Goal: Transaction & Acquisition: Purchase product/service

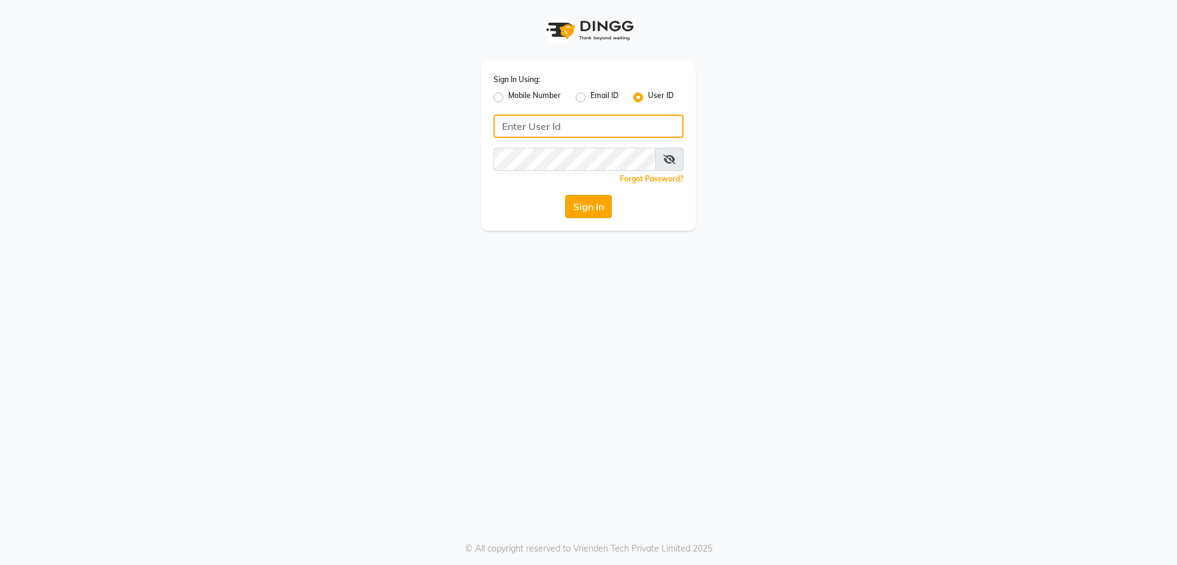
type input "vinay"
click at [592, 205] on button "Sign In" at bounding box center [588, 206] width 47 height 23
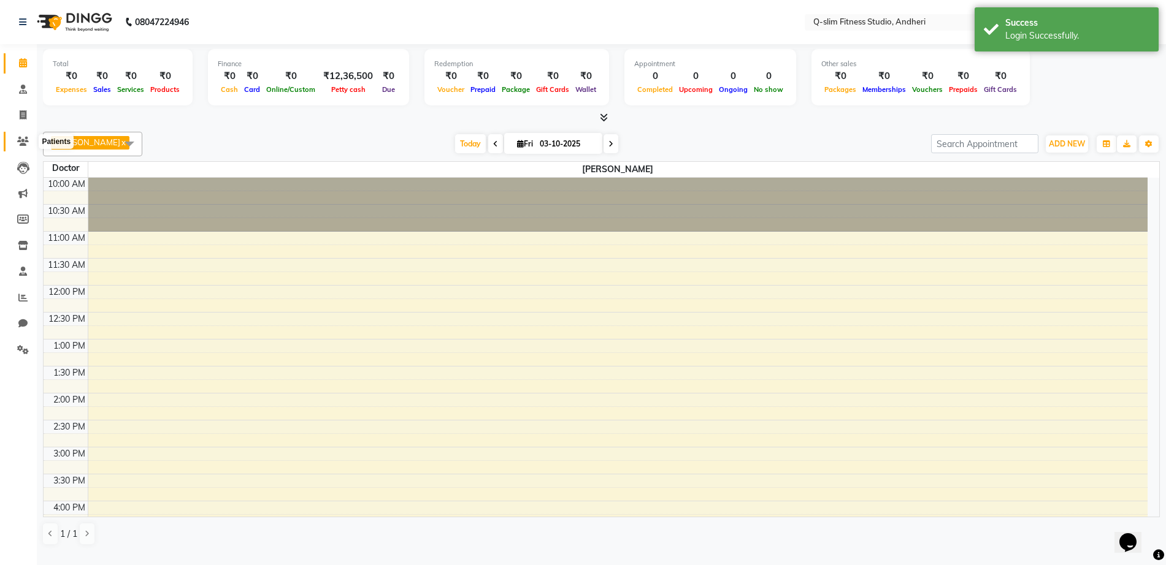
click at [23, 138] on icon at bounding box center [23, 141] width 12 height 9
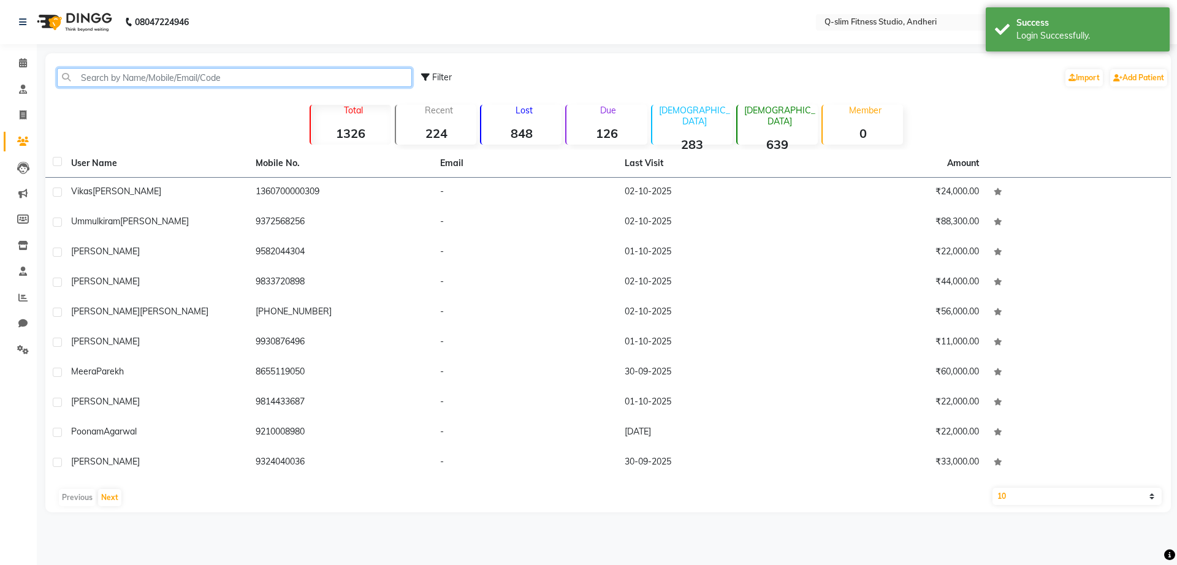
click at [177, 83] on input "text" at bounding box center [234, 77] width 355 height 19
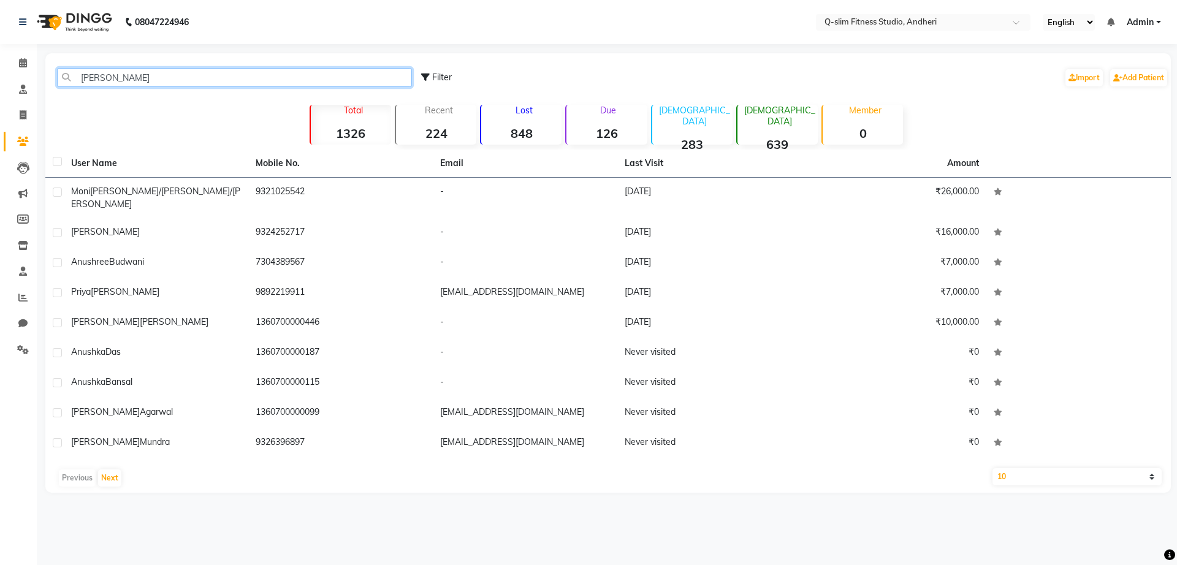
click at [114, 81] on input "[PERSON_NAME]" at bounding box center [234, 77] width 355 height 19
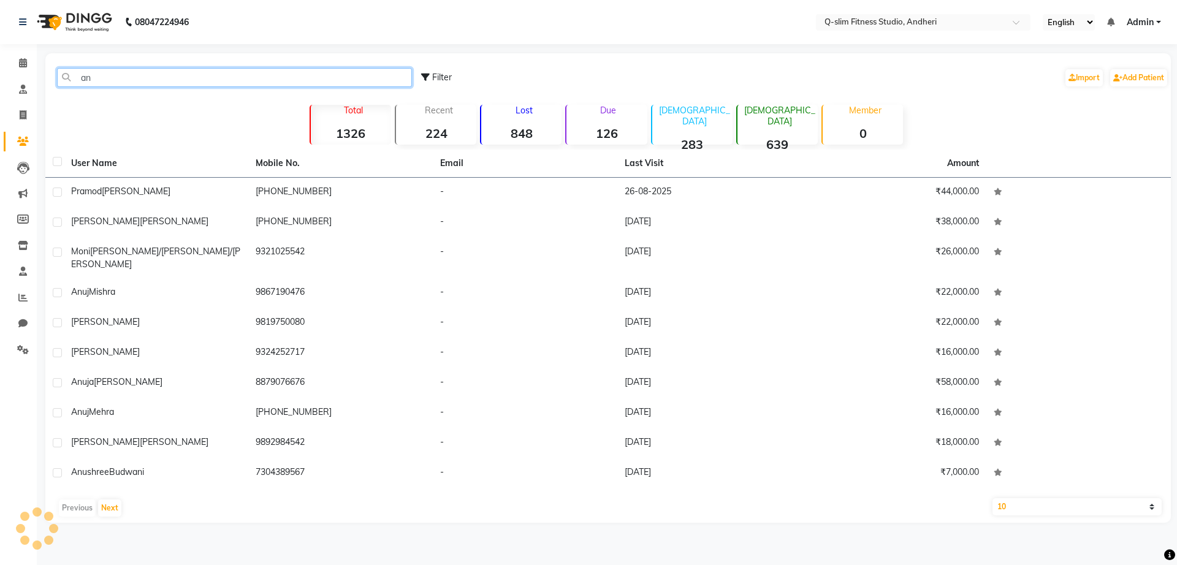
type input "a"
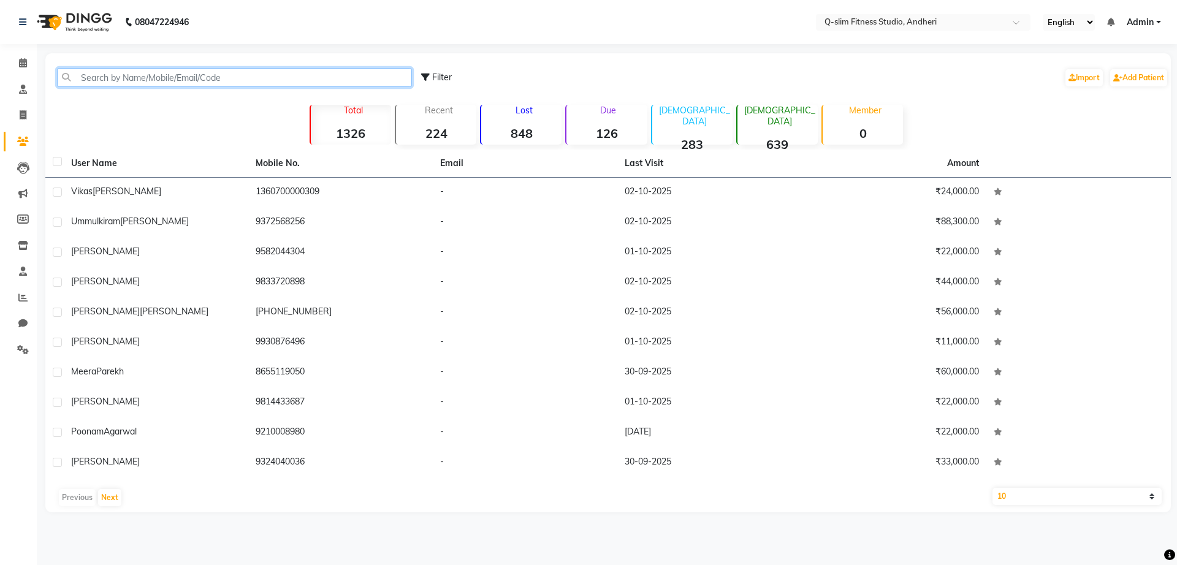
click at [92, 78] on input "text" at bounding box center [234, 77] width 355 height 19
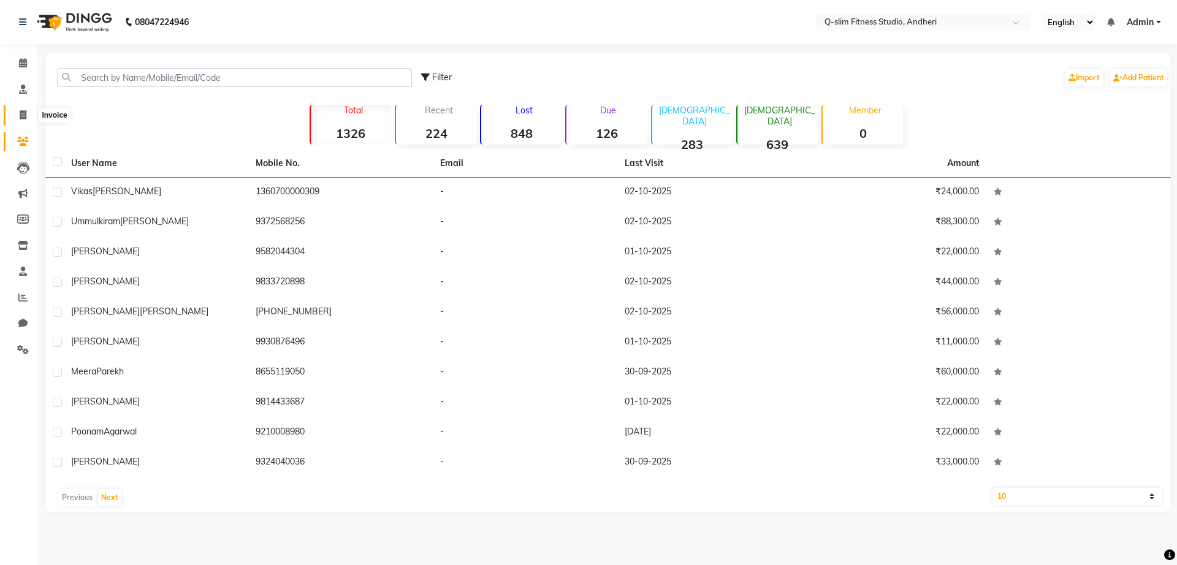
click at [24, 112] on icon at bounding box center [23, 114] width 7 height 9
select select "service"
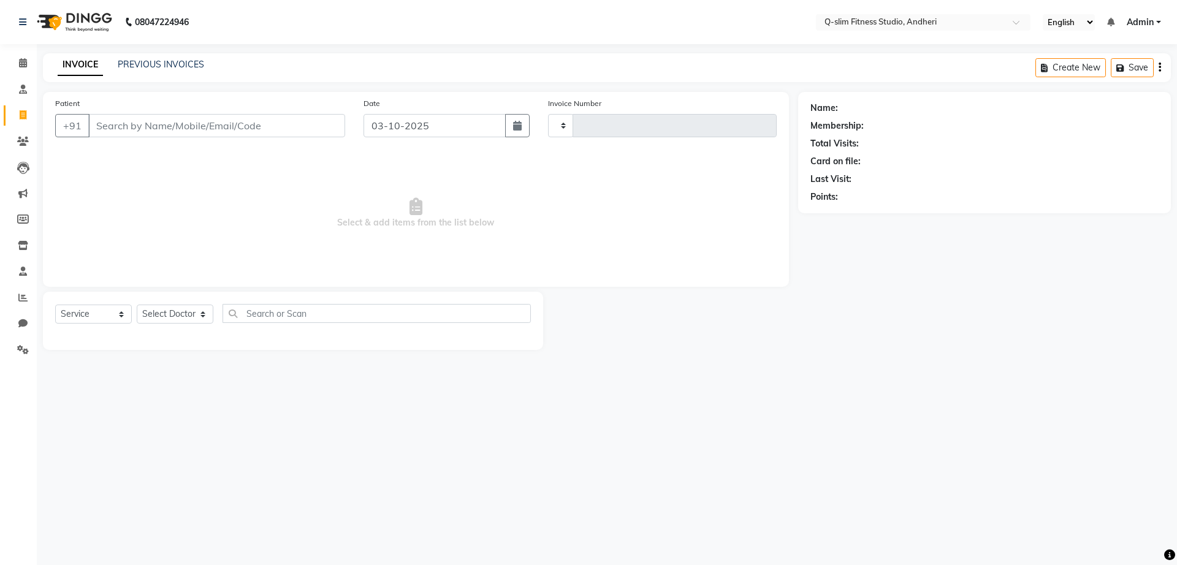
type input "1299"
select select "8143"
click at [17, 137] on span at bounding box center [22, 142] width 21 height 14
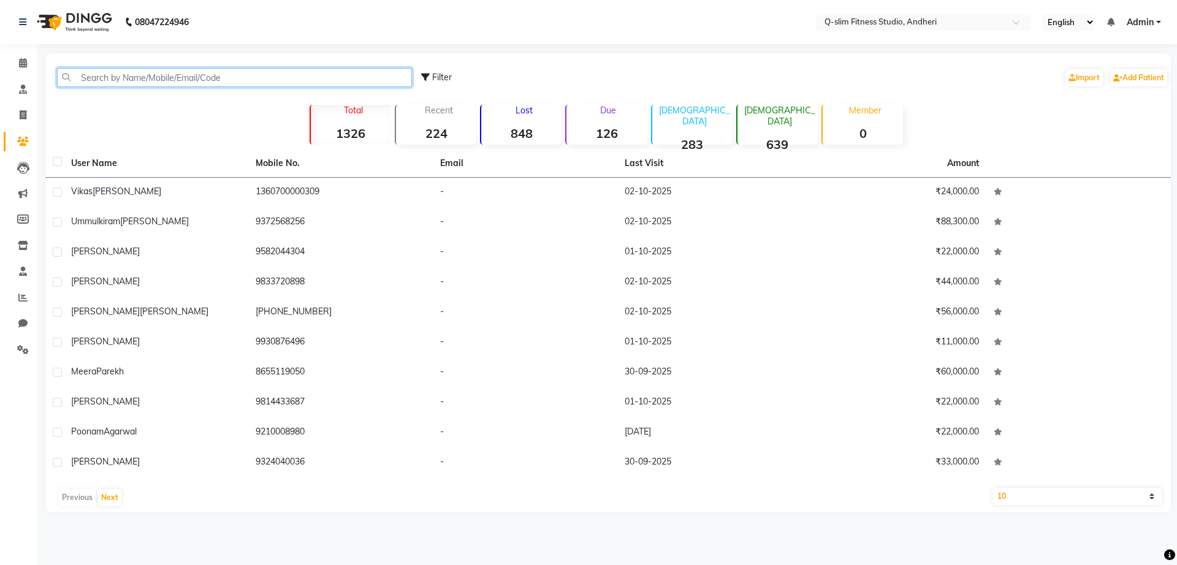
click at [164, 78] on input "text" at bounding box center [234, 77] width 355 height 19
type input "a"
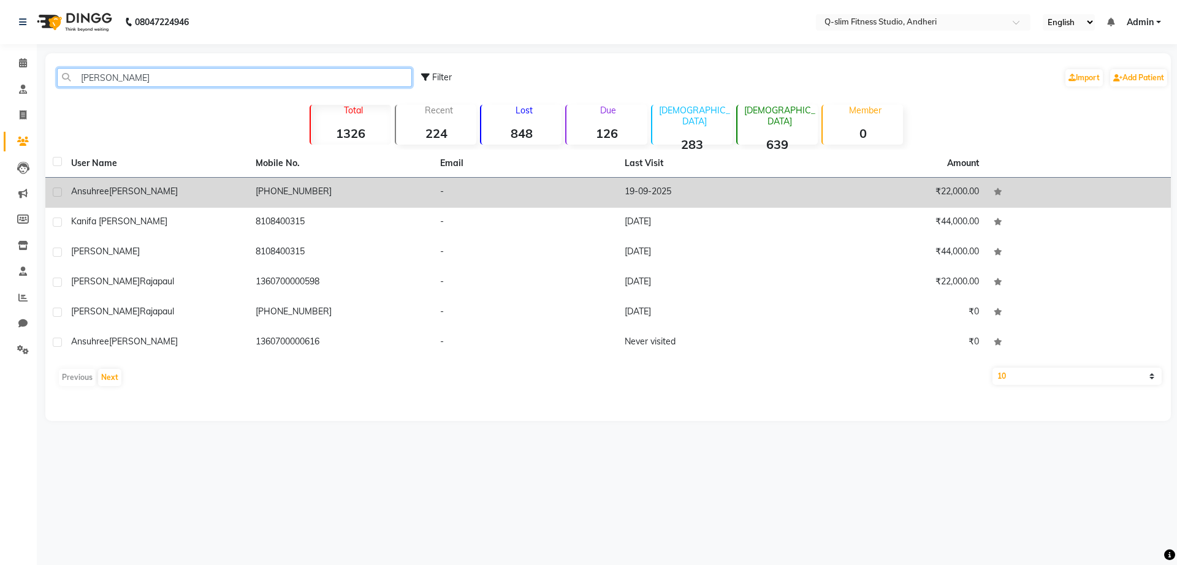
type input "sujai"
click at [235, 199] on td "[PERSON_NAME]" at bounding box center [156, 193] width 185 height 30
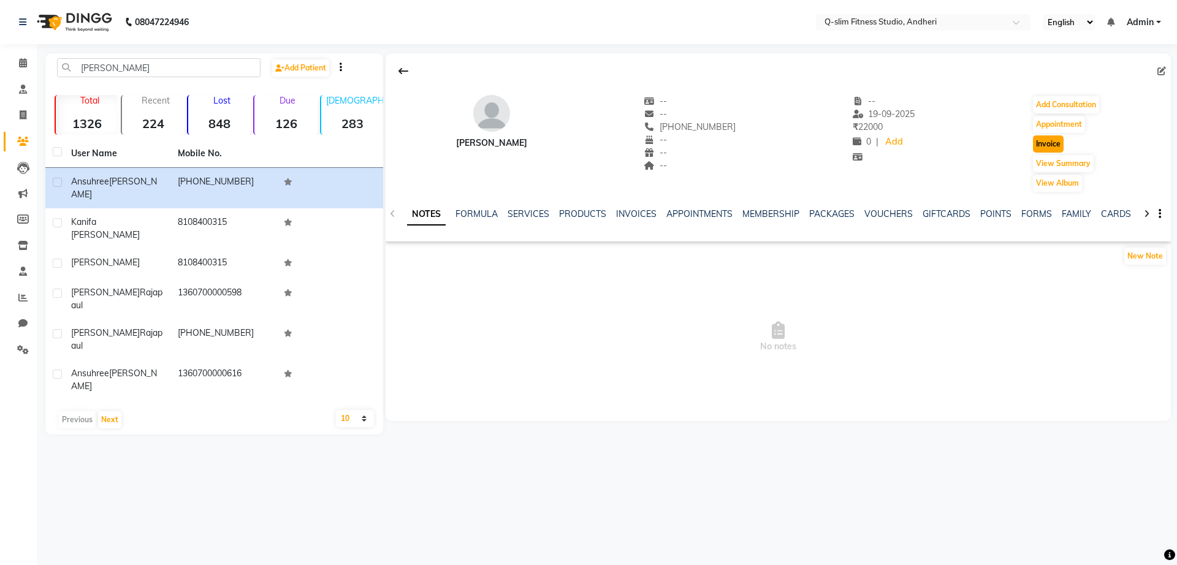
click at [1049, 145] on button "Invoice" at bounding box center [1048, 144] width 31 height 17
select select "service"
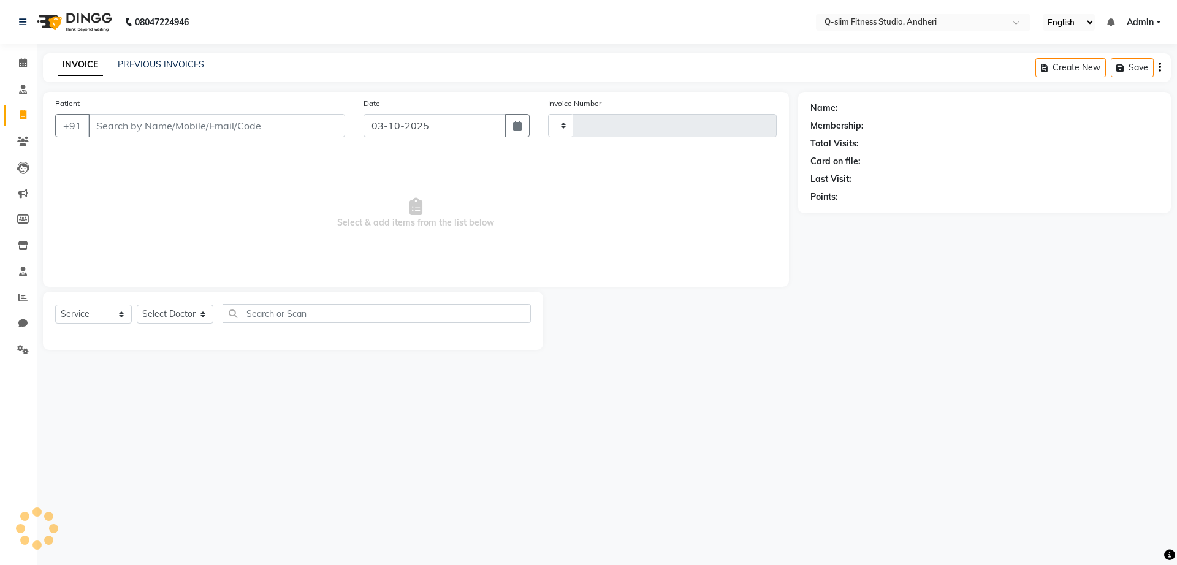
type input "1299"
select select "8143"
type input "1360700000616"
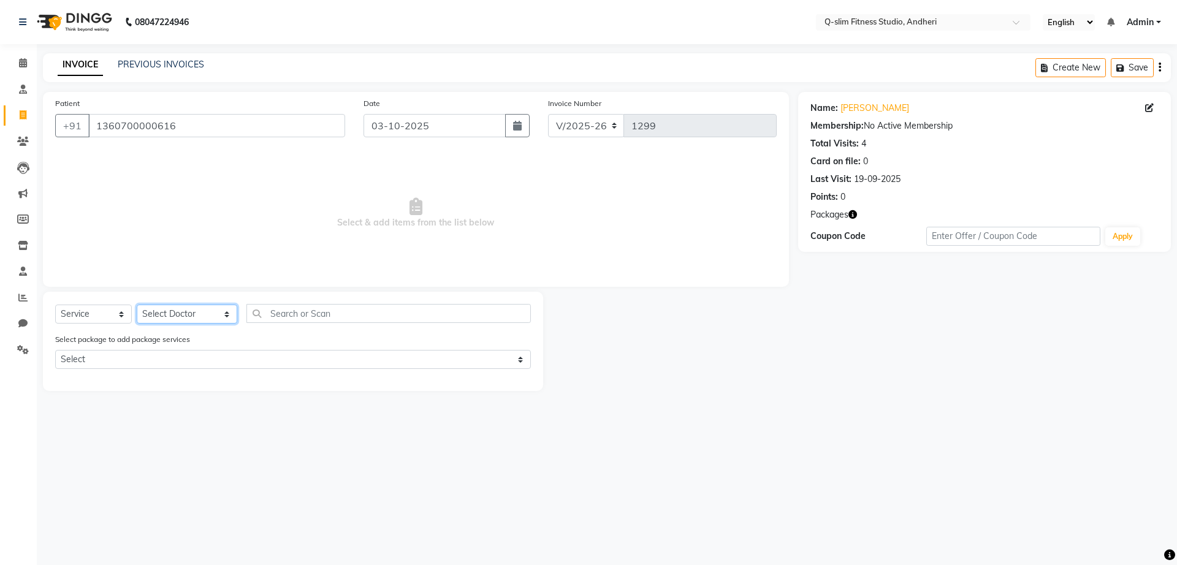
click at [171, 315] on select "Select Doctor Dr Malvina DR Pallavi Srivastava Kavita Hemnani / Zoya Lipo Sessi…" at bounding box center [187, 314] width 101 height 19
select select "76951"
click at [137, 305] on select "Select Doctor Dr Malvina DR Pallavi Srivastava Kavita Hemnani / Zoya Lipo Sessi…" at bounding box center [187, 314] width 101 height 19
click at [91, 310] on select "Select Service Product Membership Package Voucher Prepaid Gift Card" at bounding box center [93, 314] width 77 height 19
select select "package"
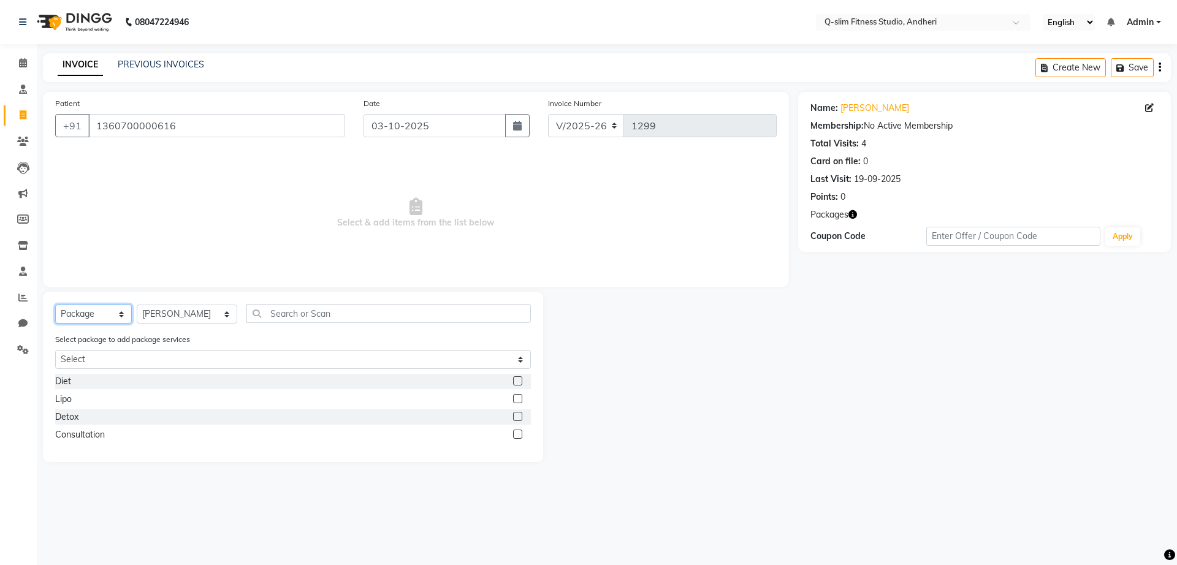
click at [55, 305] on select "Select Service Product Membership Package Voucher Prepaid Gift Card" at bounding box center [93, 314] width 77 height 19
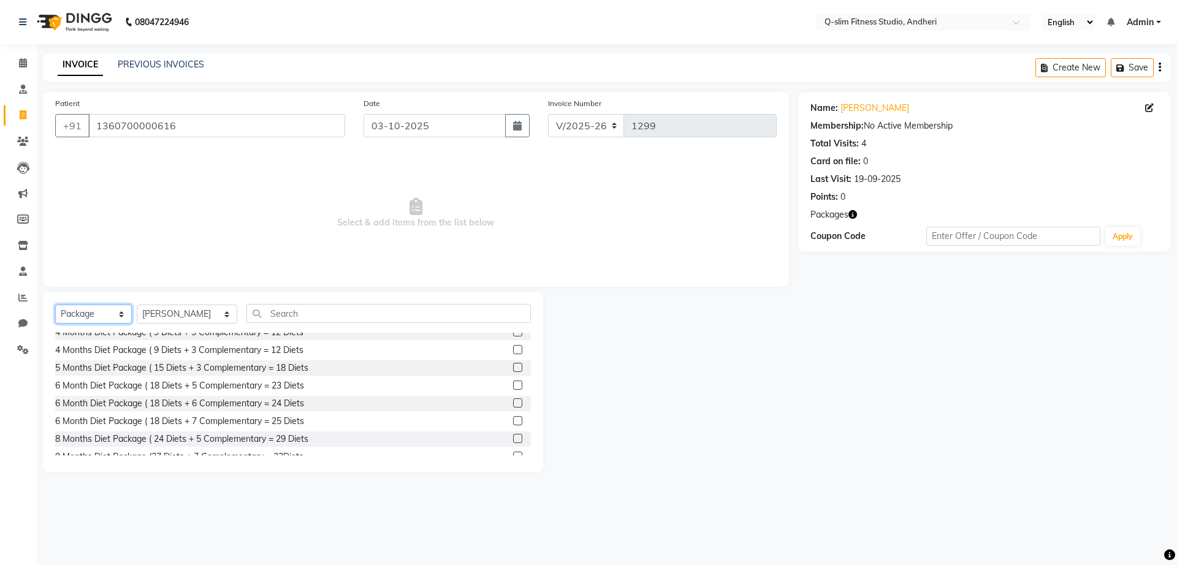
scroll to position [226, 0]
click at [513, 397] on label at bounding box center [517, 398] width 9 height 9
click at [513, 397] on input "checkbox" at bounding box center [517, 399] width 8 height 8
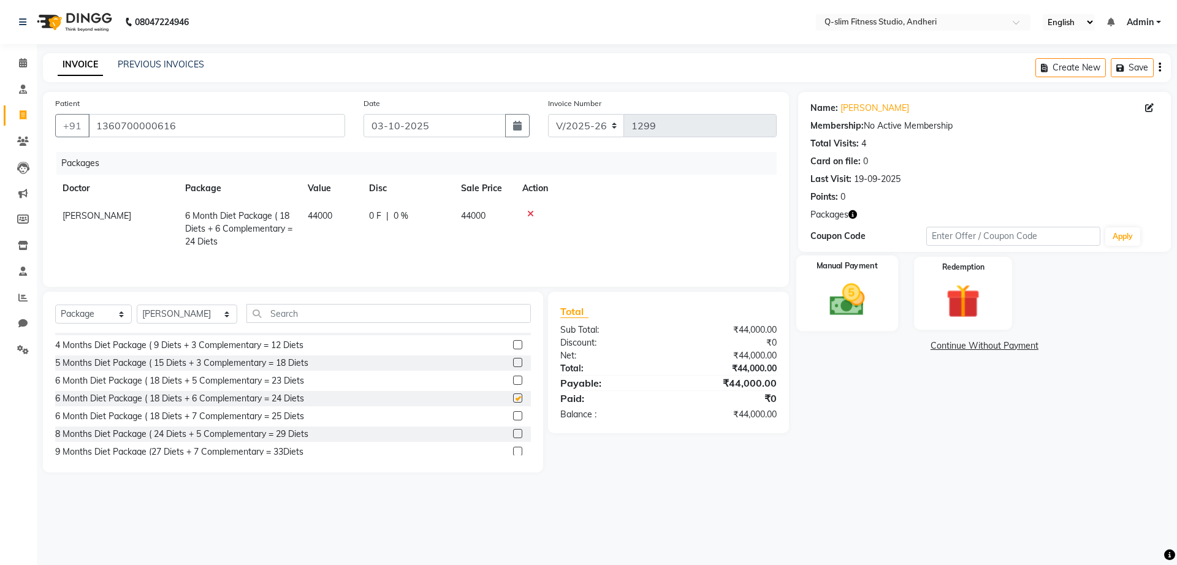
checkbox input "false"
click at [854, 315] on img at bounding box center [847, 300] width 57 height 40
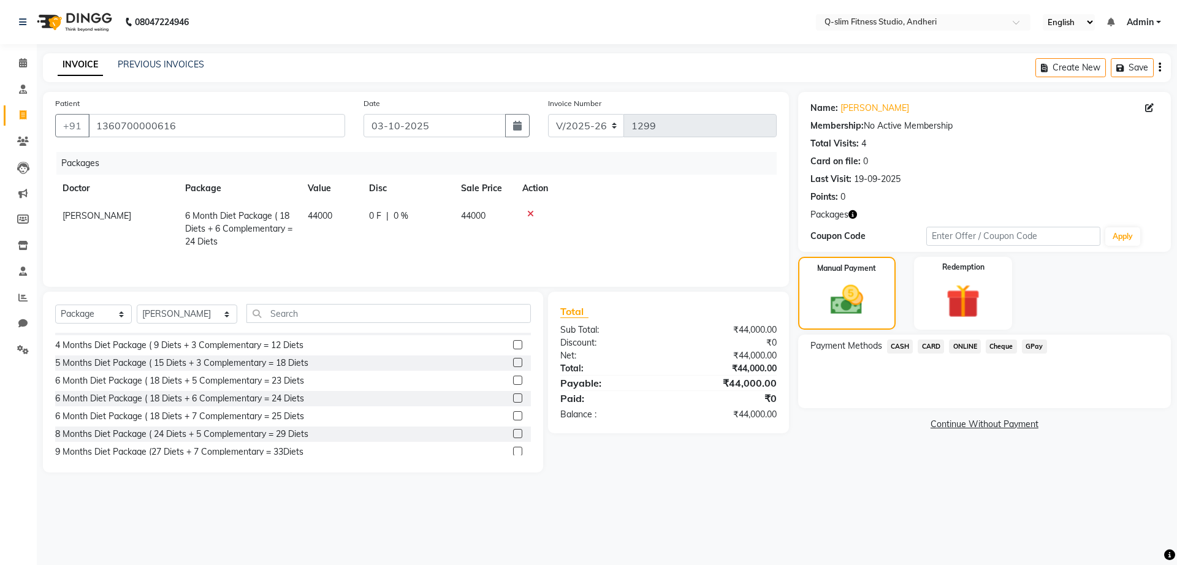
click at [965, 347] on span "ONLINE" at bounding box center [965, 347] width 32 height 14
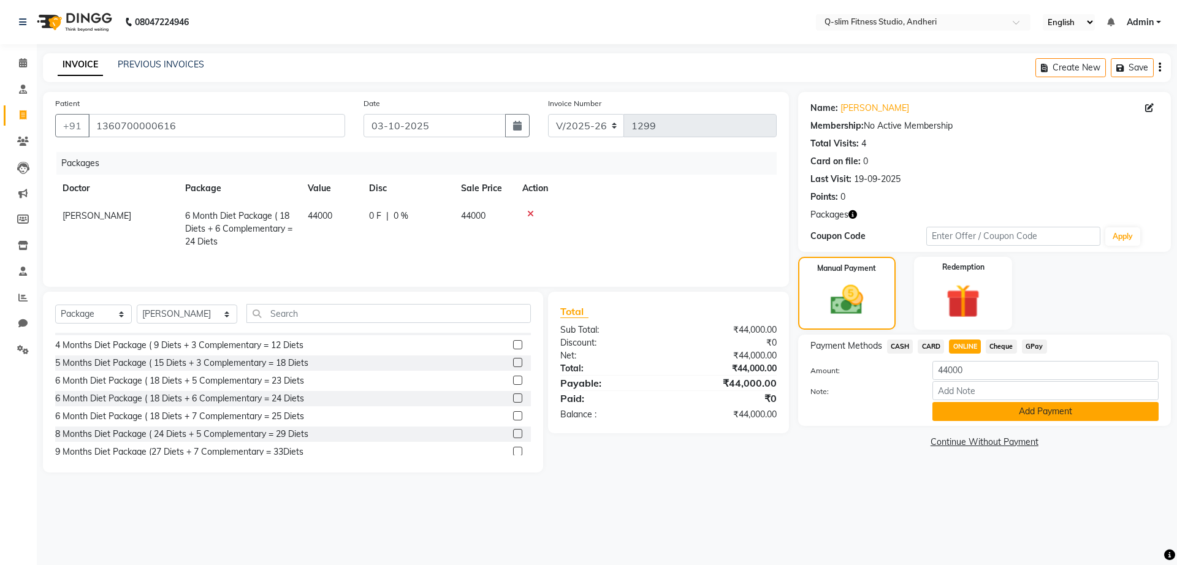
click at [962, 413] on button "Add Payment" at bounding box center [1046, 411] width 226 height 19
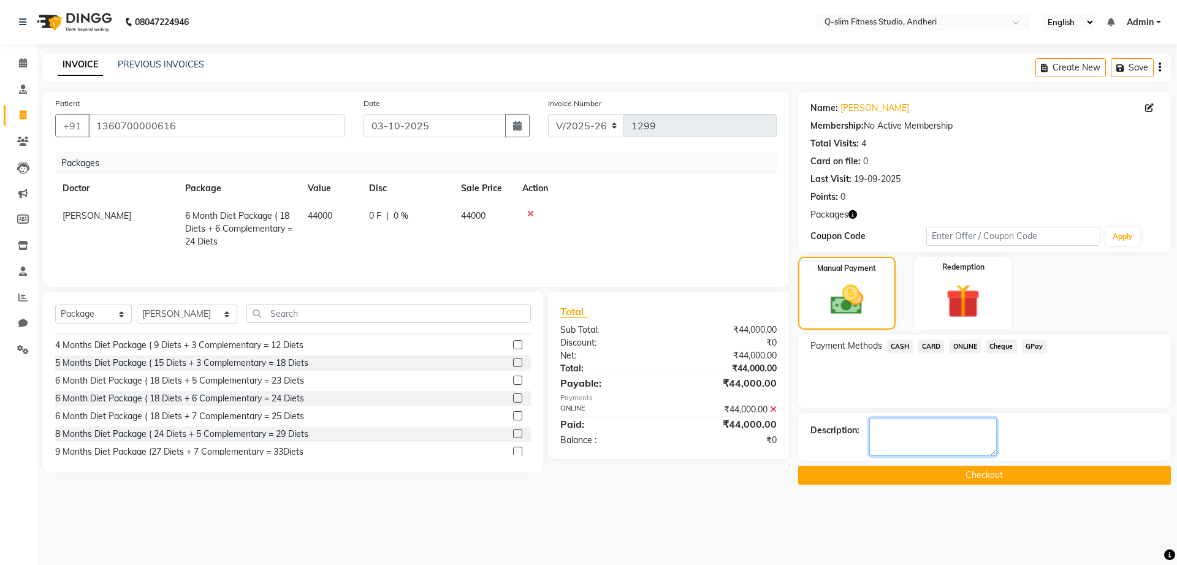
click at [891, 430] on textarea at bounding box center [934, 437] width 128 height 38
type textarea "[MEDICAL_DATA] Cleared"
click at [901, 475] on button "Checkout" at bounding box center [984, 475] width 373 height 19
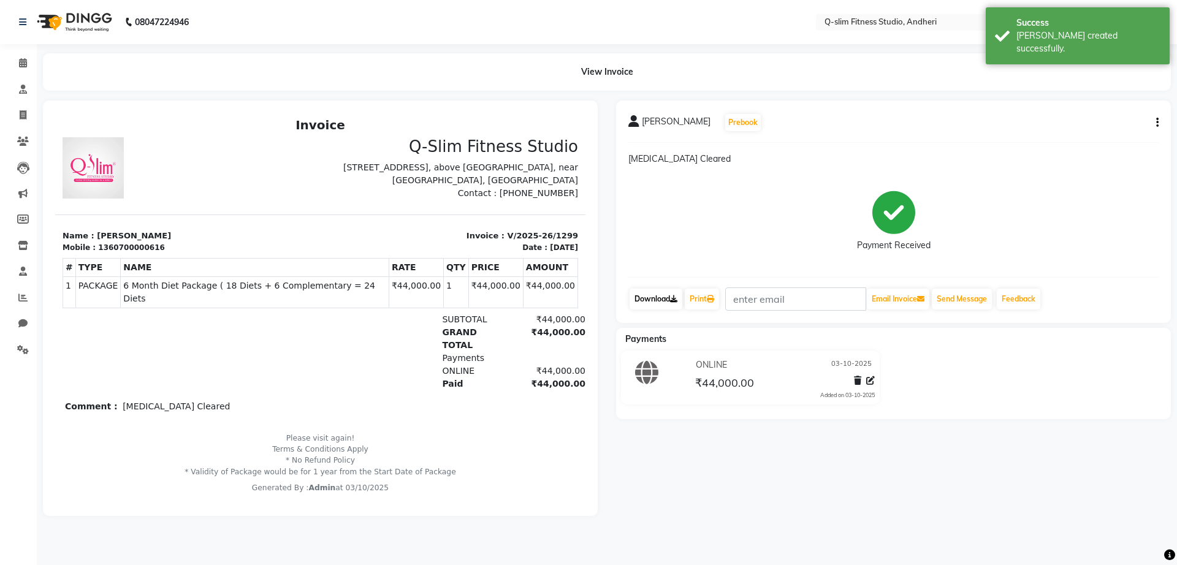
click at [649, 296] on link "Download" at bounding box center [656, 299] width 53 height 21
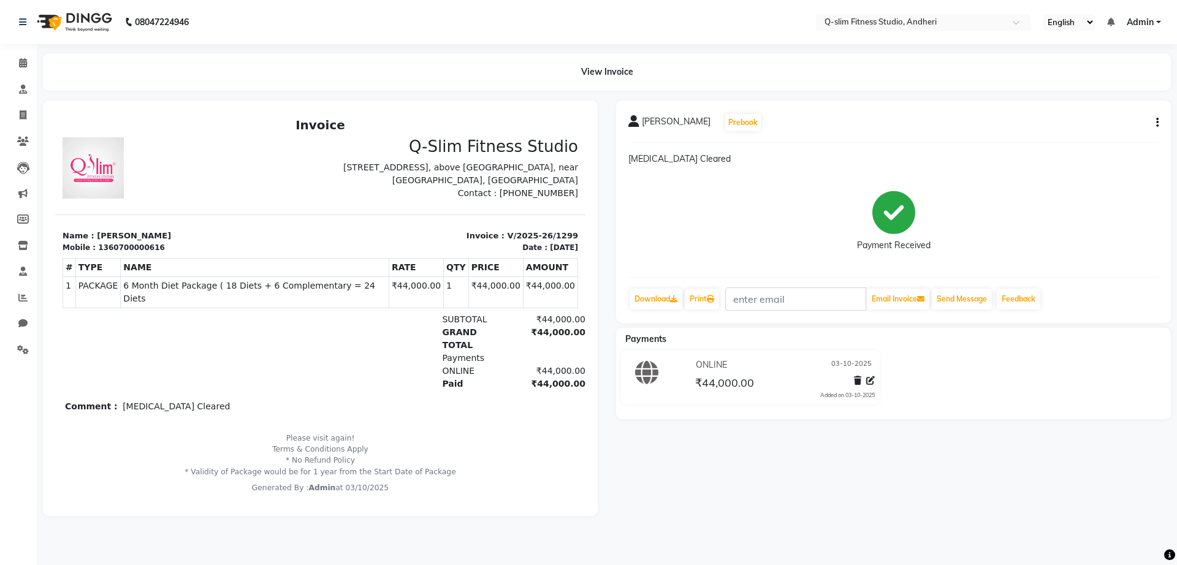
click at [1160, 126] on div "Ansuhree Sujai Prebook Bal Cleared Payment Received Download Print Email Invoic…" at bounding box center [893, 212] width 555 height 223
click at [1158, 123] on icon "button" at bounding box center [1158, 123] width 2 height 1
click at [1096, 127] on div "Edit Invoice" at bounding box center [1107, 130] width 61 height 15
select select "service"
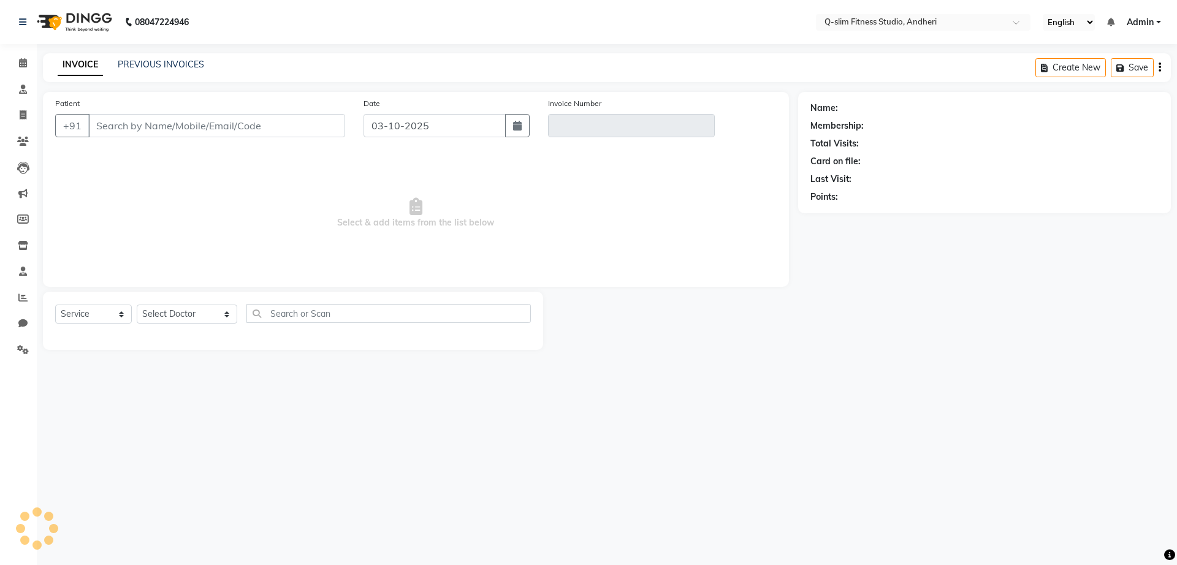
type input "1360700000616"
type input "V/2025-26/1299"
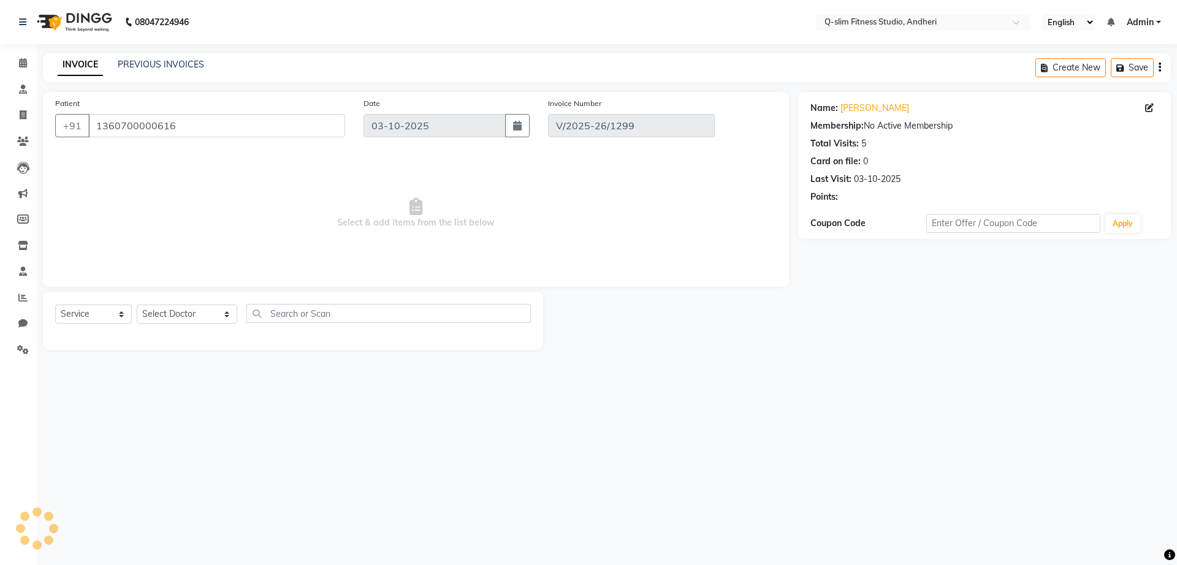
select select "select"
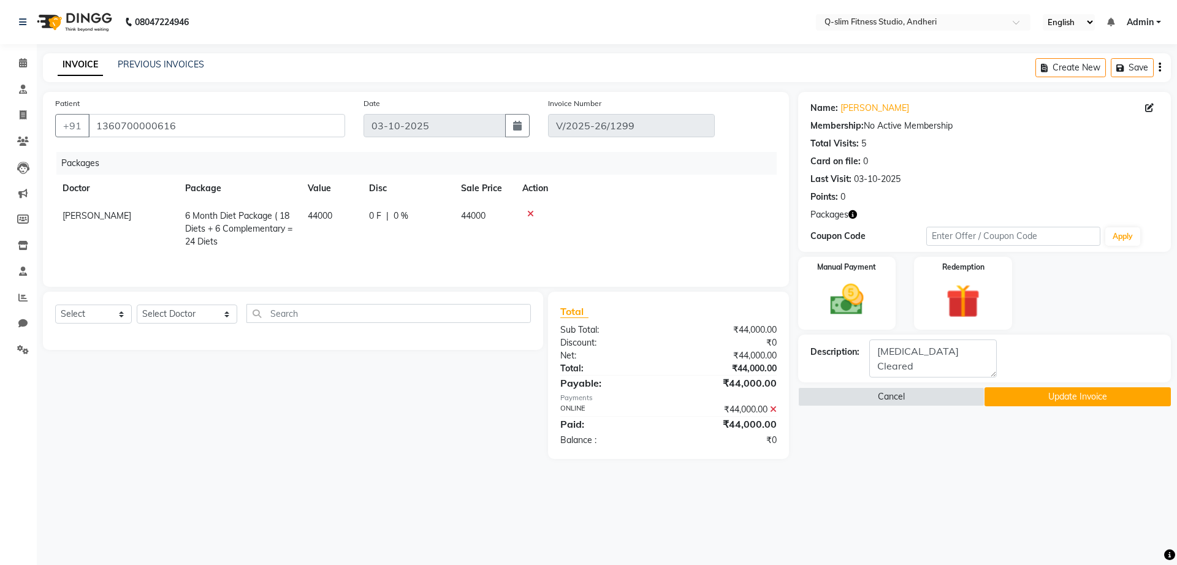
click at [531, 214] on icon at bounding box center [530, 214] width 7 height 9
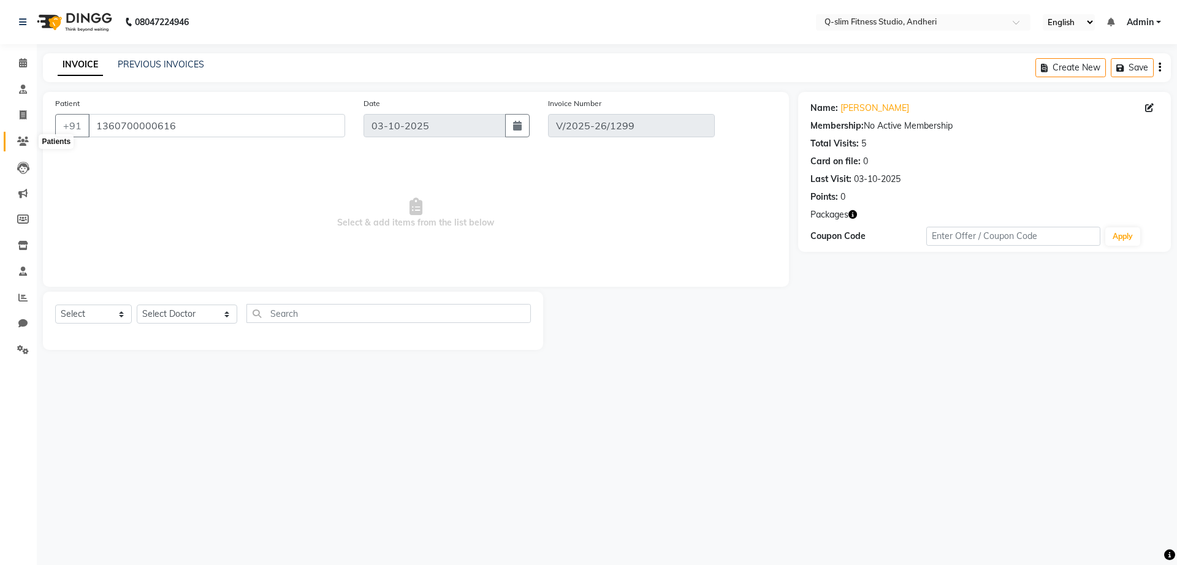
click at [23, 142] on icon at bounding box center [23, 141] width 12 height 9
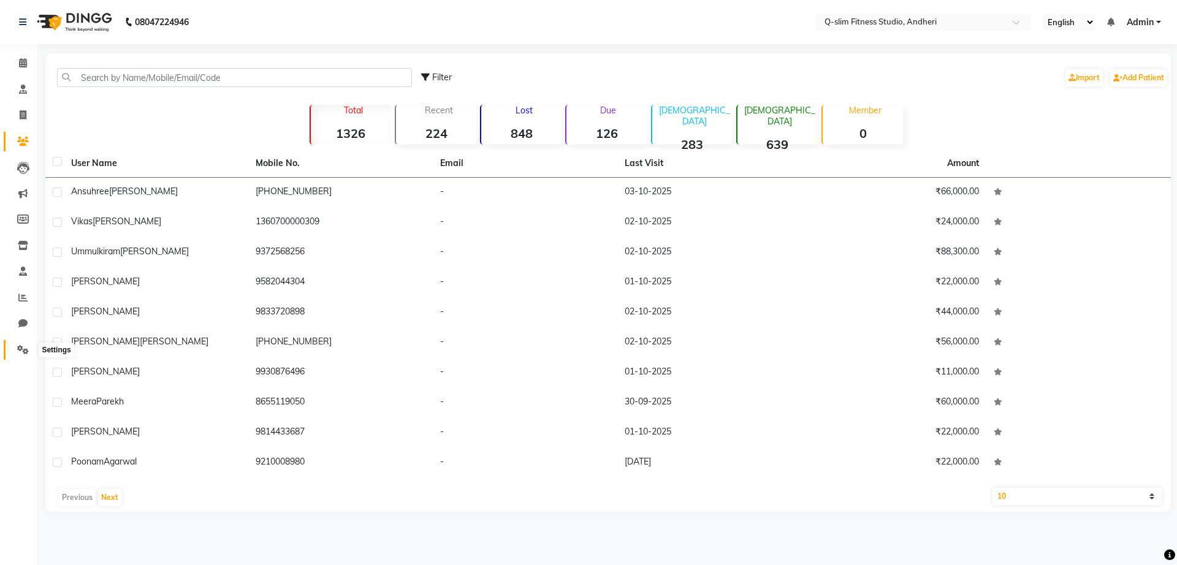
click at [26, 346] on icon at bounding box center [23, 349] width 12 height 9
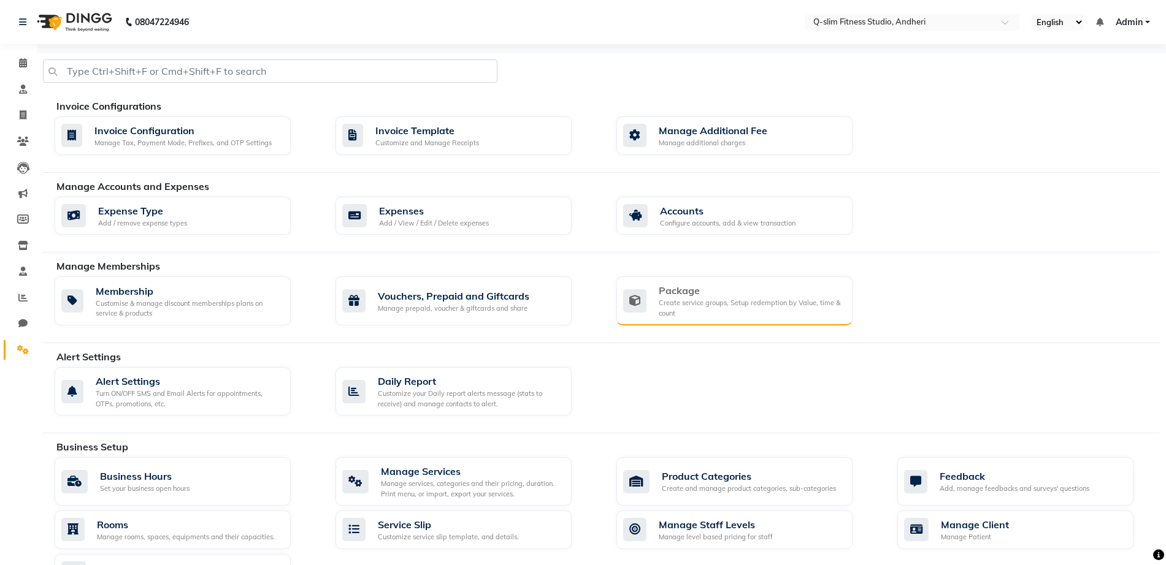
click at [728, 289] on div "Package" at bounding box center [751, 290] width 184 height 15
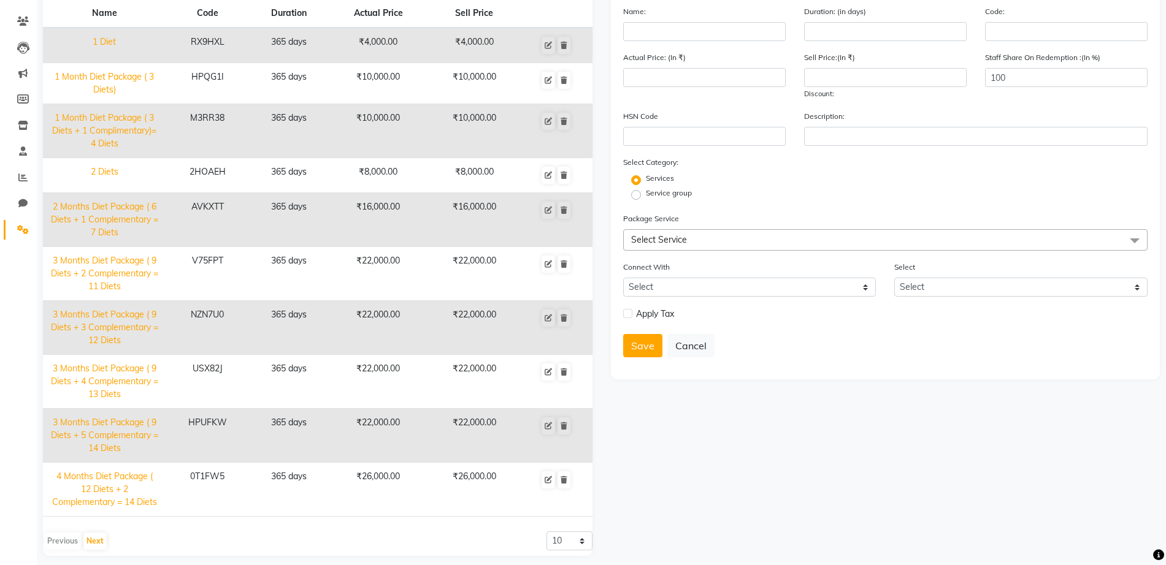
scroll to position [129, 0]
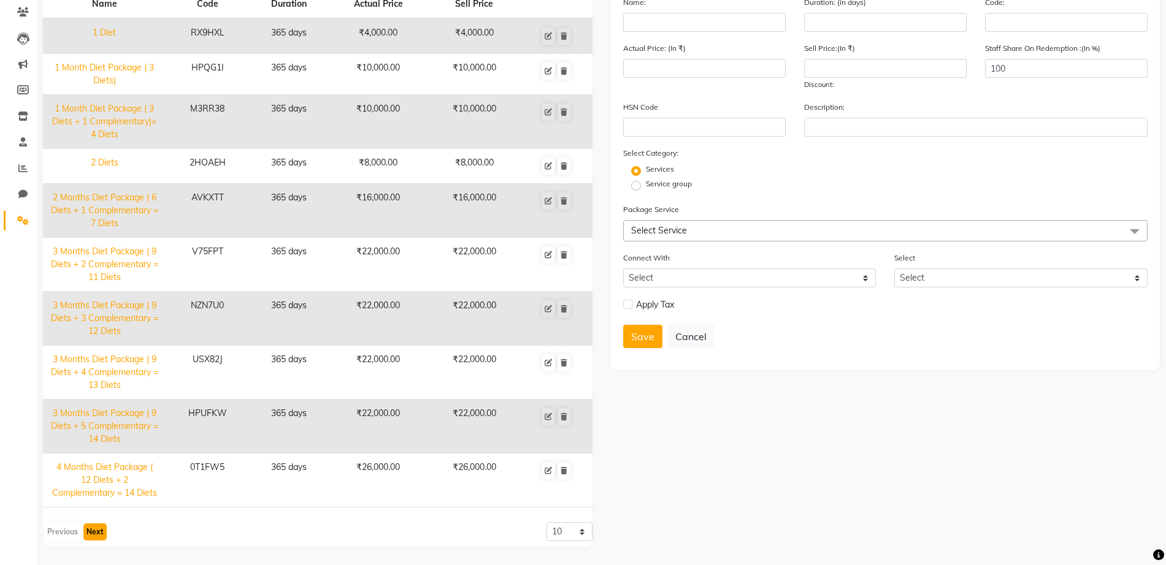
click at [93, 539] on button "Next" at bounding box center [94, 532] width 23 height 17
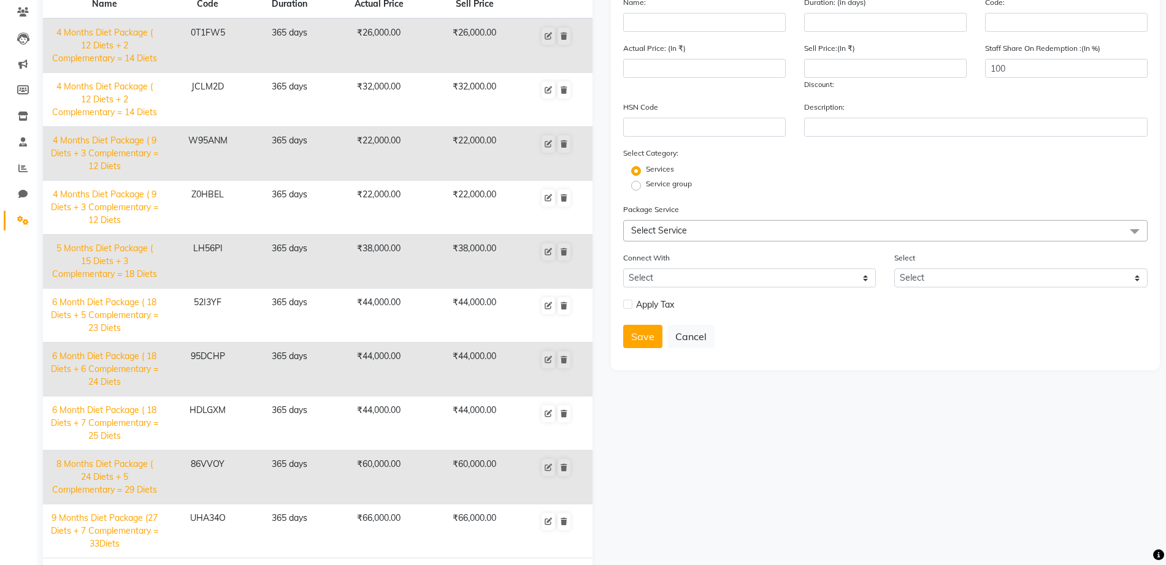
scroll to position [180, 0]
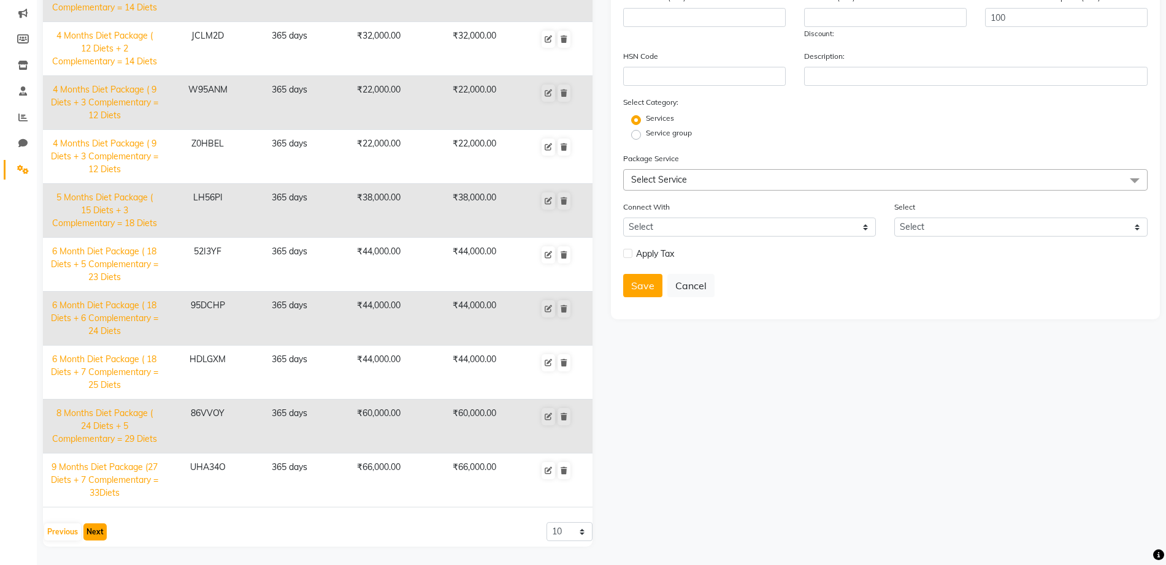
click at [91, 529] on button "Next" at bounding box center [94, 532] width 23 height 17
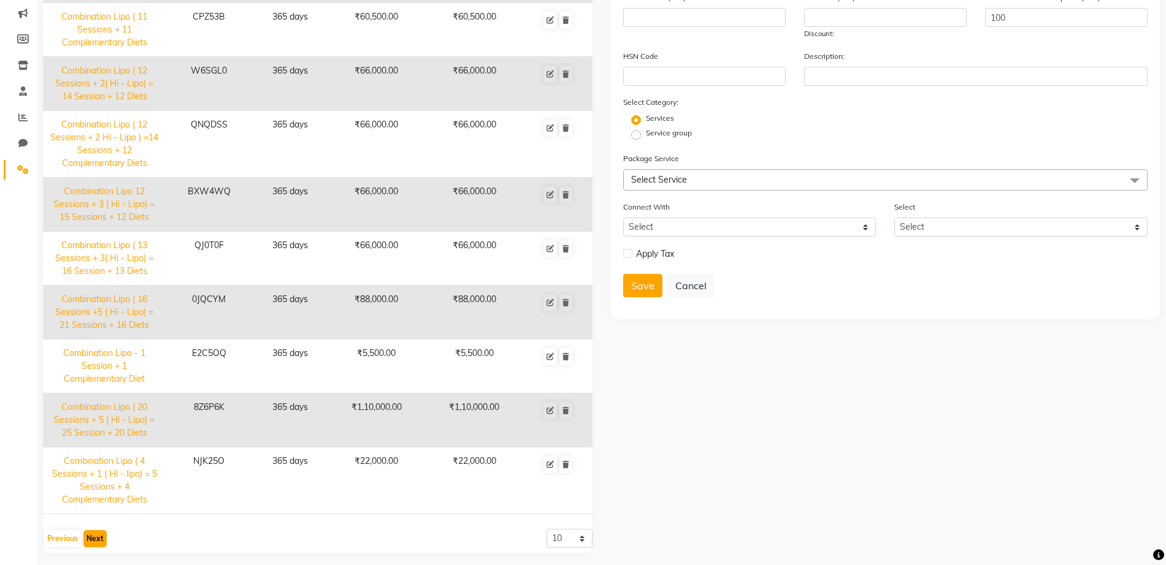
click at [92, 534] on button "Next" at bounding box center [94, 538] width 23 height 17
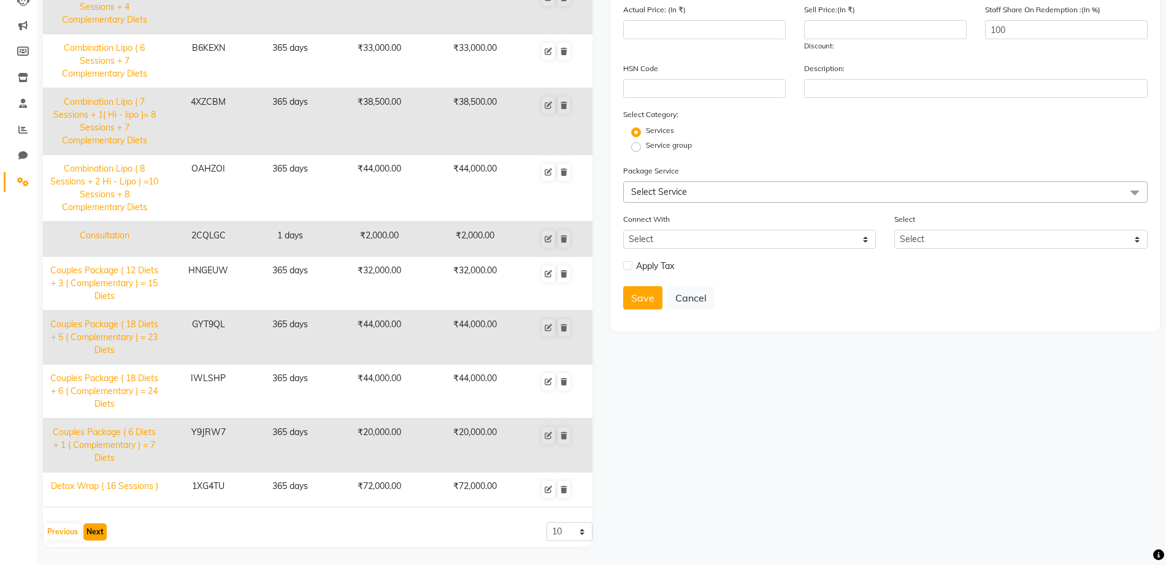
click at [92, 534] on button "Next" at bounding box center [94, 532] width 23 height 17
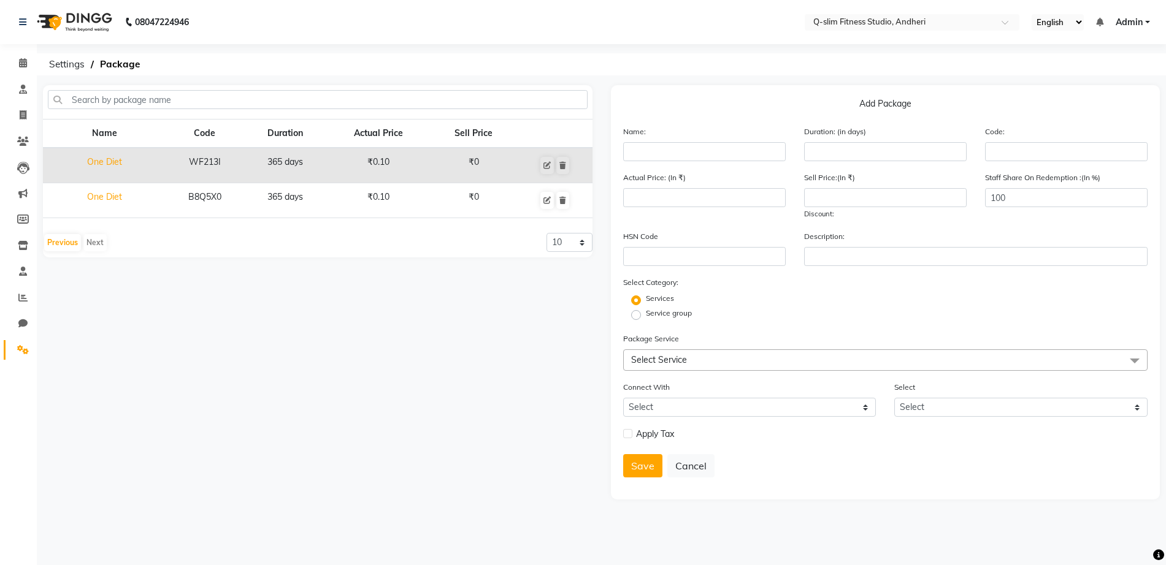
scroll to position [0, 0]
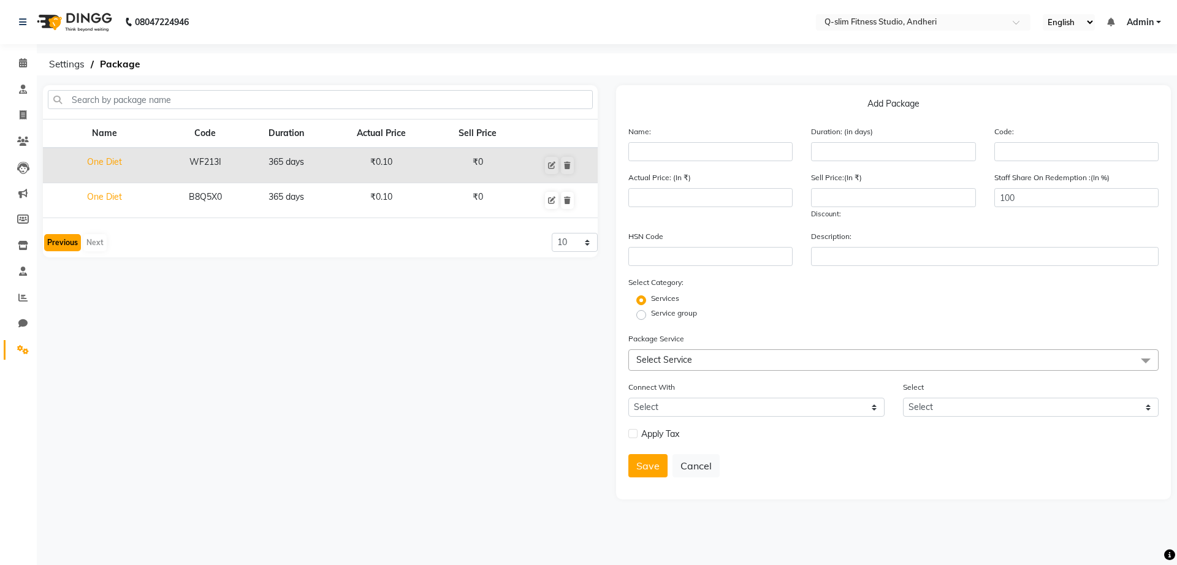
click at [61, 247] on button "Previous" at bounding box center [62, 242] width 37 height 17
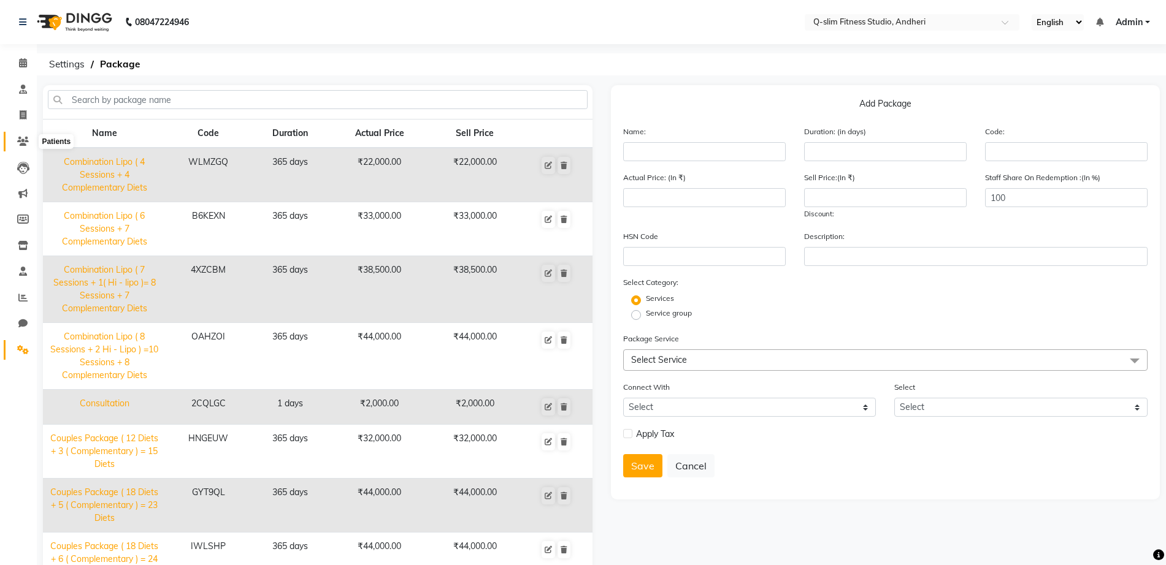
click at [23, 142] on icon at bounding box center [23, 141] width 12 height 9
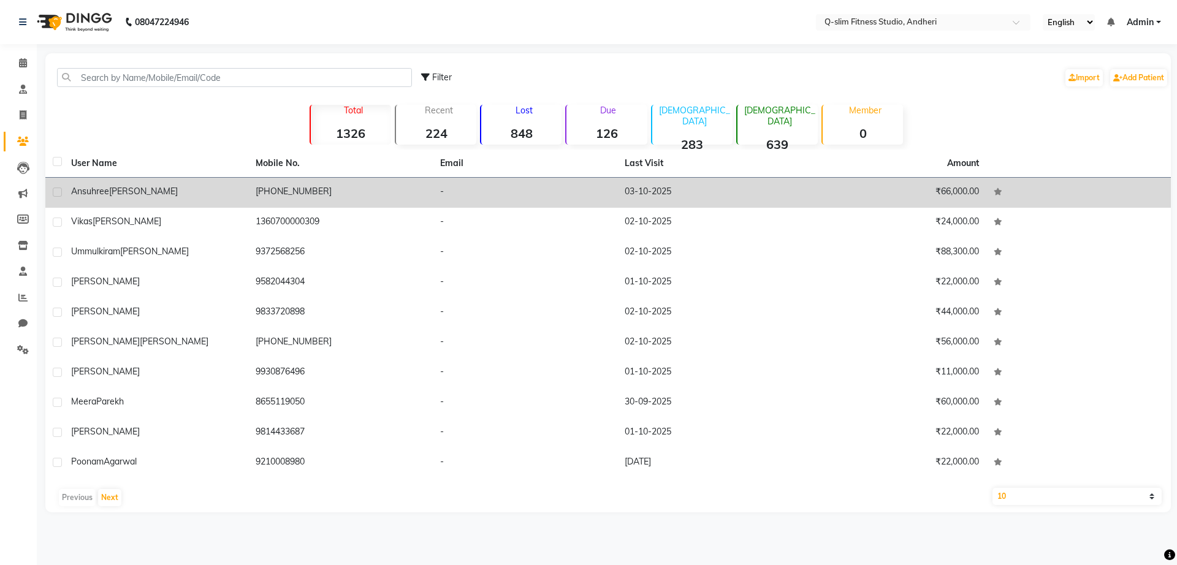
click at [130, 189] on span "[PERSON_NAME]" at bounding box center [143, 191] width 69 height 11
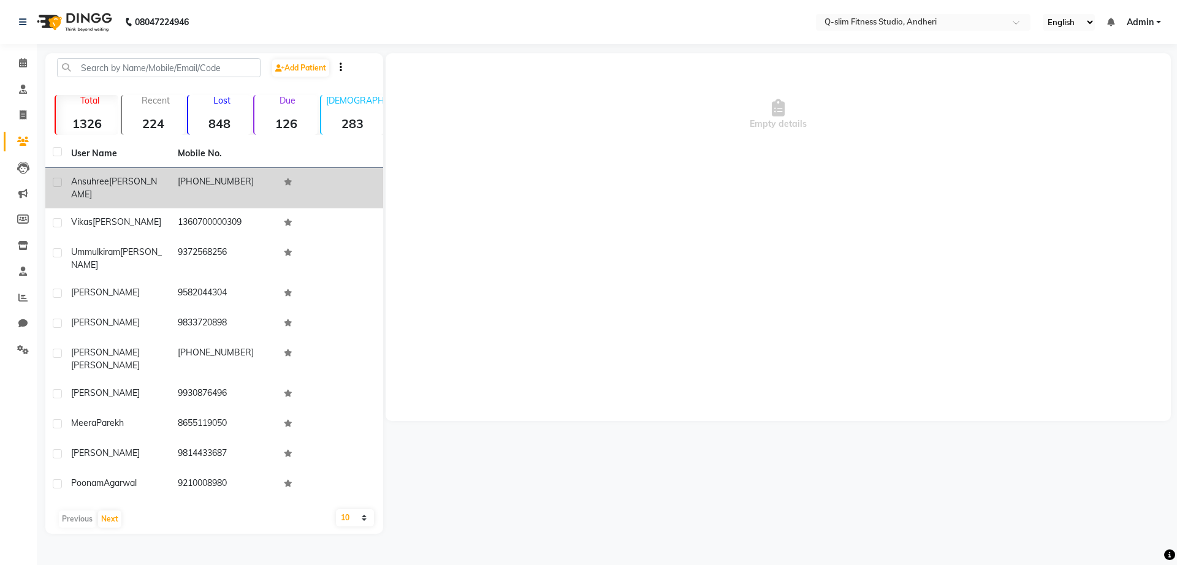
click at [130, 189] on td "Ansuhree Sujai" at bounding box center [117, 188] width 107 height 40
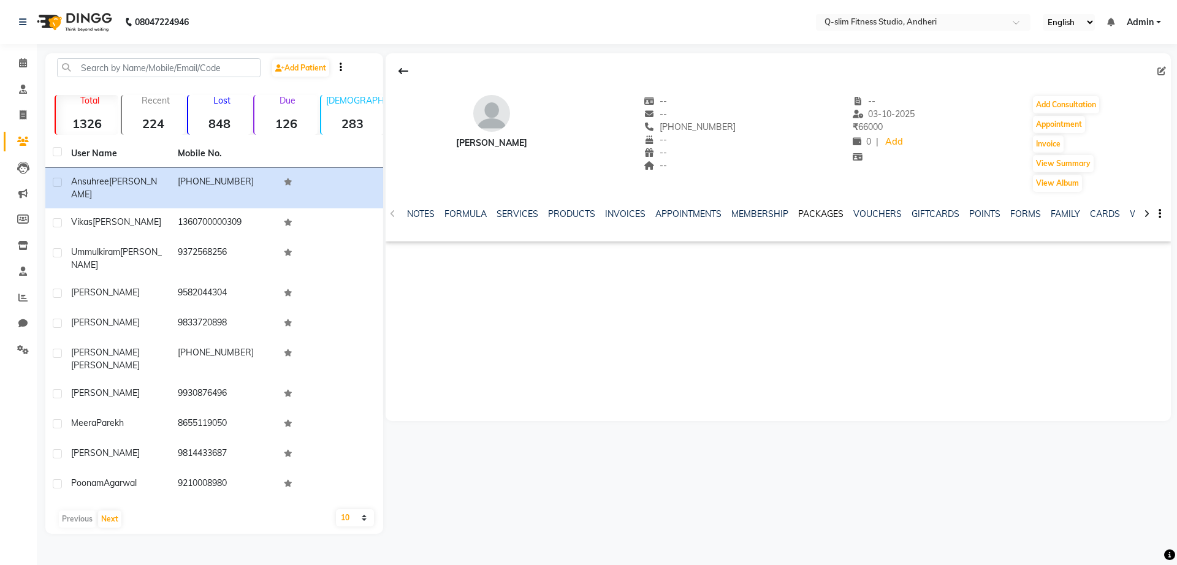
click at [824, 218] on link "PACKAGES" at bounding box center [820, 214] width 45 height 11
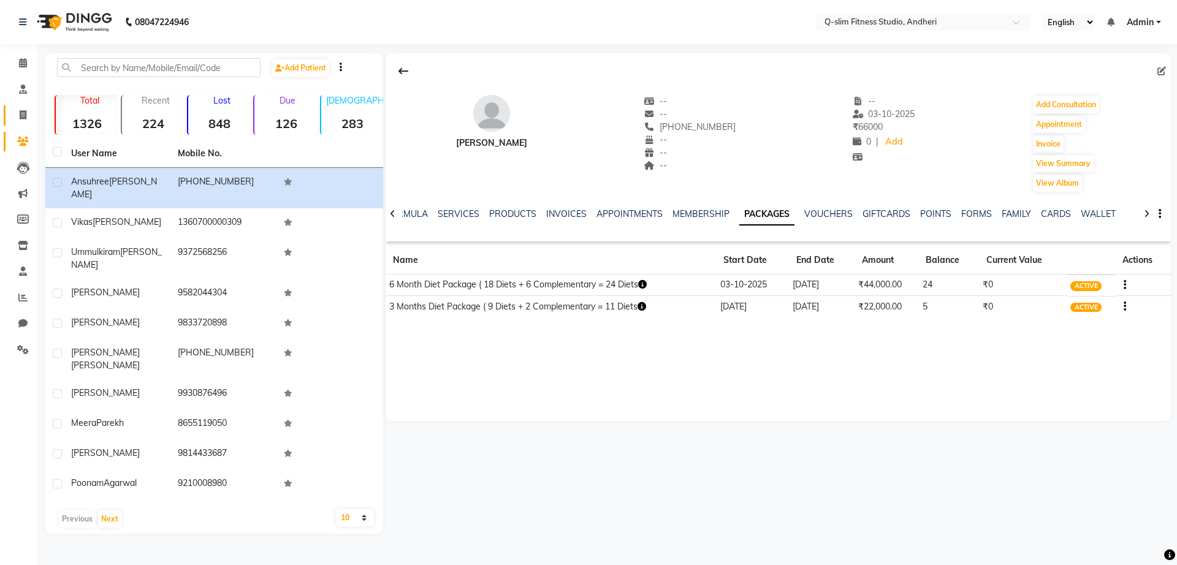
click at [25, 106] on link "Invoice" at bounding box center [18, 115] width 29 height 20
select select "service"
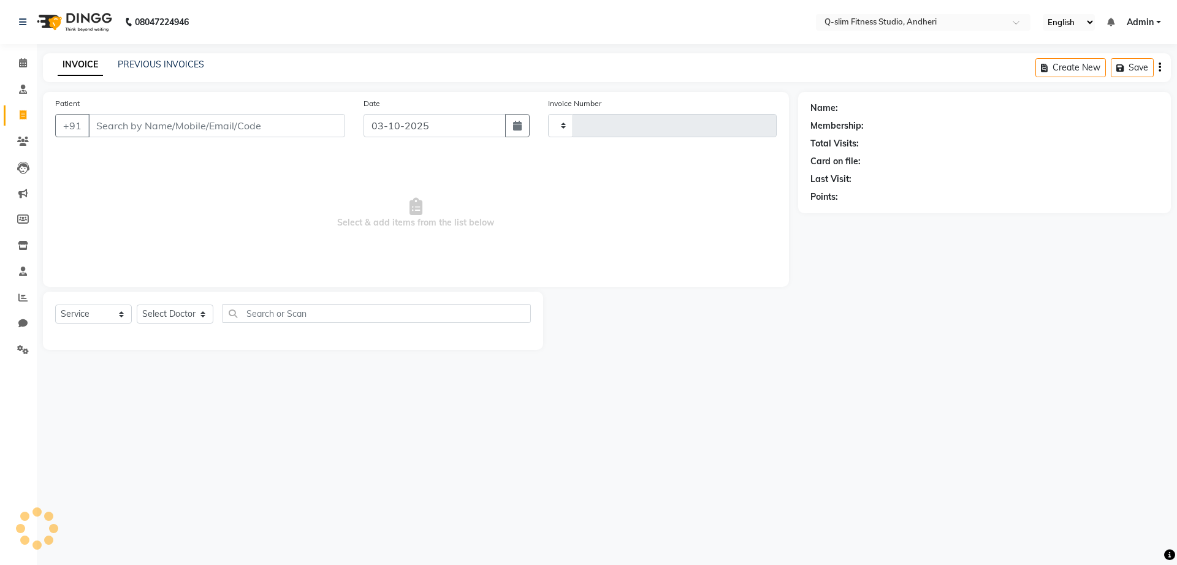
type input "1300"
select select "8143"
click at [187, 63] on link "PREVIOUS INVOICES" at bounding box center [161, 64] width 86 height 11
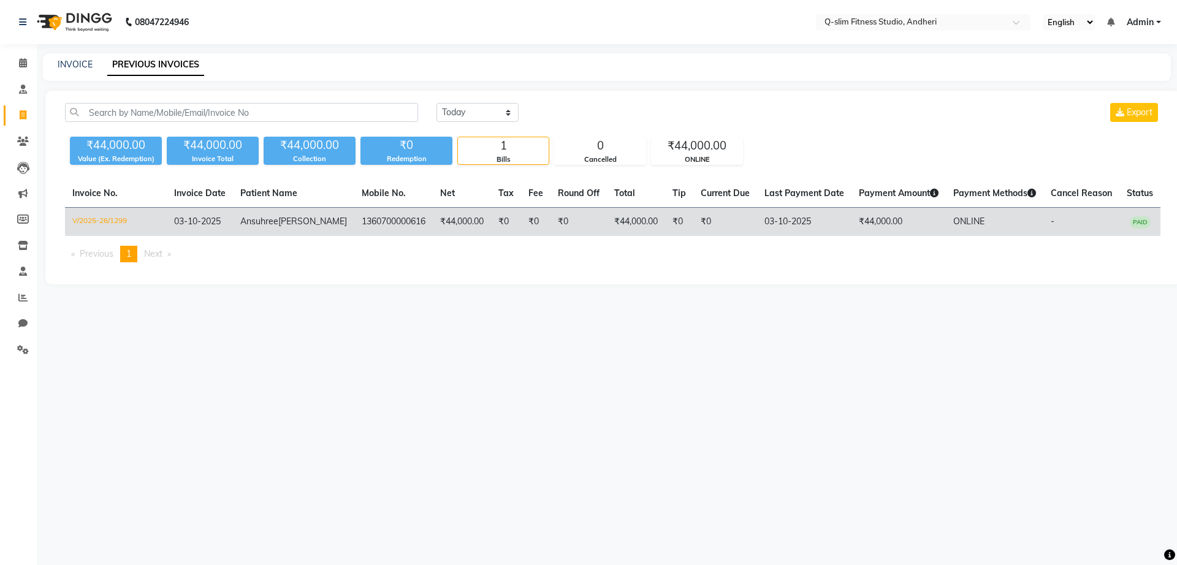
click at [607, 221] on td "₹44,000.00" at bounding box center [636, 222] width 58 height 29
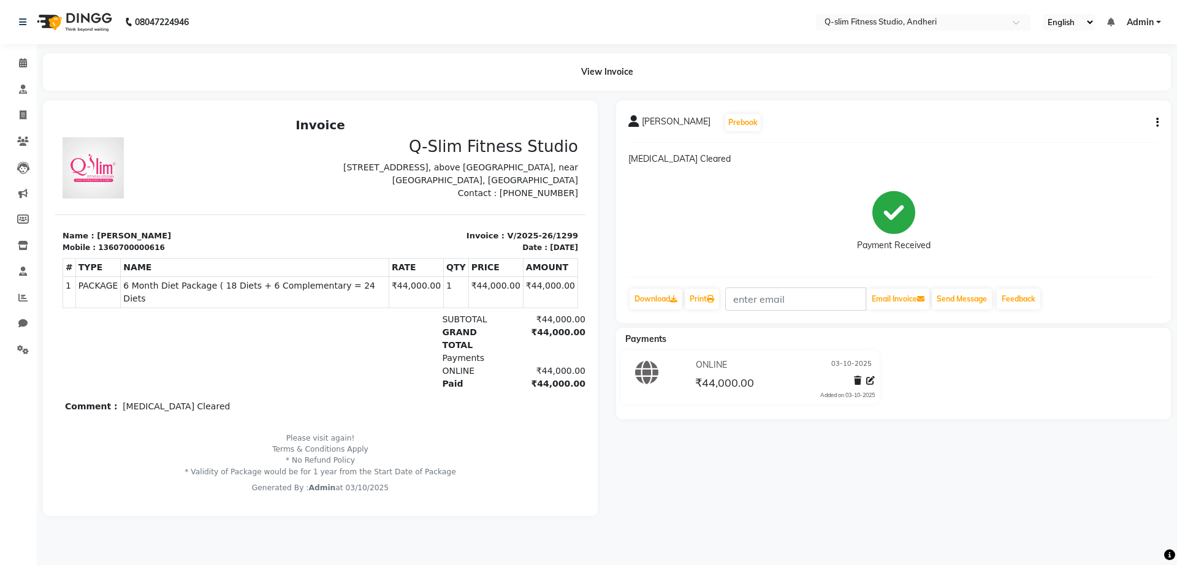
click at [1160, 118] on div "Ansuhree Sujai Prebook Bal Cleared Payment Received Download Print Email Invoic…" at bounding box center [893, 212] width 555 height 223
click at [1157, 123] on icon "button" at bounding box center [1158, 123] width 2 height 1
click at [857, 381] on icon at bounding box center [857, 381] width 7 height 9
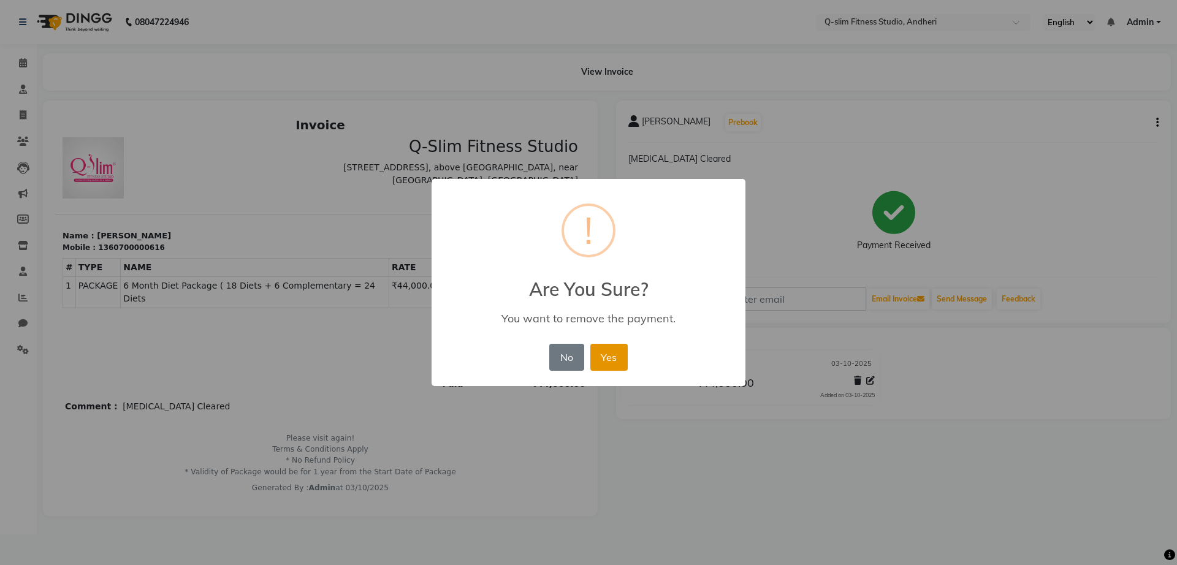
click at [623, 351] on button "Yes" at bounding box center [609, 357] width 37 height 27
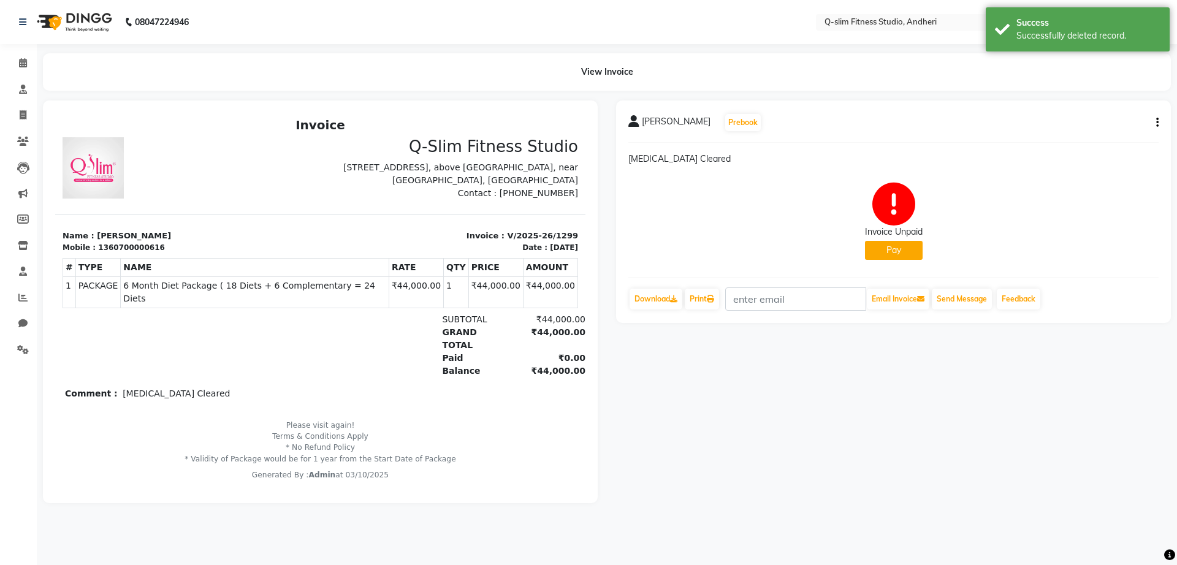
click at [1158, 123] on icon "button" at bounding box center [1158, 123] width 2 height 1
click at [1096, 128] on div "Edit Invoice" at bounding box center [1107, 130] width 61 height 15
select select "service"
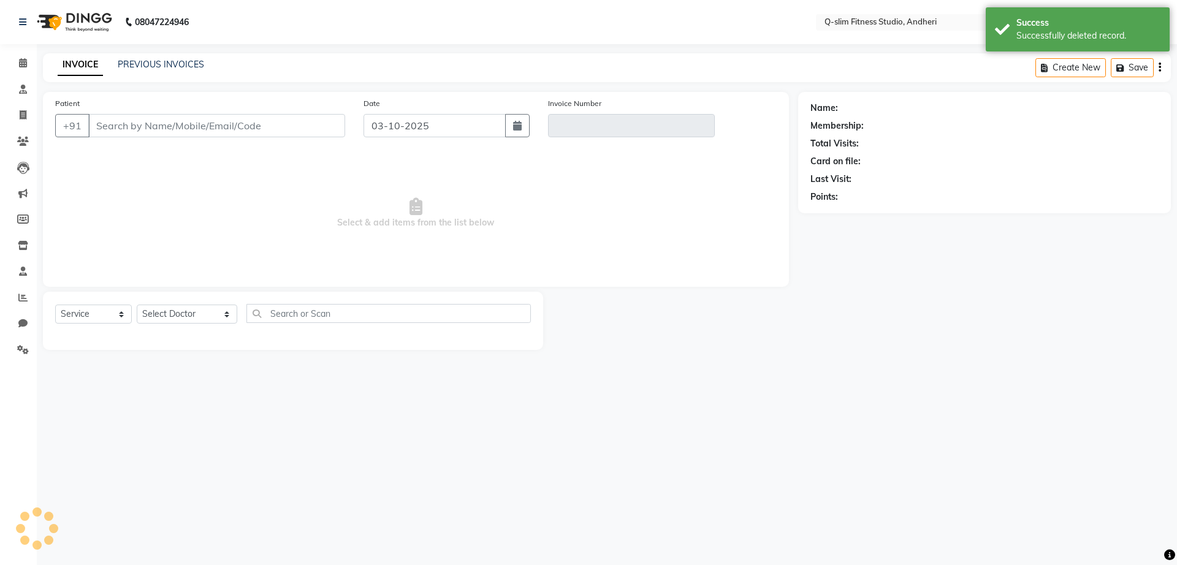
type input "1360700000616"
type input "V/2025-26/1299"
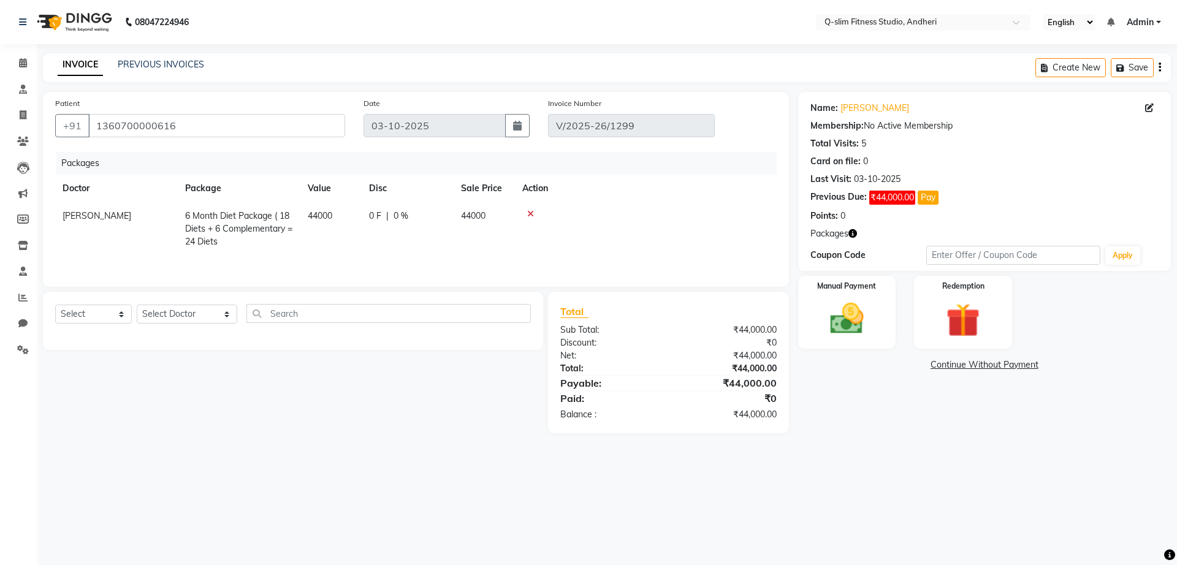
click at [532, 216] on icon at bounding box center [530, 214] width 7 height 9
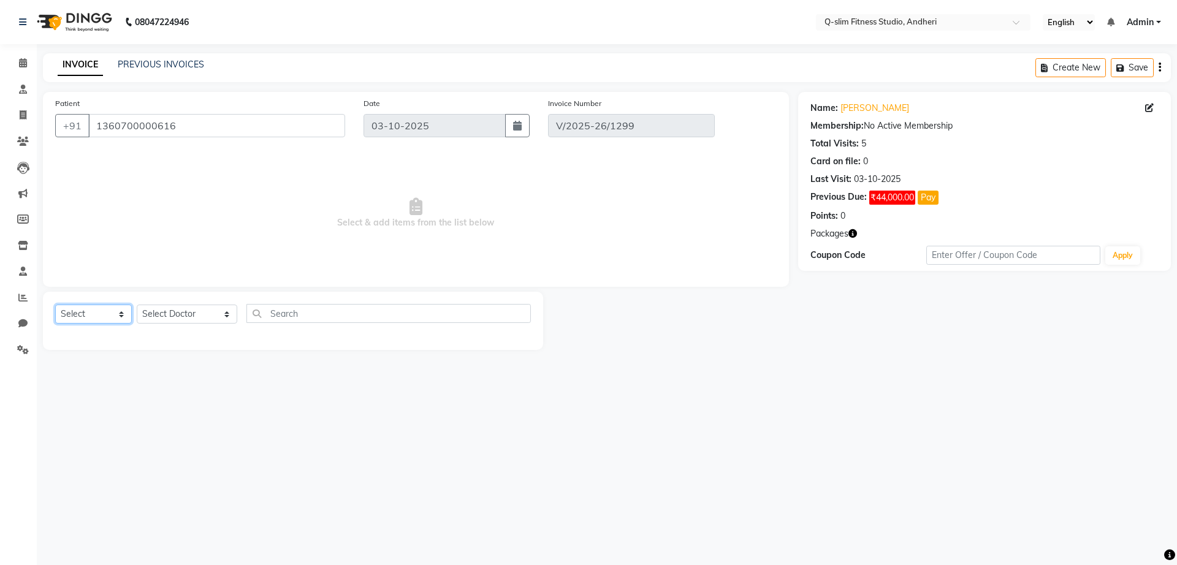
click at [86, 310] on select "Select Service Product Membership Package Voucher Prepaid Gift Card" at bounding box center [93, 314] width 77 height 19
select select "package"
click at [55, 305] on select "Select Service Product Membership Package Voucher Prepaid Gift Card" at bounding box center [93, 314] width 77 height 19
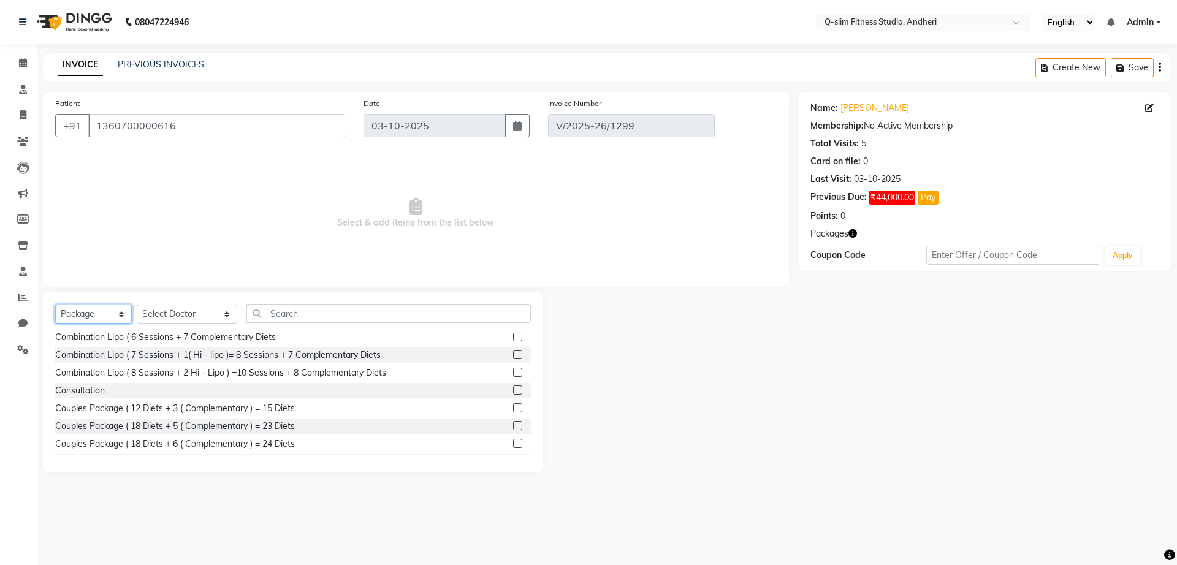
scroll to position [559, 0]
click at [513, 438] on label at bounding box center [517, 439] width 9 height 9
click at [513, 438] on input "checkbox" at bounding box center [517, 440] width 8 height 8
click at [513, 442] on label at bounding box center [517, 439] width 9 height 9
click at [513, 442] on input "checkbox" at bounding box center [517, 440] width 8 height 8
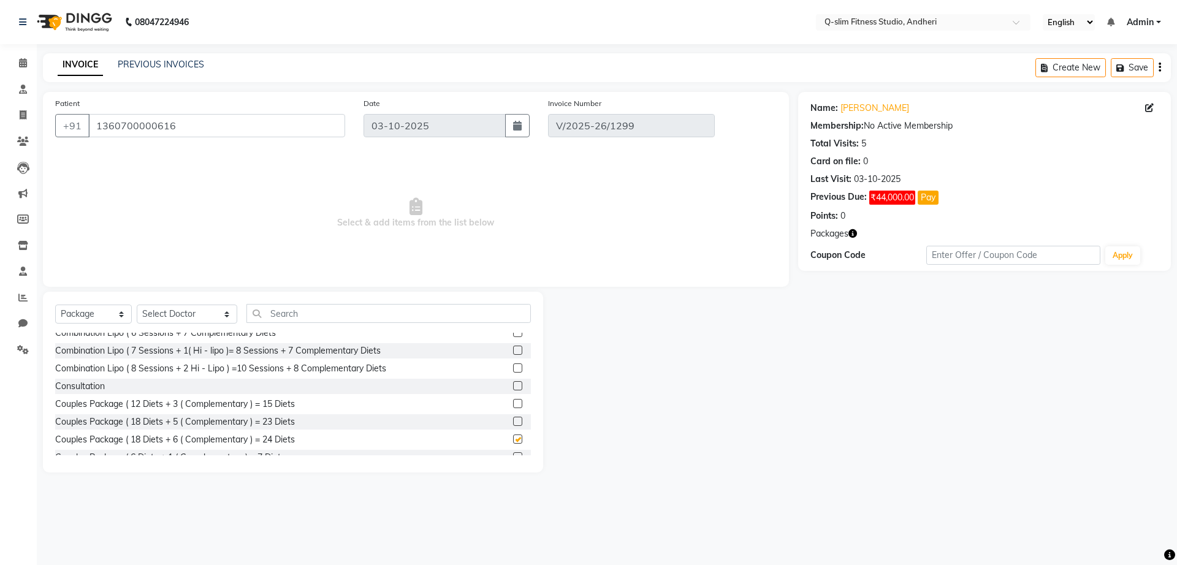
checkbox input "false"
click at [770, 344] on div at bounding box center [670, 382] width 255 height 181
click at [24, 142] on icon at bounding box center [23, 141] width 12 height 9
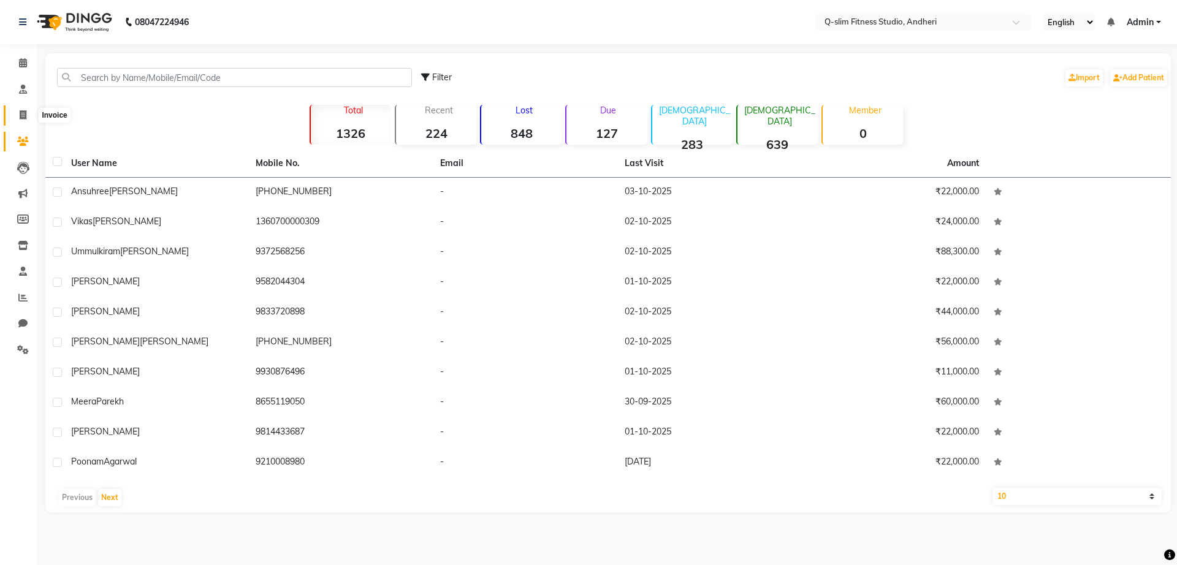
click at [18, 115] on span at bounding box center [22, 116] width 21 height 14
select select "service"
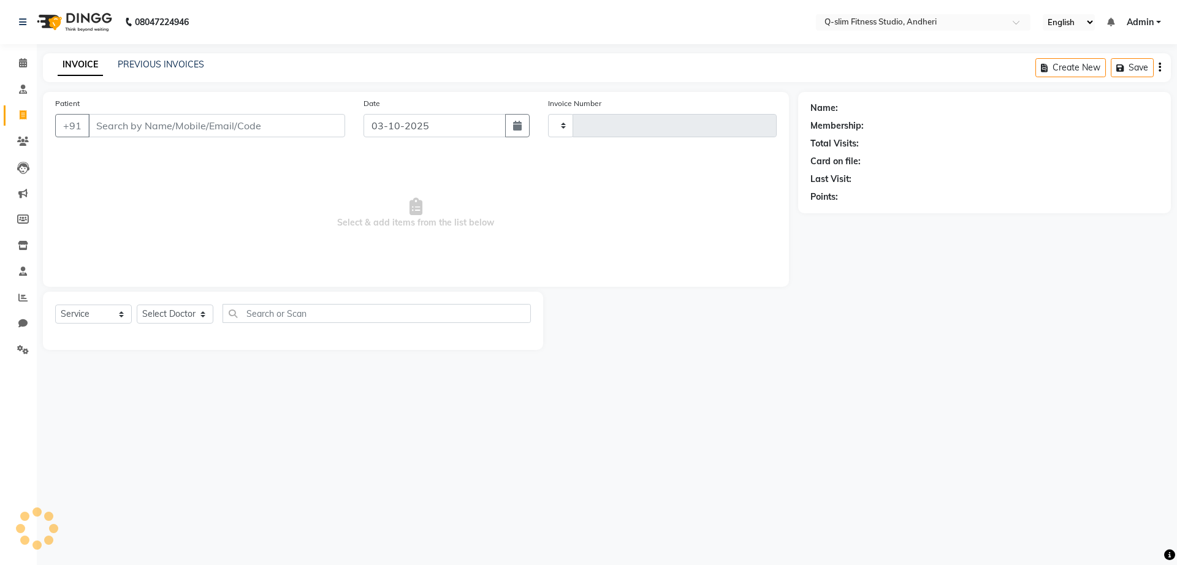
type input "1300"
select select "8143"
click at [169, 62] on link "PREVIOUS INVOICES" at bounding box center [161, 64] width 86 height 11
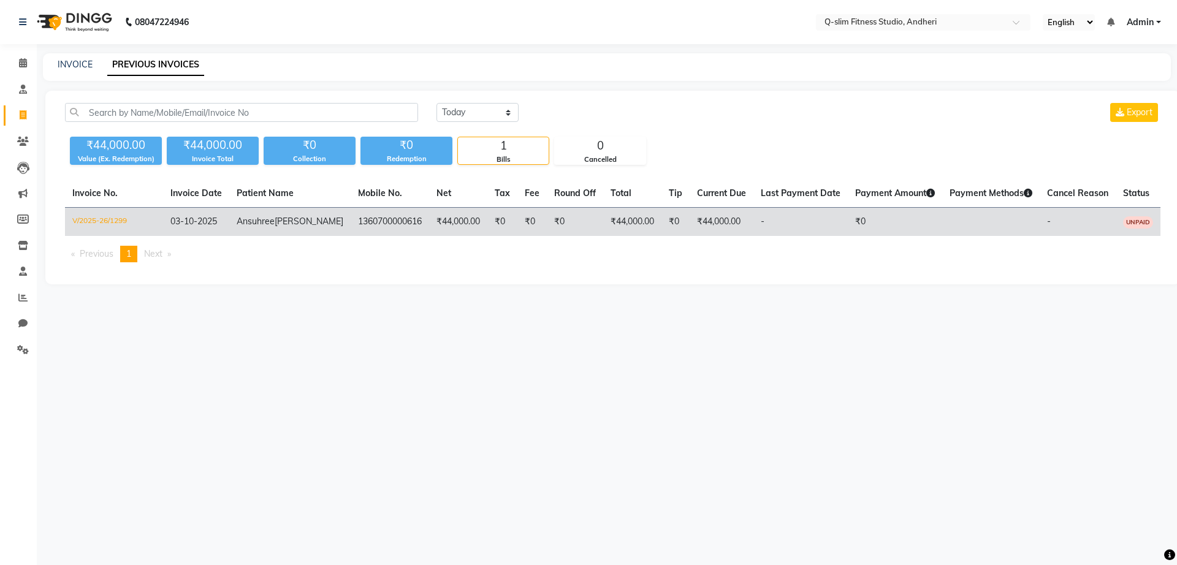
click at [1146, 237] on td "UNPAID" at bounding box center [1138, 222] width 45 height 29
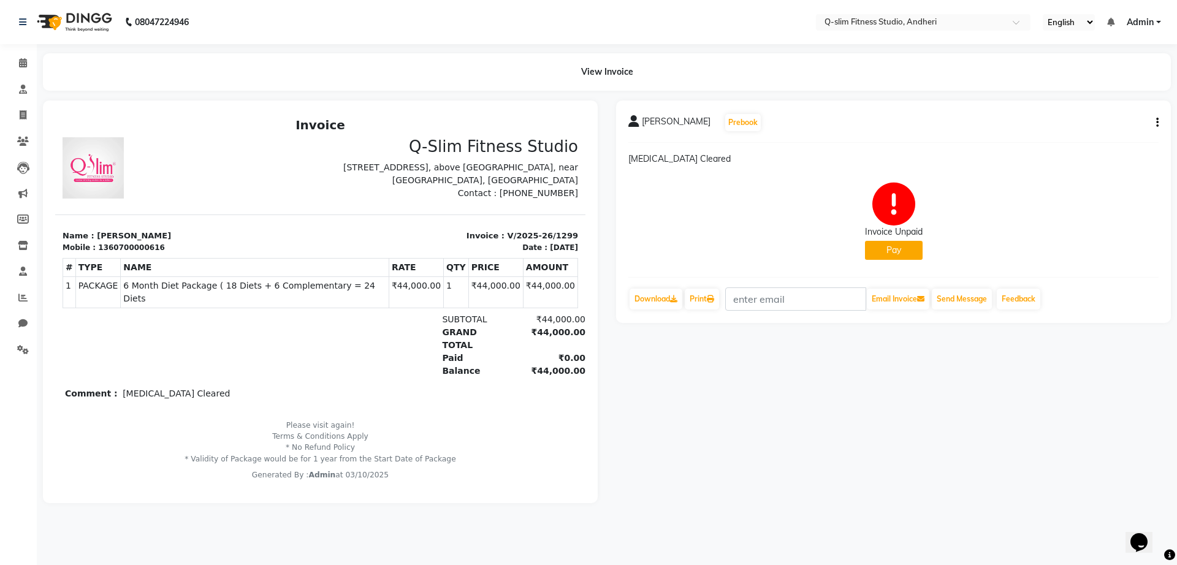
click at [1157, 123] on icon "button" at bounding box center [1158, 123] width 2 height 1
click at [1096, 97] on div "Cancel Invoice" at bounding box center [1107, 99] width 61 height 15
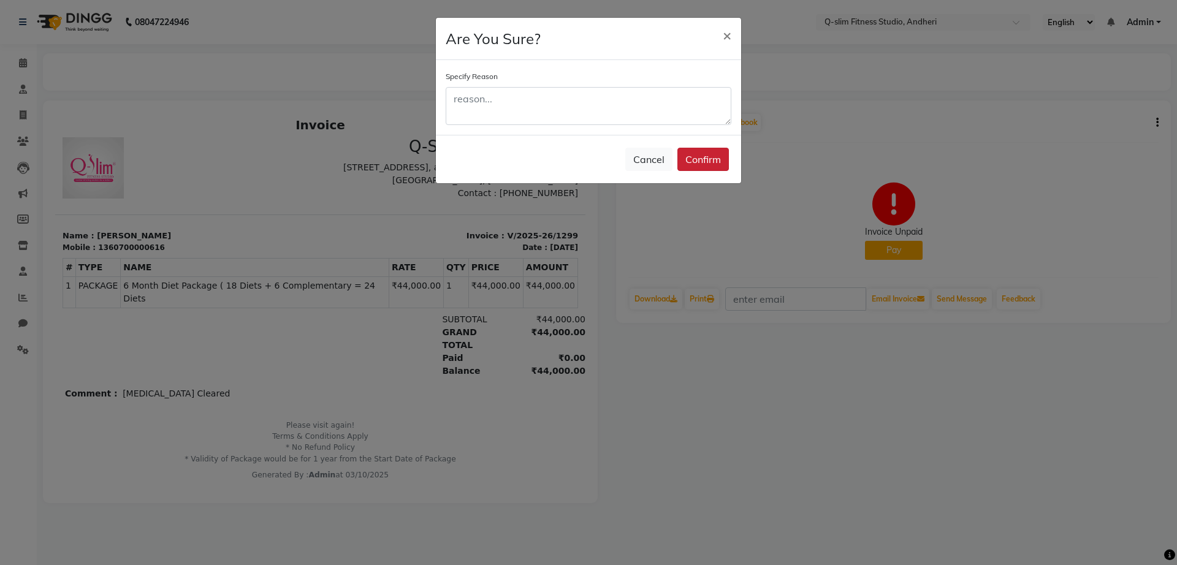
click at [693, 156] on button "Confirm" at bounding box center [704, 159] width 52 height 23
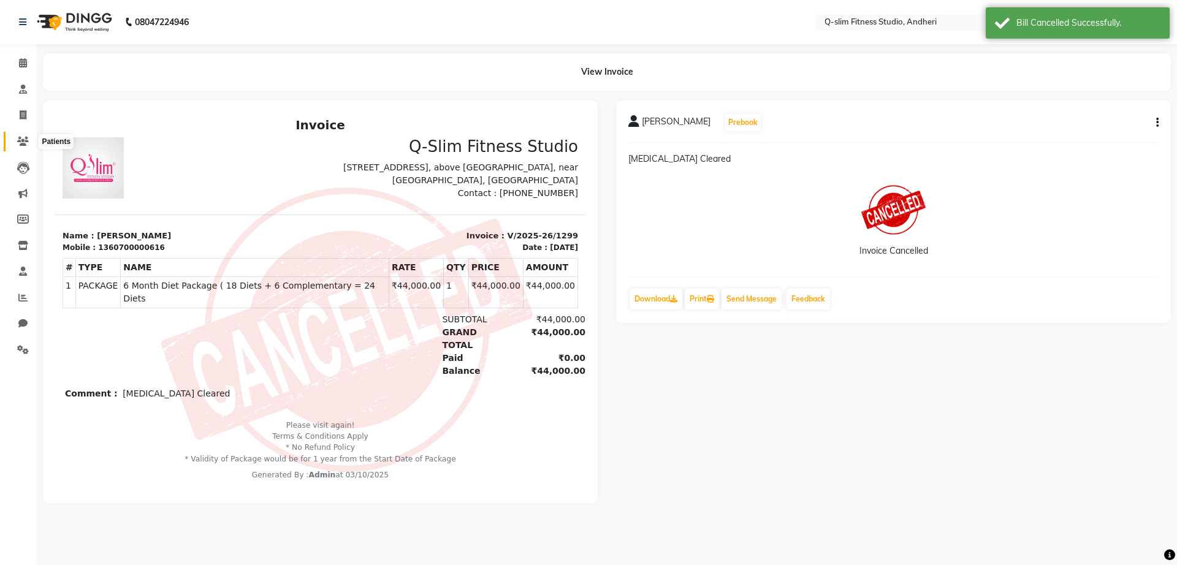
click at [28, 146] on span at bounding box center [22, 142] width 21 height 14
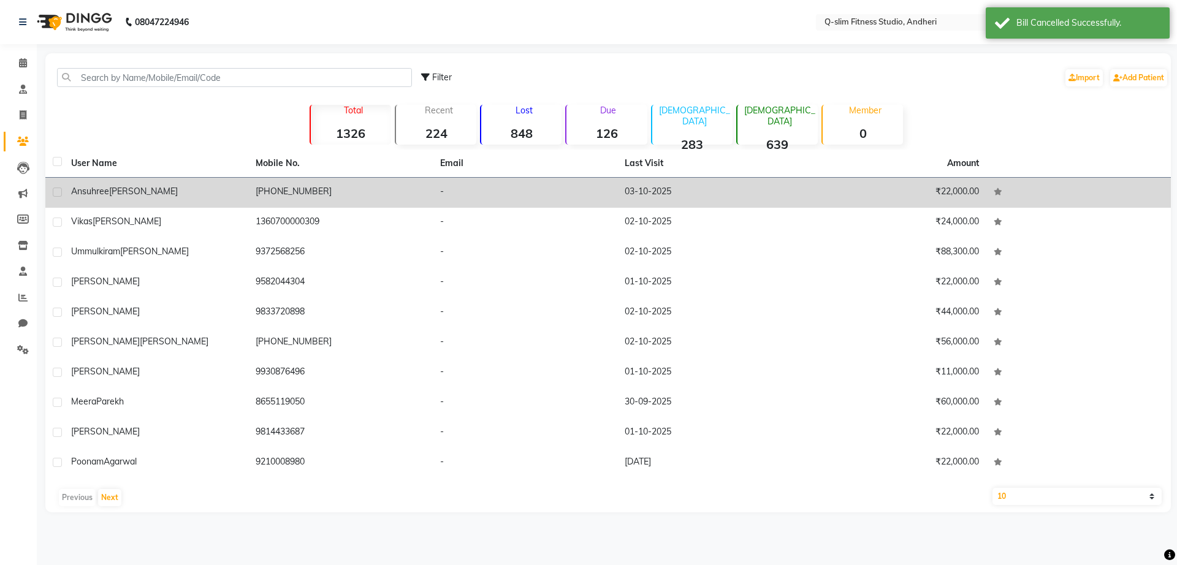
click at [184, 191] on div "Ansuhree Sujai" at bounding box center [156, 191] width 170 height 13
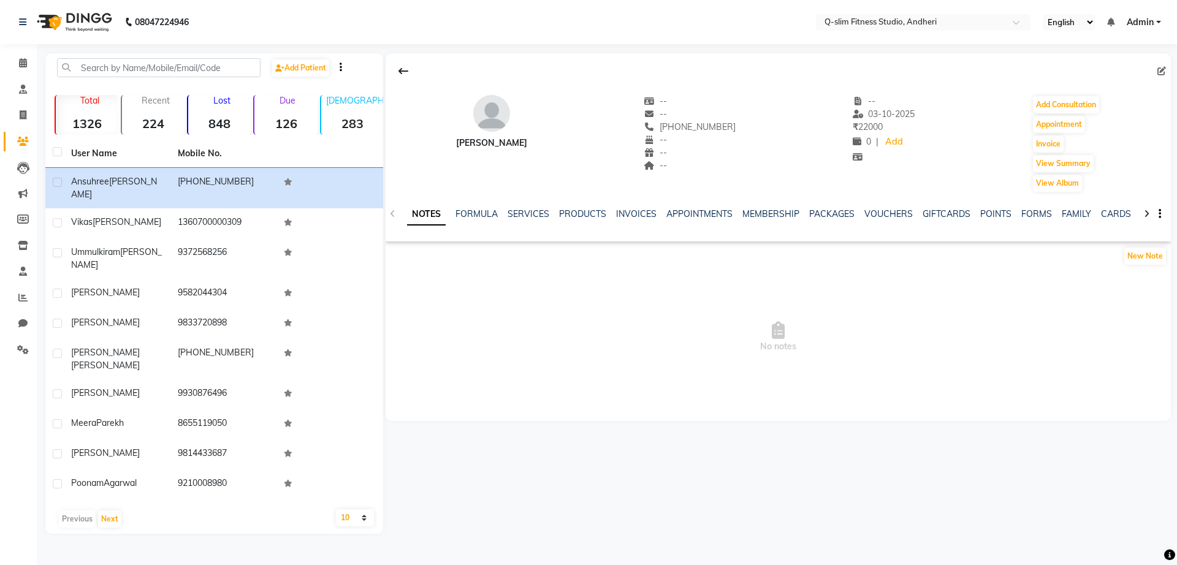
click at [816, 220] on div "PACKAGES" at bounding box center [831, 214] width 45 height 13
click at [1054, 147] on button "Invoice" at bounding box center [1048, 144] width 31 height 17
select select "service"
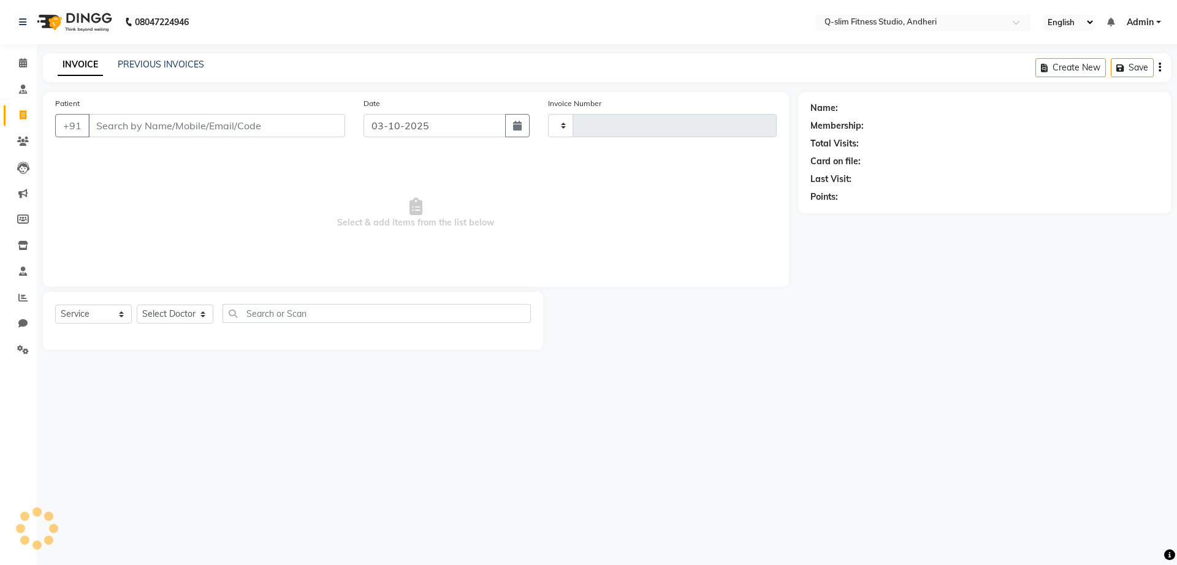
type input "1300"
select select "8143"
type input "1360700000616"
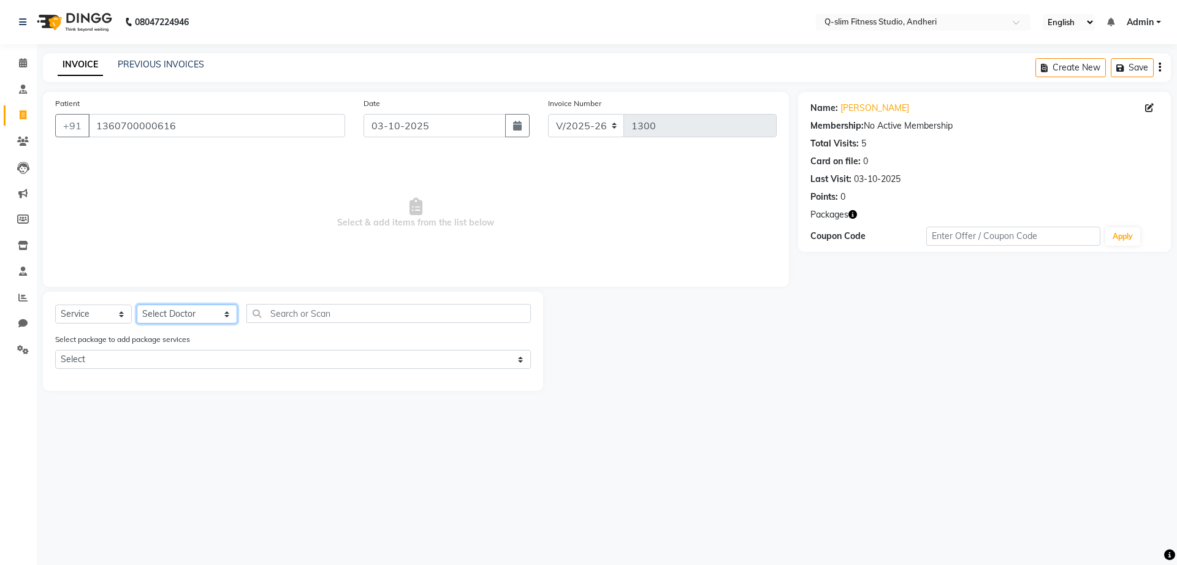
click at [165, 312] on select "Select Doctor Dr Malvina DR Pallavi Srivastava Kavita Hemnani / Zoya Lipo Sessi…" at bounding box center [187, 314] width 101 height 19
click at [137, 305] on select "Select Doctor Dr Malvina DR Pallavi Srivastava Kavita Hemnani / Zoya Lipo Sessi…" at bounding box center [187, 314] width 101 height 19
click at [179, 312] on select "Select Doctor Dr Malvina DR Pallavi Srivastava Kavita Hemnani / Zoya Lipo Sessi…" at bounding box center [187, 314] width 101 height 19
select select "76951"
click at [137, 305] on select "Select Doctor Dr Malvina DR Pallavi Srivastava Kavita Hemnani / Zoya Lipo Sessi…" at bounding box center [187, 314] width 101 height 19
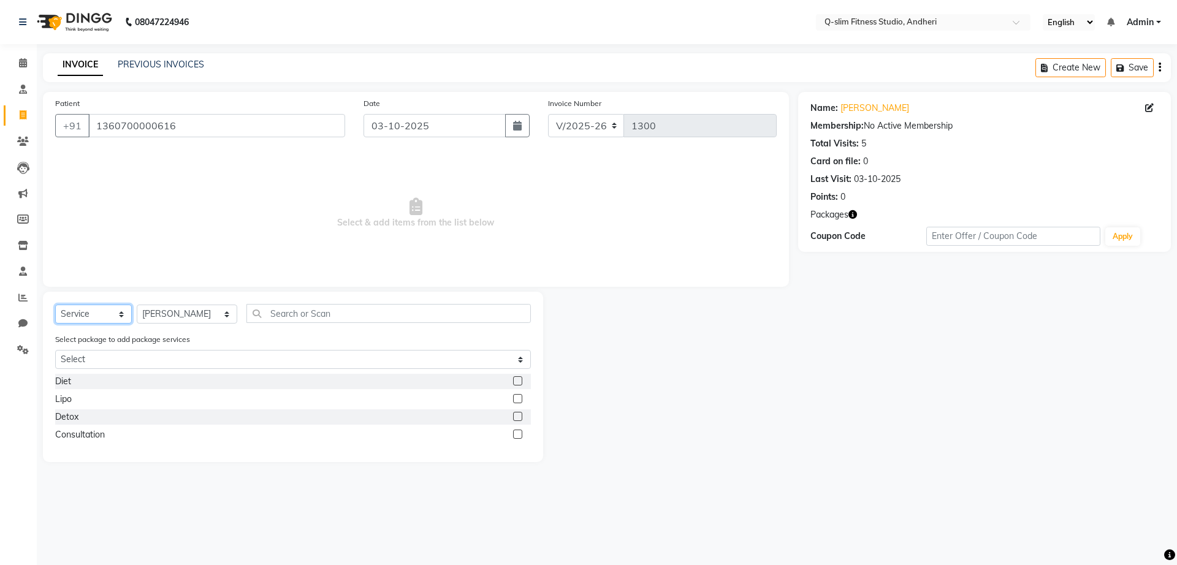
click at [90, 315] on select "Select Service Product Membership Package Voucher Prepaid Gift Card" at bounding box center [93, 314] width 77 height 19
select select "package"
click at [55, 305] on select "Select Service Product Membership Package Voucher Prepaid Gift Card" at bounding box center [93, 314] width 77 height 19
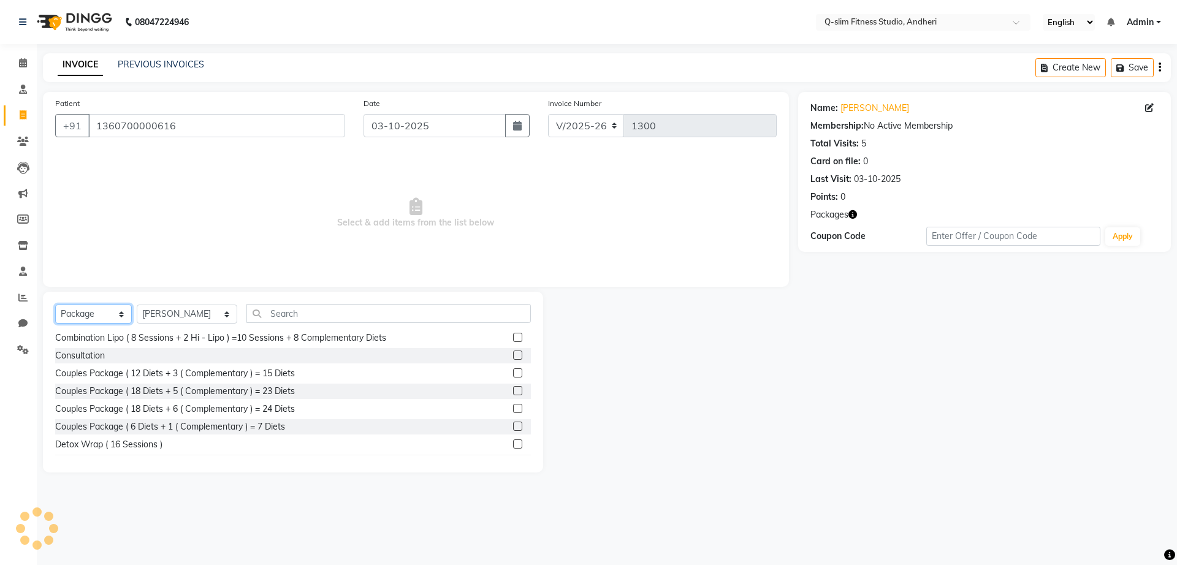
scroll to position [594, 0]
click at [513, 401] on label at bounding box center [517, 403] width 9 height 9
click at [513, 401] on input "checkbox" at bounding box center [517, 404] width 8 height 8
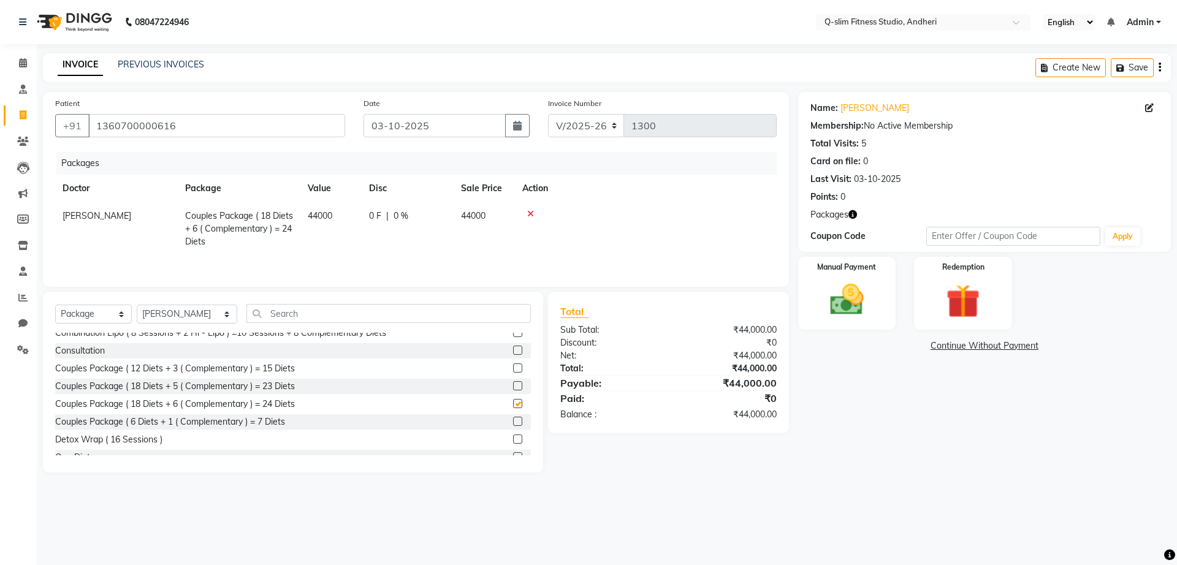
checkbox input "false"
click at [876, 287] on div "Manual Payment" at bounding box center [847, 293] width 102 height 75
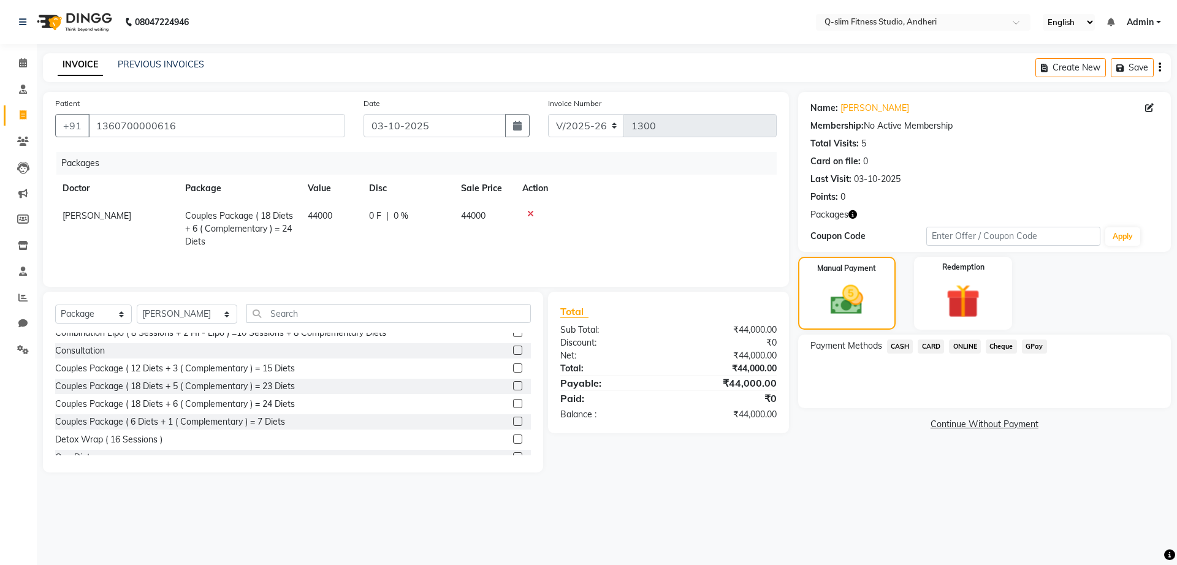
click at [961, 346] on span "ONLINE" at bounding box center [965, 347] width 32 height 14
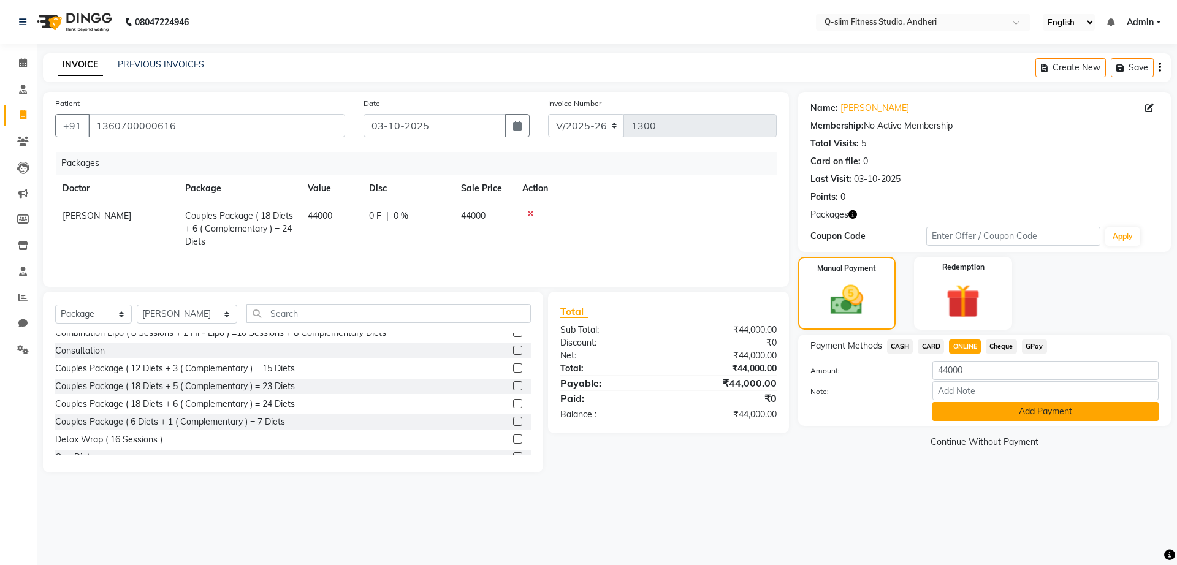
click at [968, 413] on button "Add Payment" at bounding box center [1046, 411] width 226 height 19
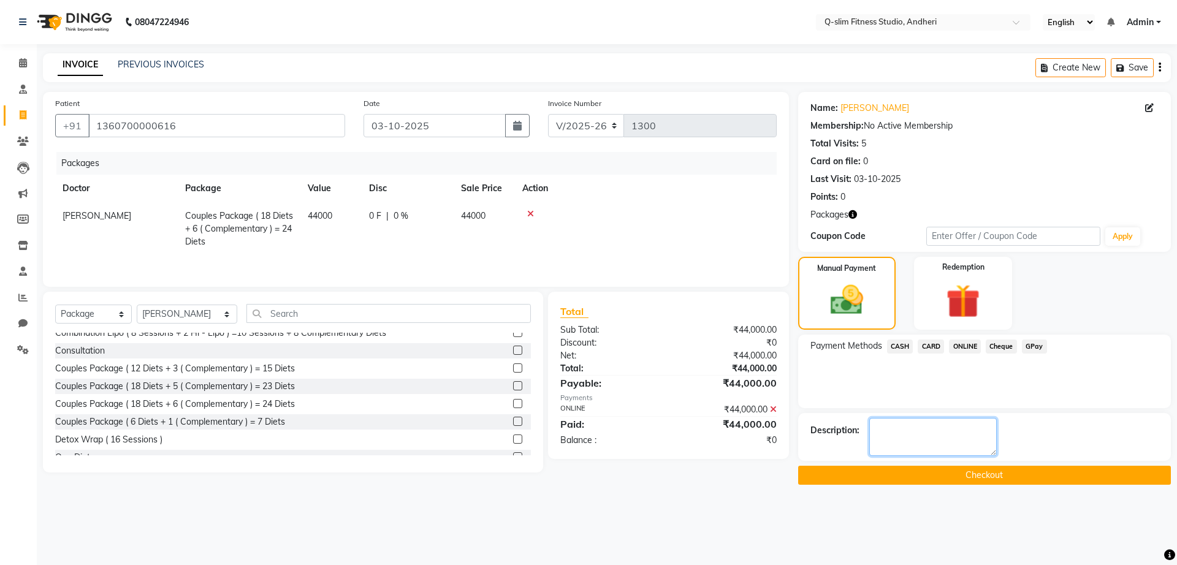
click at [889, 434] on textarea at bounding box center [934, 437] width 128 height 38
type textarea "Bal Cleared"
click at [903, 472] on button "Checkout" at bounding box center [984, 475] width 373 height 19
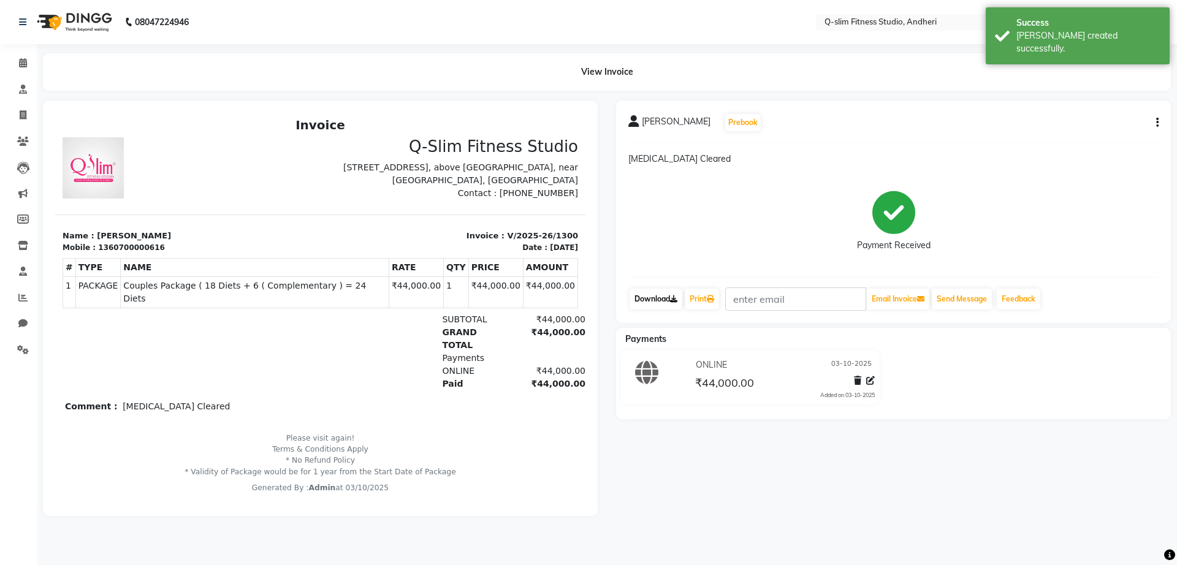
click at [656, 295] on link "Download" at bounding box center [656, 299] width 53 height 21
click at [838, 212] on div "Payment Received" at bounding box center [894, 221] width 530 height 92
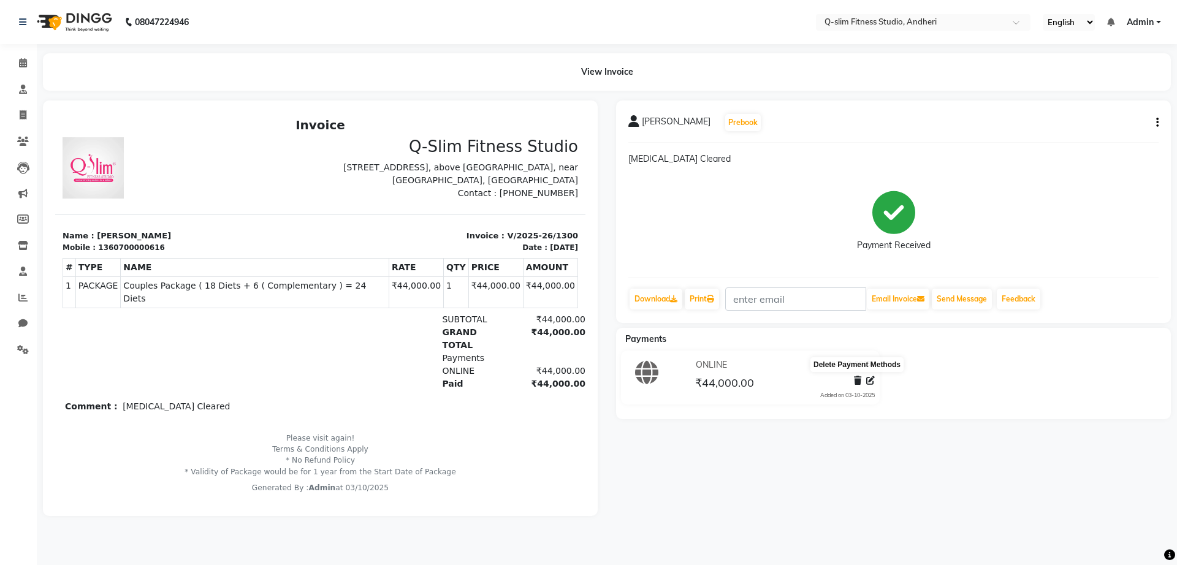
click at [859, 377] on icon at bounding box center [857, 381] width 7 height 9
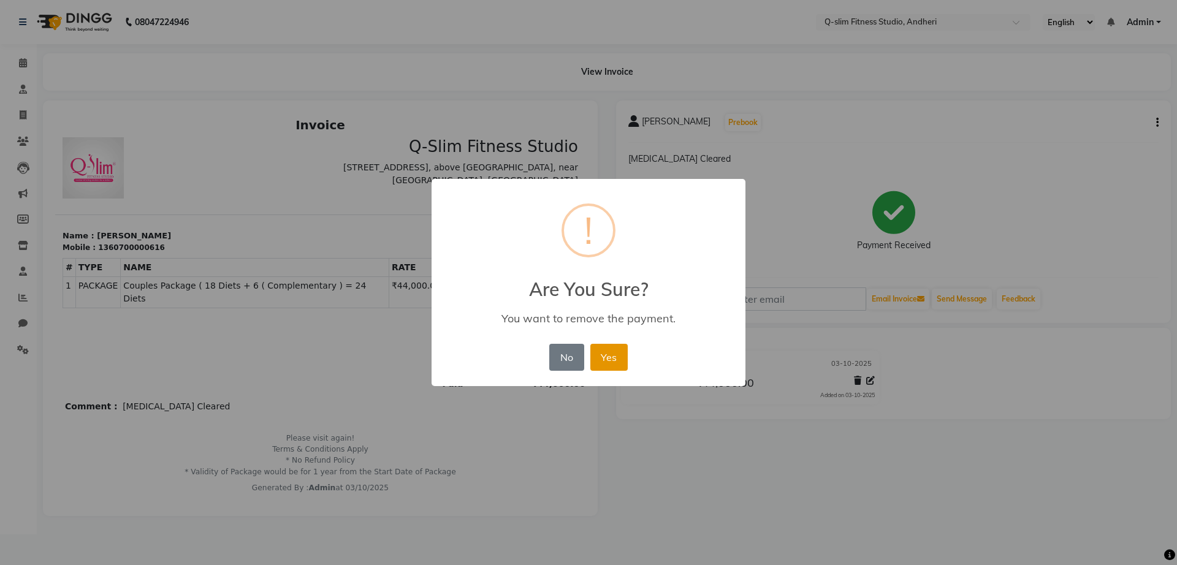
click at [596, 351] on button "Yes" at bounding box center [609, 357] width 37 height 27
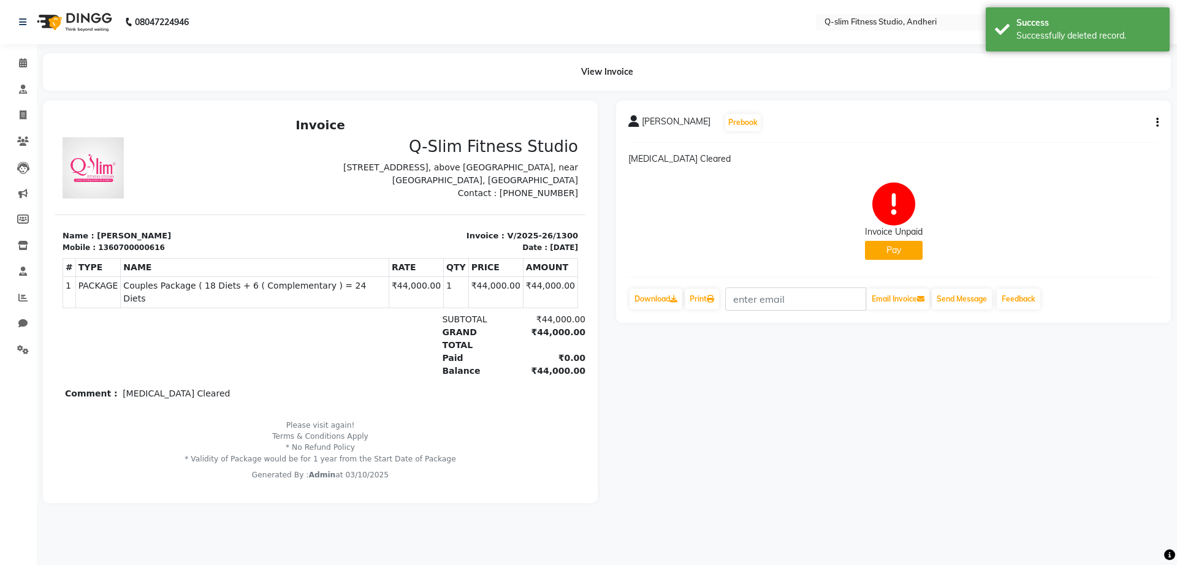
click at [1152, 121] on button "button" at bounding box center [1155, 123] width 7 height 13
click at [1095, 99] on div "Cancel Invoice" at bounding box center [1107, 99] width 61 height 15
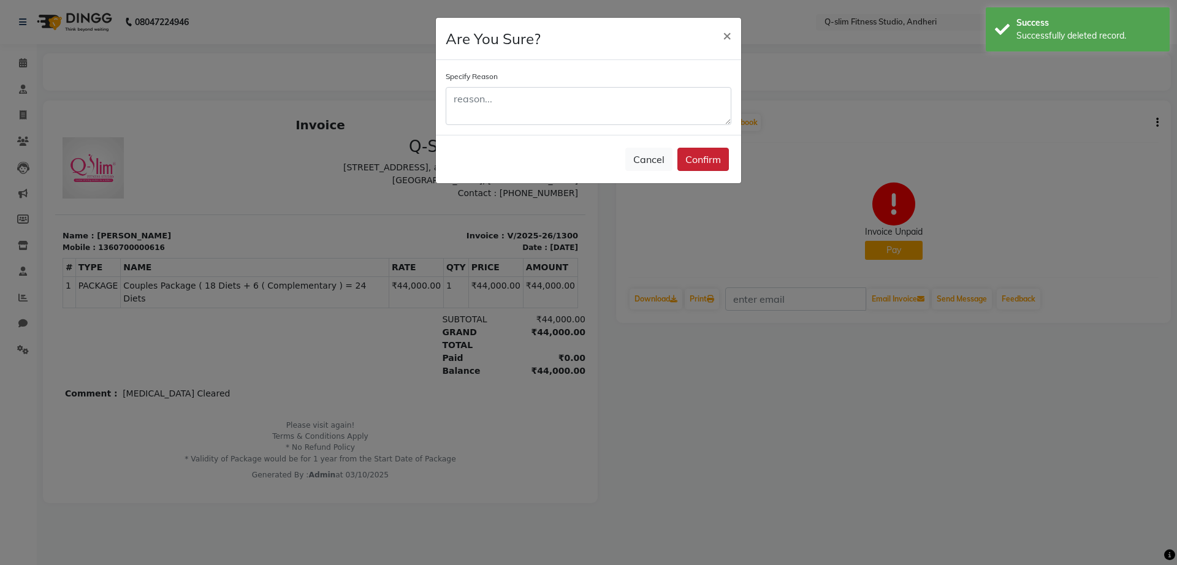
click at [708, 158] on button "Confirm" at bounding box center [704, 159] width 52 height 23
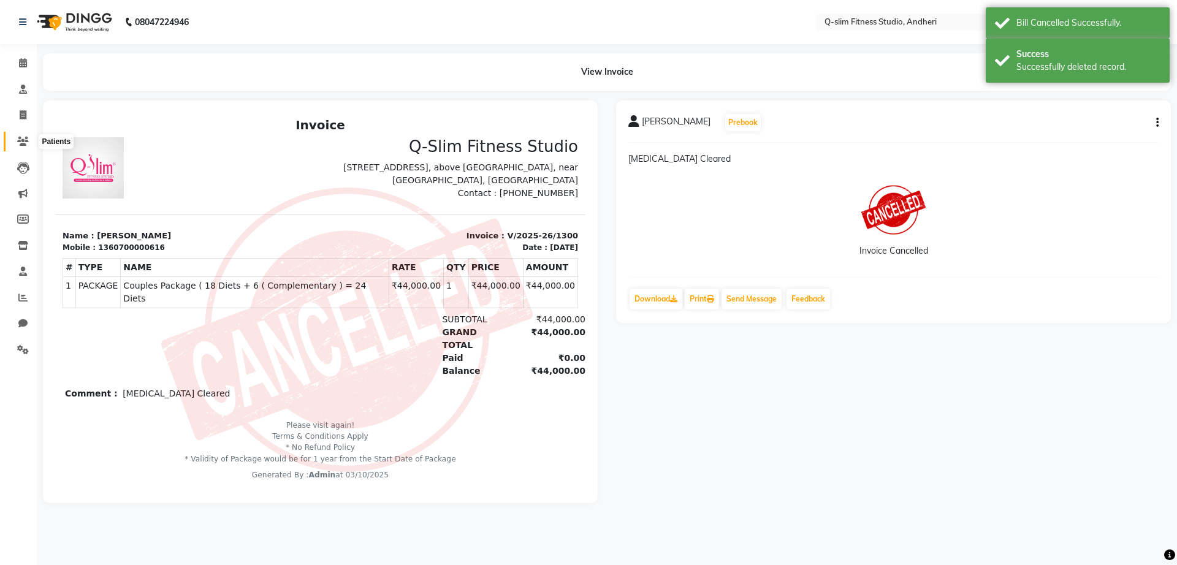
click at [23, 144] on icon at bounding box center [23, 141] width 12 height 9
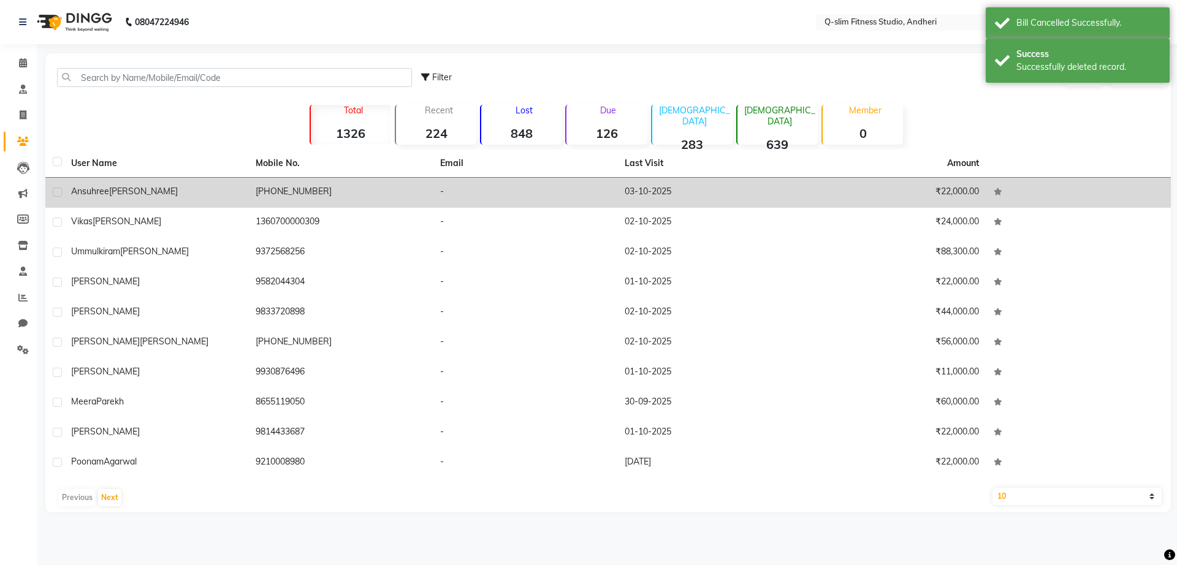
click at [154, 195] on div "[PERSON_NAME]" at bounding box center [156, 191] width 170 height 13
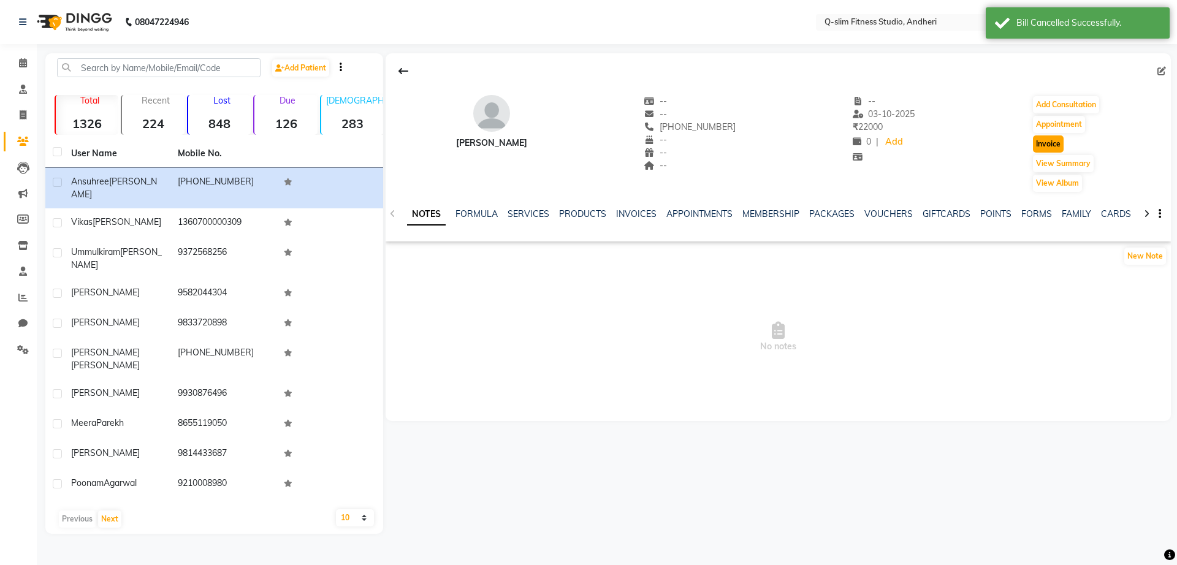
click at [1043, 147] on button "Invoice" at bounding box center [1048, 144] width 31 height 17
select select "service"
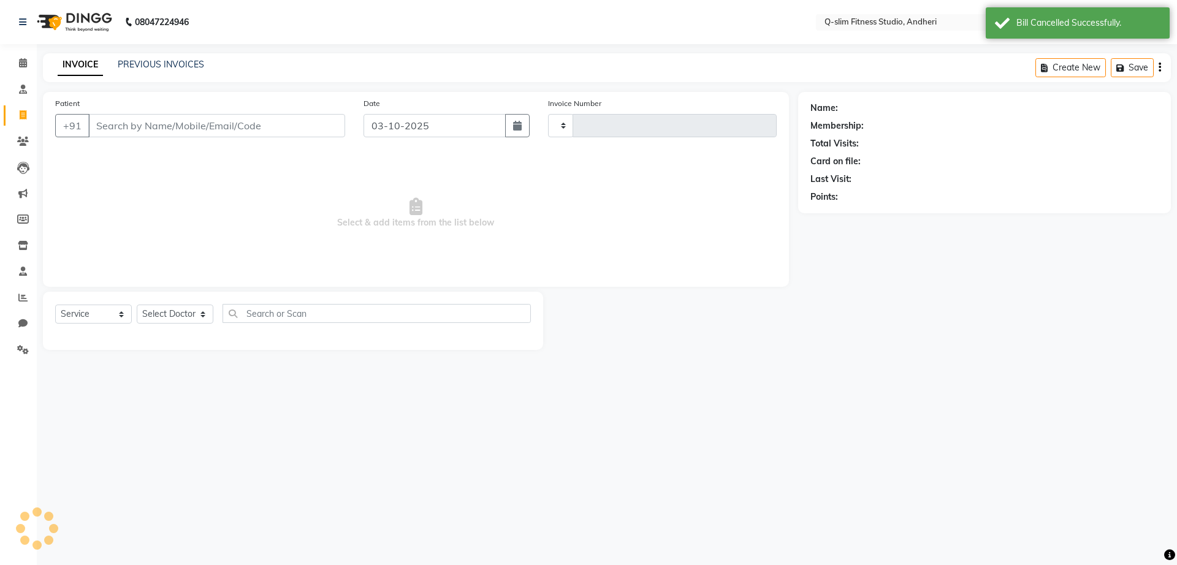
type input "1301"
select select "8143"
type input "1360700000616"
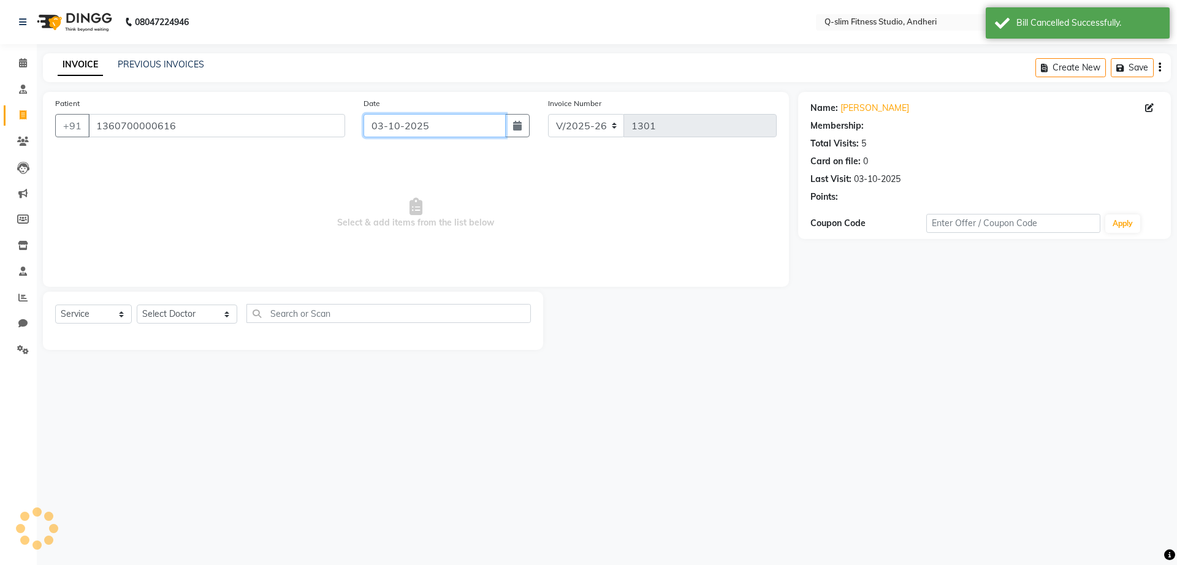
click at [409, 121] on input "03-10-2025" at bounding box center [435, 125] width 143 height 23
select select "10"
select select "2025"
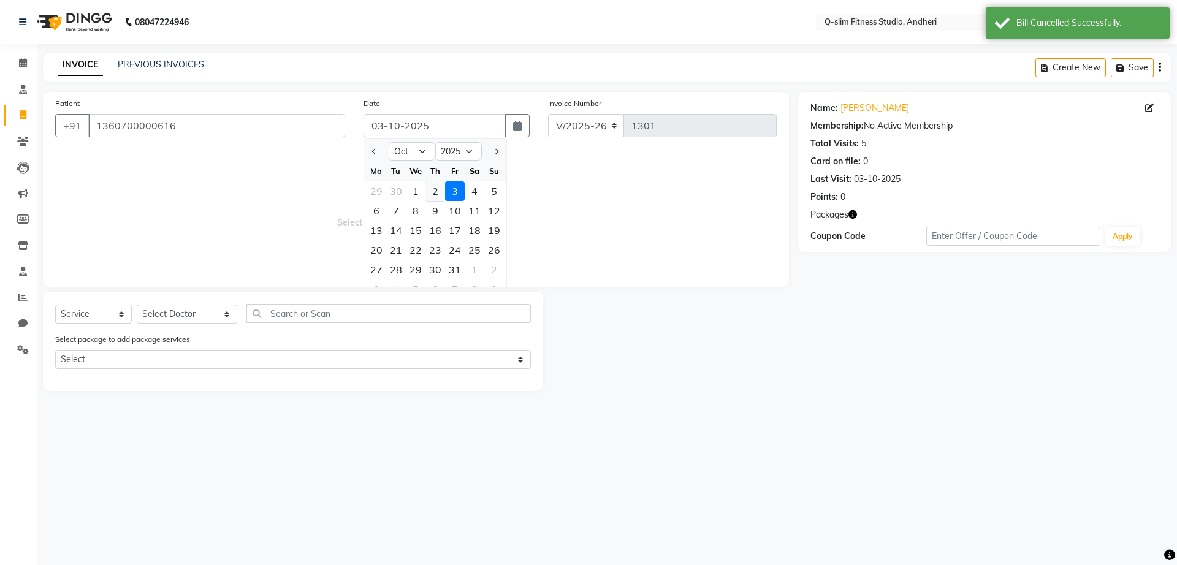
click at [433, 186] on div "2" at bounding box center [436, 192] width 20 height 20
type input "02-10-2025"
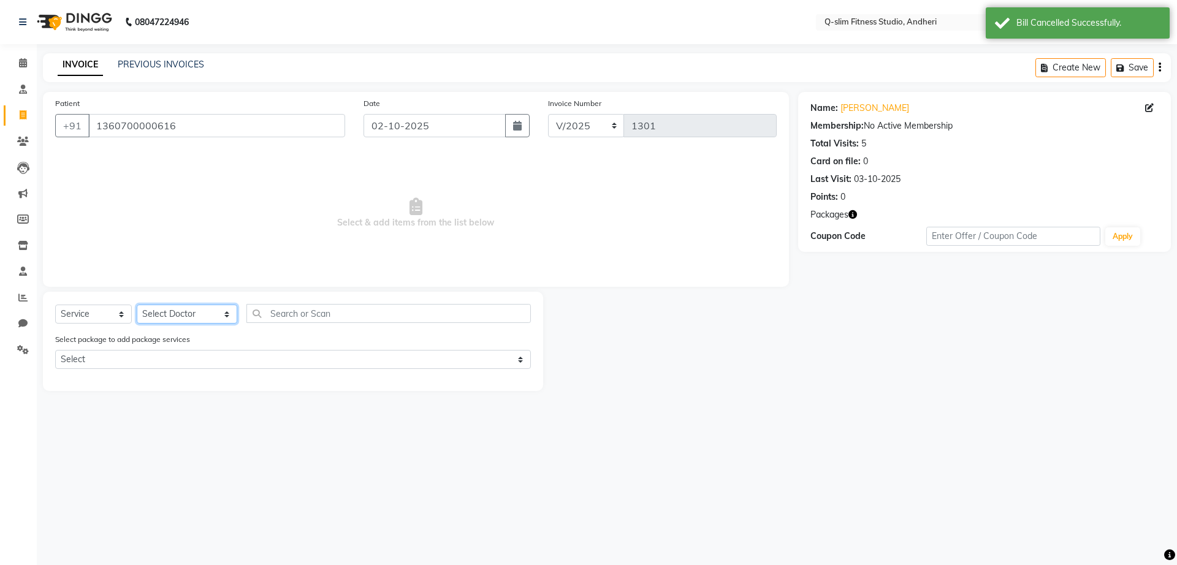
click at [152, 312] on select "Select Doctor Dr Malvina DR Pallavi Srivastava Kavita Hemnani / Zoya Lipo Sessi…" at bounding box center [187, 314] width 101 height 19
select select "76951"
click at [137, 305] on select "Select Doctor Dr Malvina DR Pallavi Srivastava Kavita Hemnani / Zoya Lipo Sessi…" at bounding box center [187, 314] width 101 height 19
click at [95, 320] on select "Select Service Product Membership Package Voucher Prepaid Gift Card" at bounding box center [93, 314] width 77 height 19
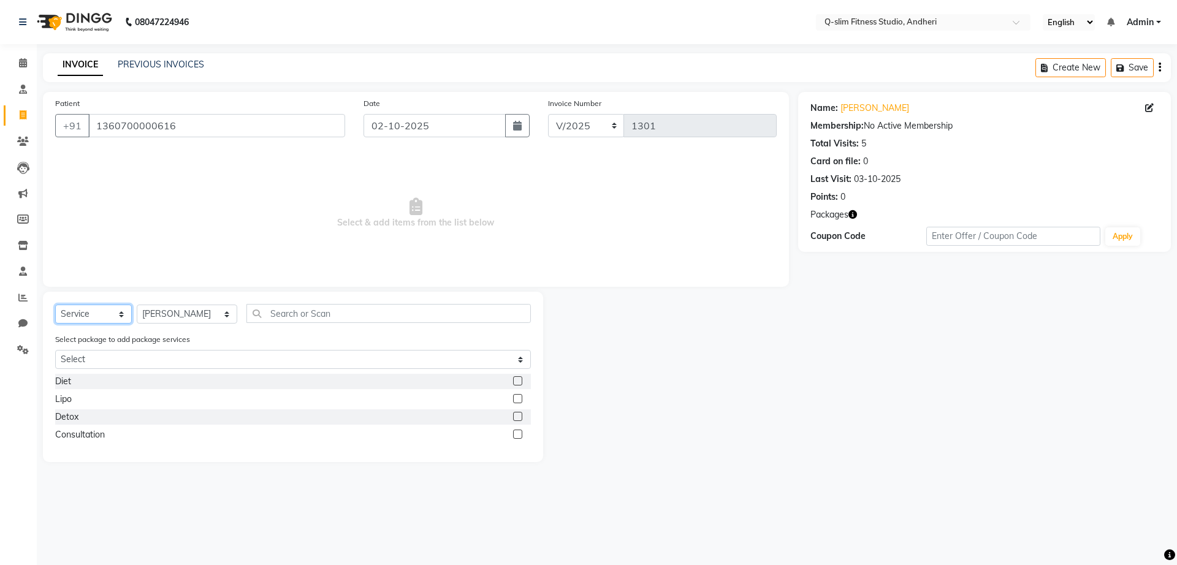
select select "package"
click at [55, 305] on select "Select Service Product Membership Package Voucher Prepaid Gift Card" at bounding box center [93, 314] width 77 height 19
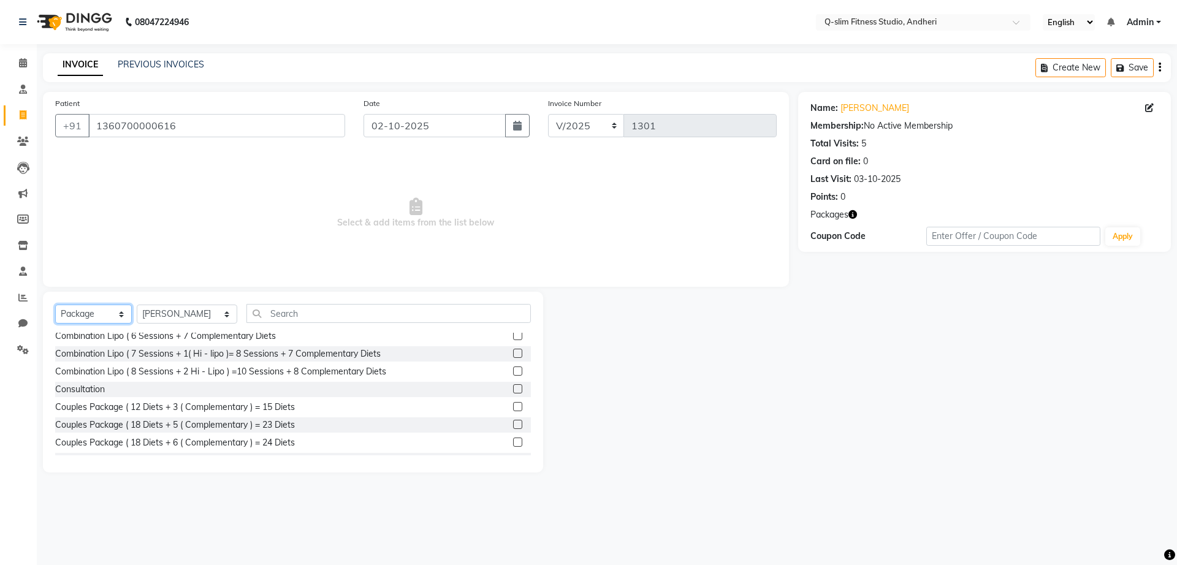
scroll to position [624, 0]
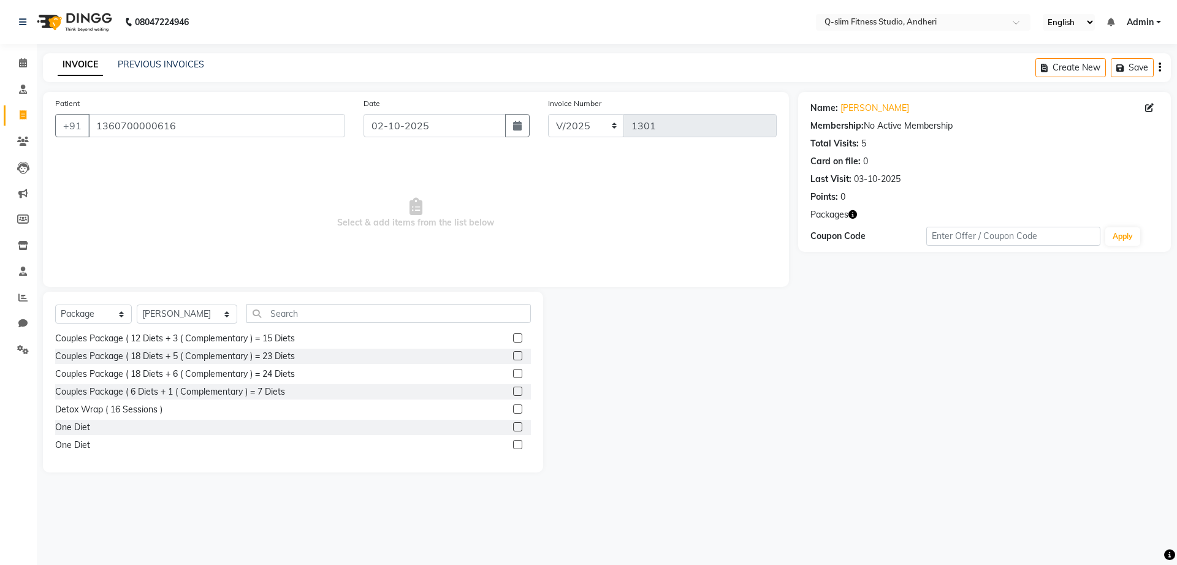
click at [513, 392] on label at bounding box center [517, 391] width 9 height 9
click at [513, 392] on input "checkbox" at bounding box center [517, 392] width 8 height 8
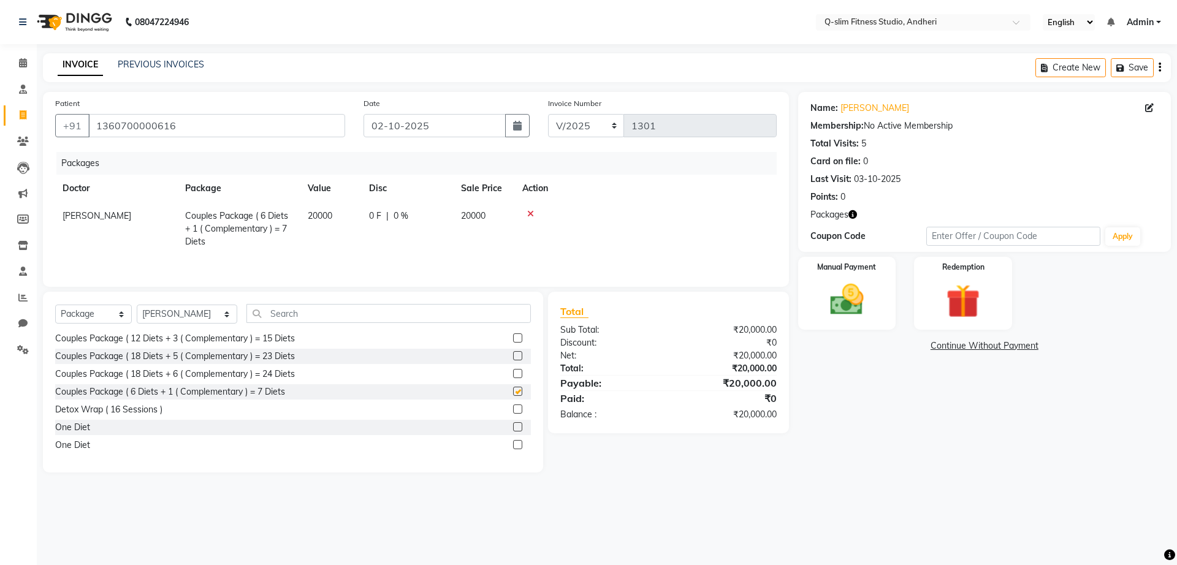
checkbox input "false"
click at [863, 310] on img at bounding box center [847, 300] width 57 height 40
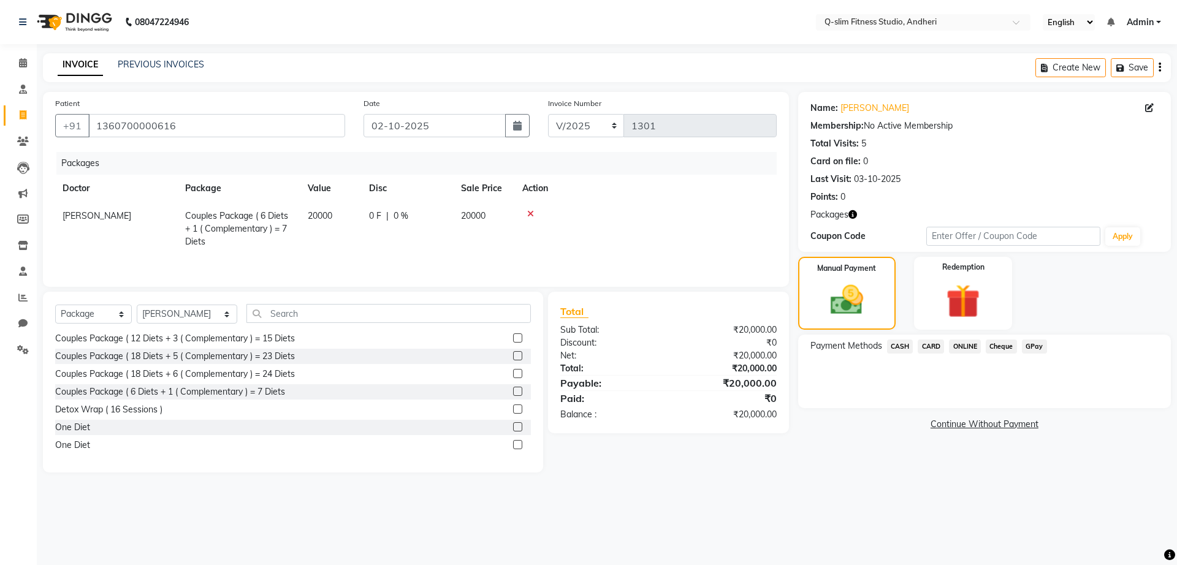
click at [965, 348] on span "ONLINE" at bounding box center [965, 347] width 32 height 14
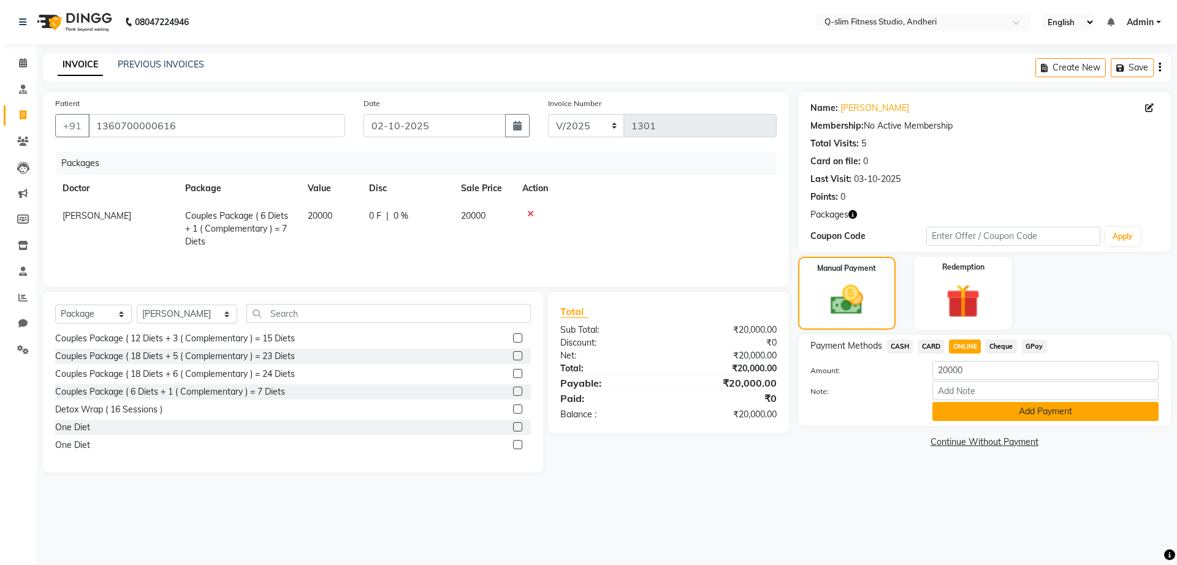
click at [970, 405] on button "Add Payment" at bounding box center [1046, 411] width 226 height 19
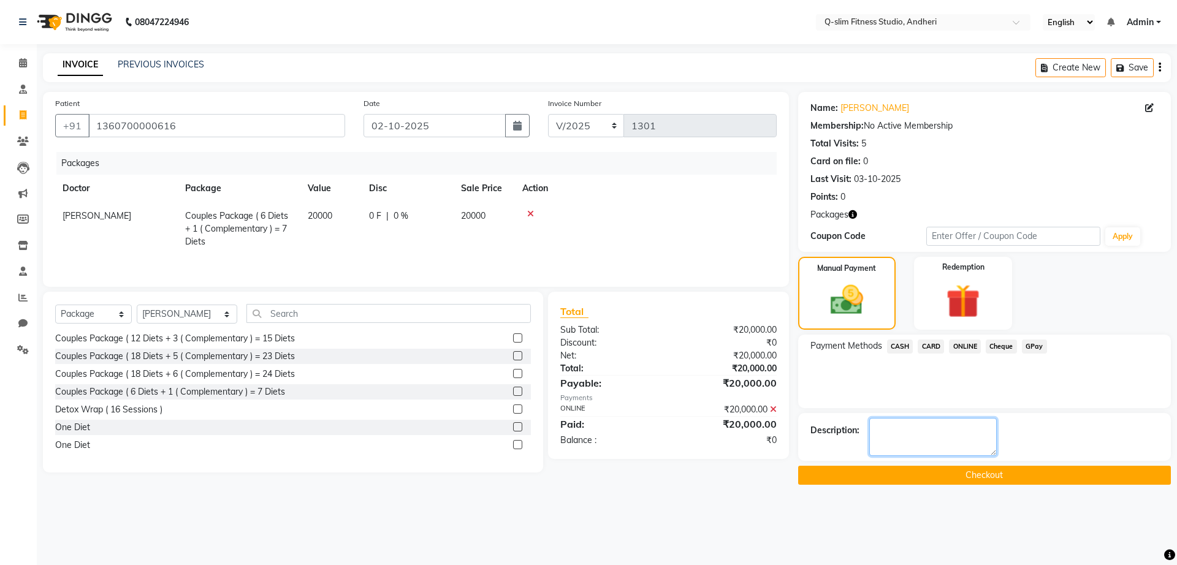
click at [883, 431] on textarea at bounding box center [934, 437] width 128 height 38
type textarea "Bal Cleared"
click at [956, 475] on button "Checkout" at bounding box center [984, 475] width 373 height 19
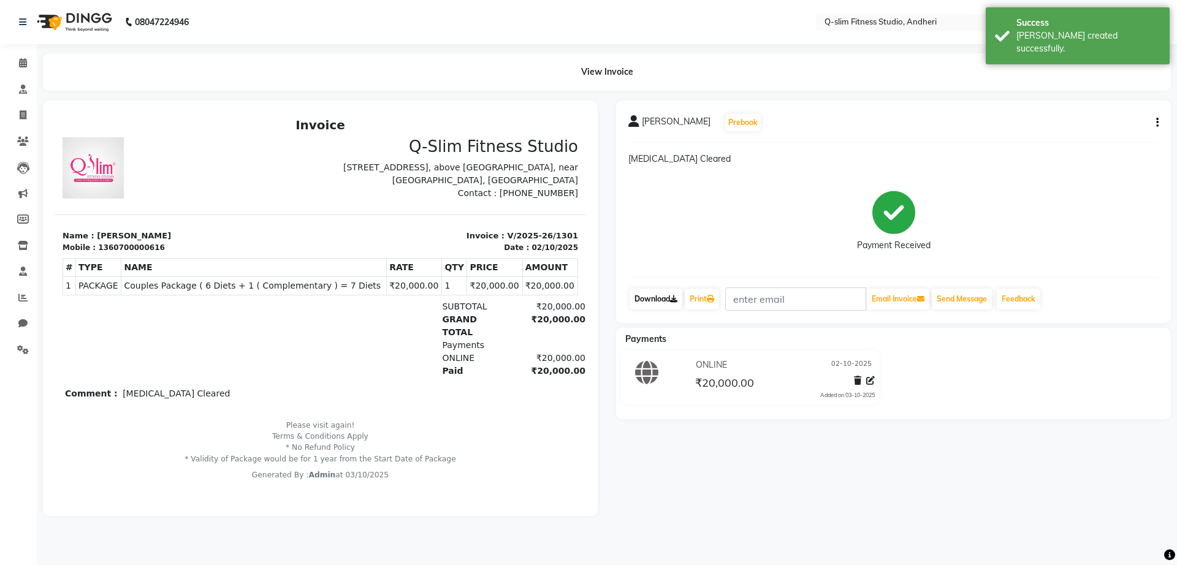
click at [653, 297] on link "Download" at bounding box center [656, 299] width 53 height 21
click at [854, 379] on icon at bounding box center [857, 381] width 7 height 9
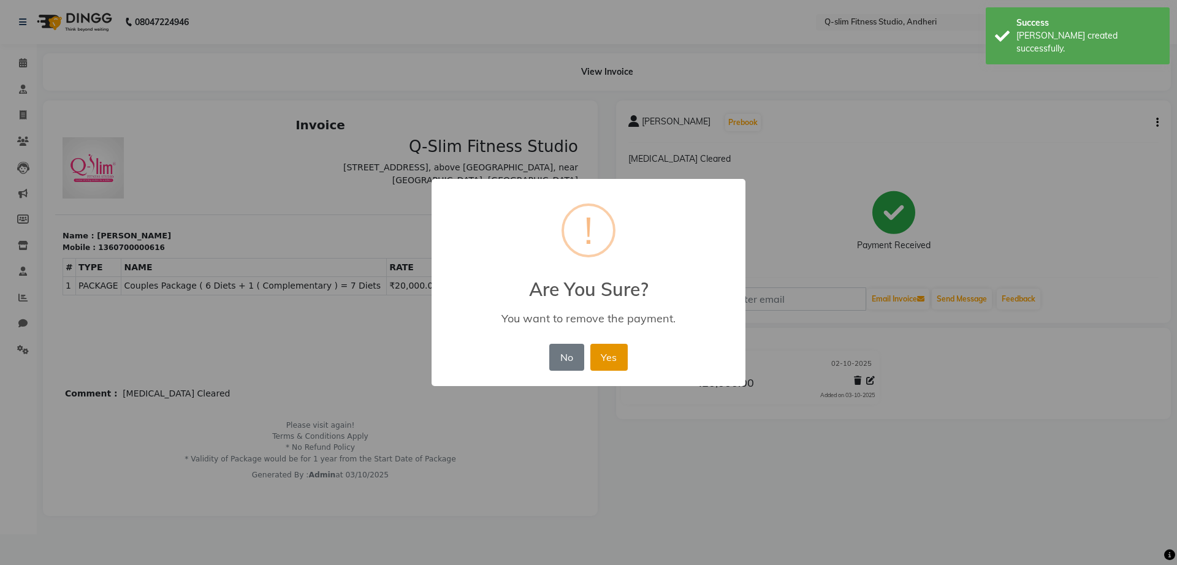
click at [607, 357] on button "Yes" at bounding box center [609, 357] width 37 height 27
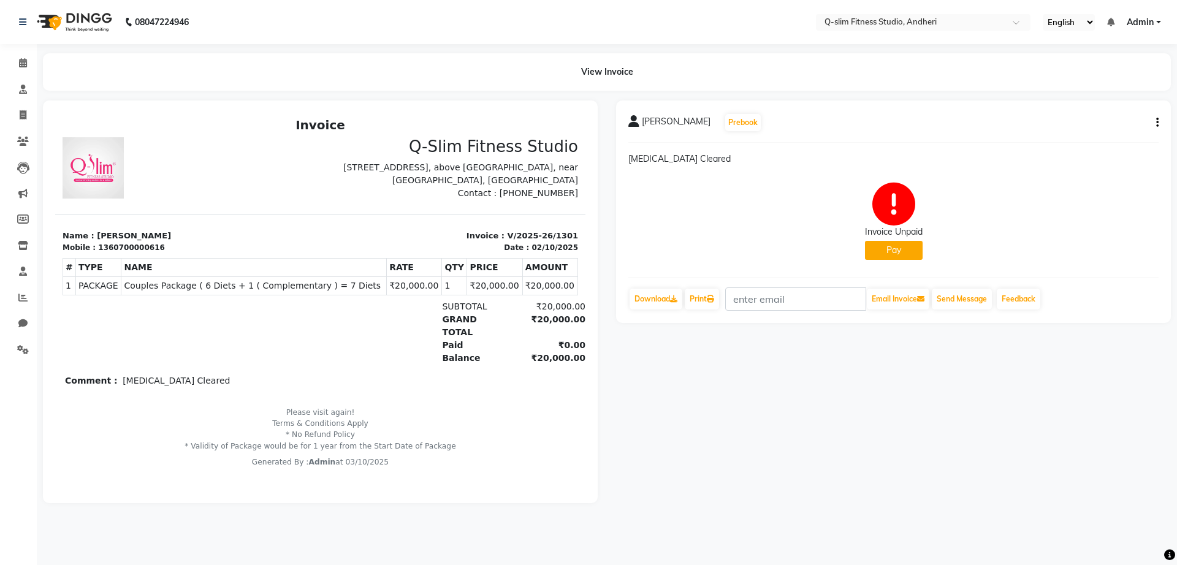
click at [1156, 125] on button "button" at bounding box center [1155, 123] width 7 height 13
click at [1109, 131] on div "Edit Invoice" at bounding box center [1107, 130] width 61 height 15
select select "service"
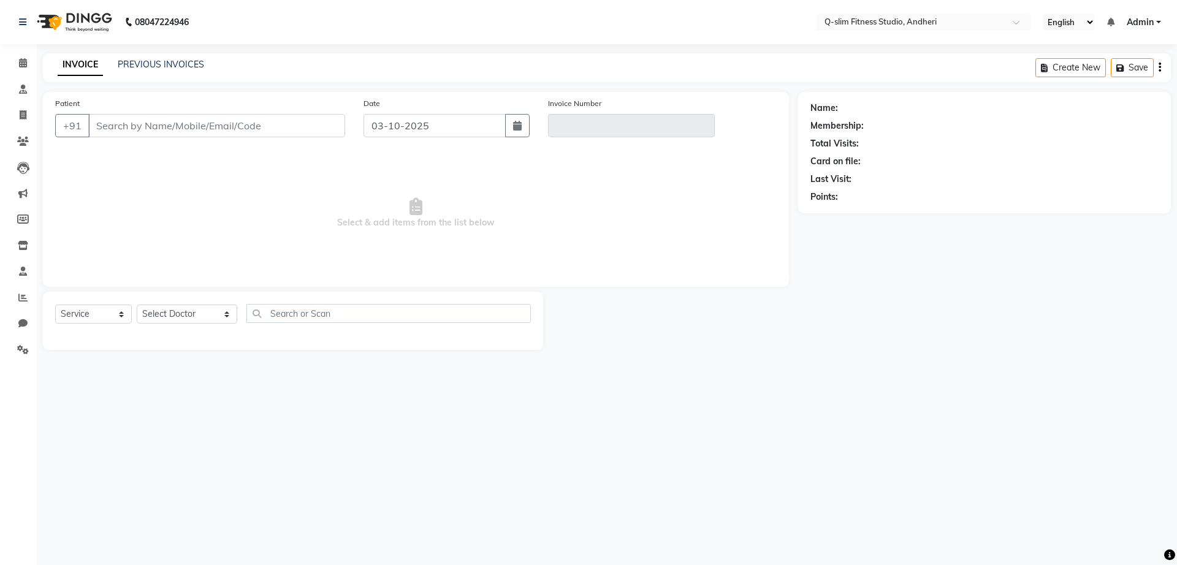
type input "1360700000616"
type input "V/2025-26/1301"
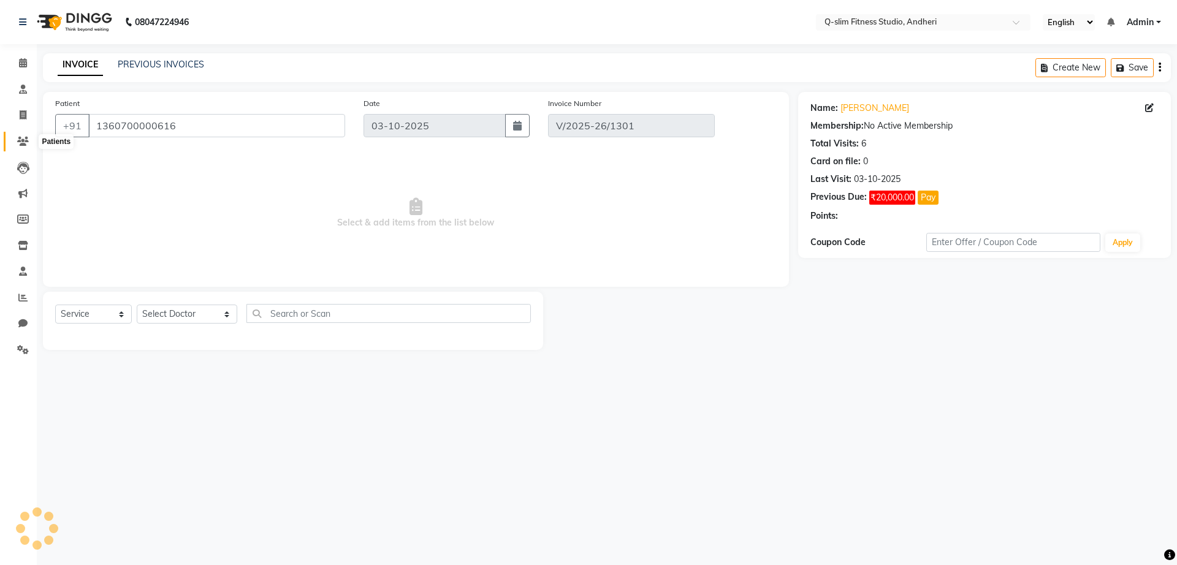
type input "02-10-2025"
select select "select"
click at [20, 141] on icon at bounding box center [23, 141] width 12 height 9
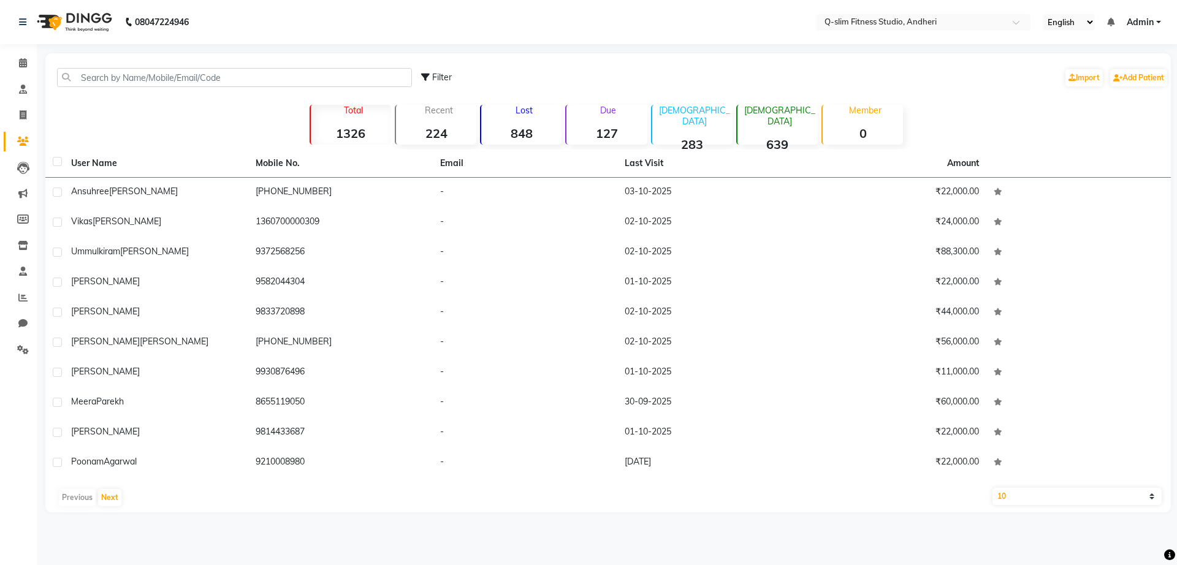
click at [220, 185] on div "[PERSON_NAME]" at bounding box center [156, 191] width 170 height 13
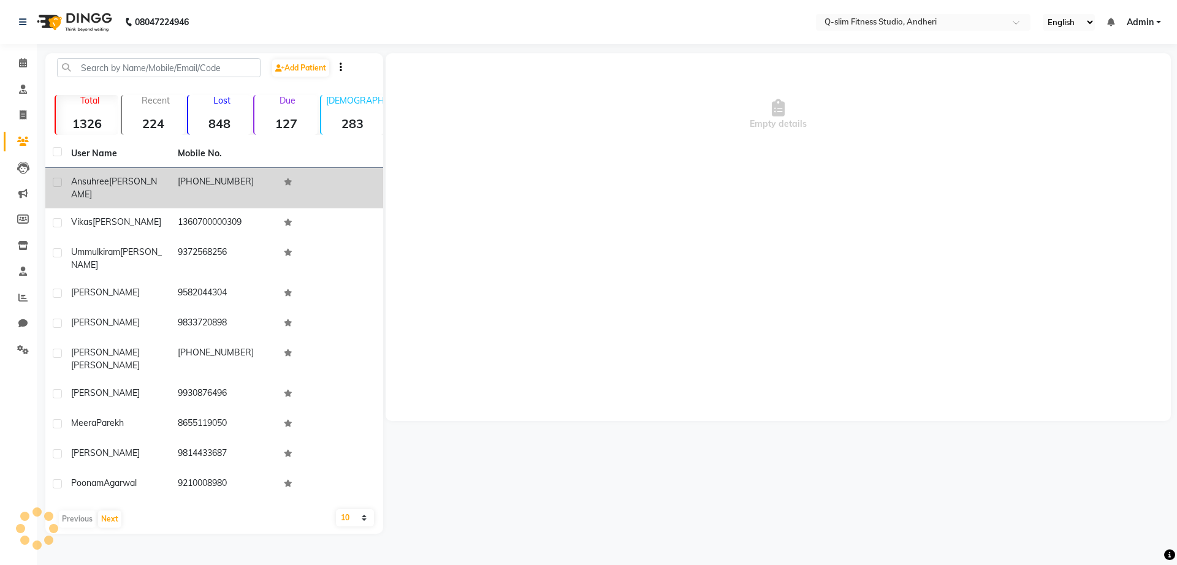
click at [220, 185] on td "[PHONE_NUMBER]" at bounding box center [223, 188] width 107 height 40
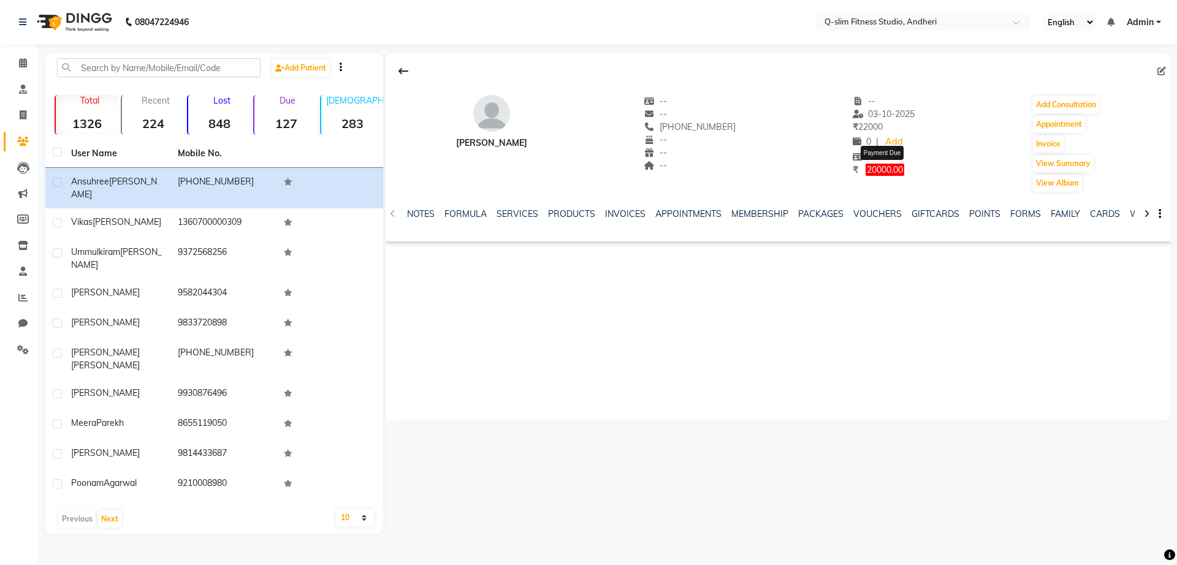
click at [884, 174] on span "20000.00" at bounding box center [885, 170] width 39 height 12
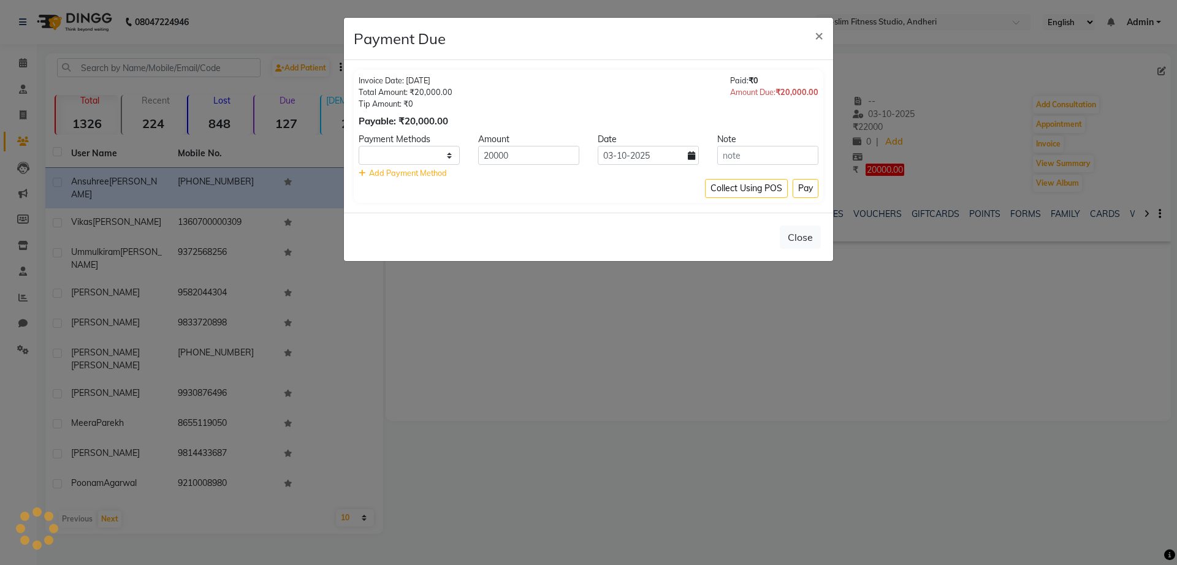
select select "1"
click at [816, 31] on span "×" at bounding box center [819, 35] width 9 height 18
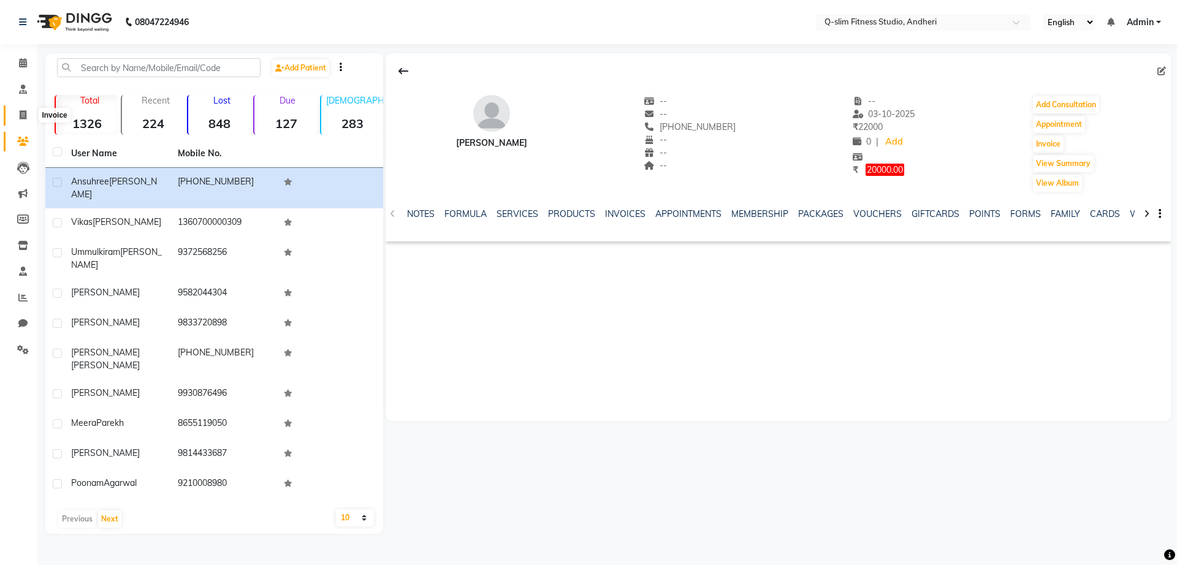
click at [28, 115] on span at bounding box center [22, 116] width 21 height 14
select select "service"
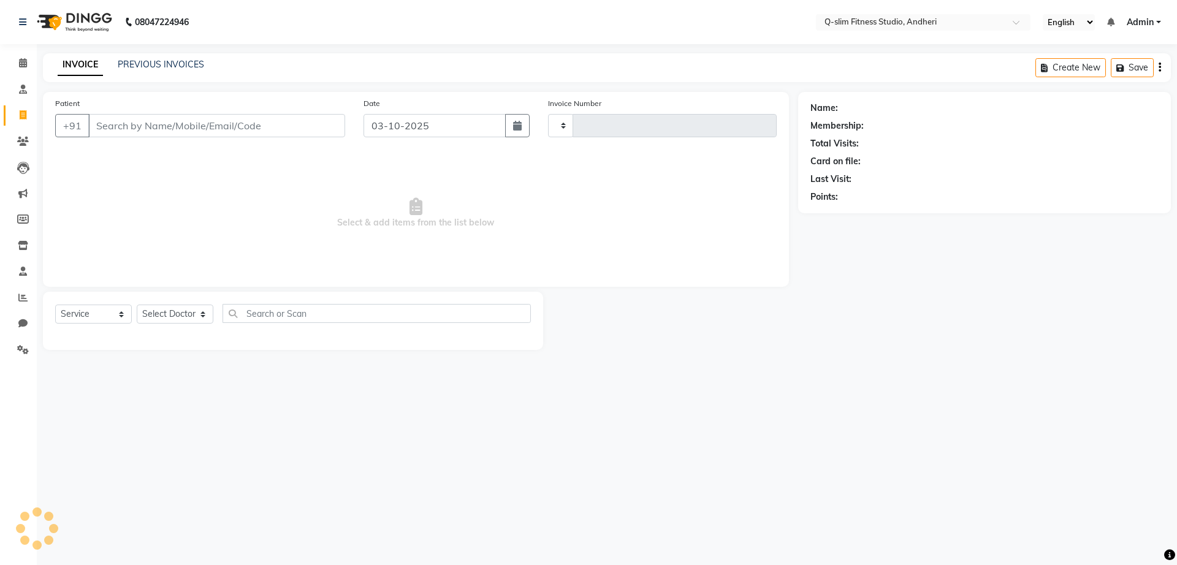
type input "1302"
select select "8143"
click at [168, 64] on link "PREVIOUS INVOICES" at bounding box center [161, 64] width 86 height 11
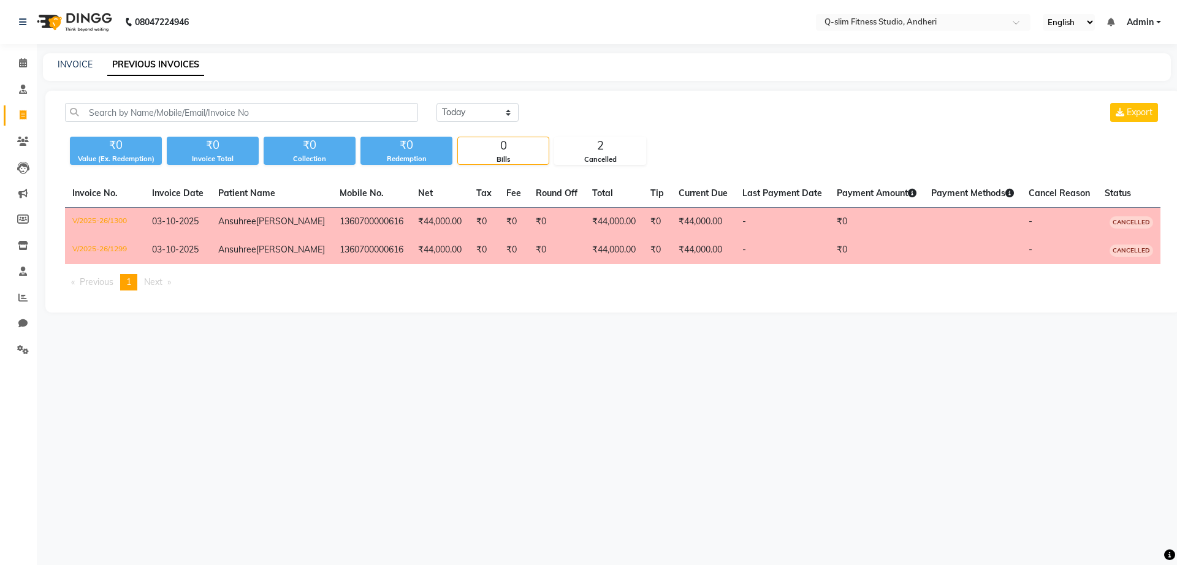
click at [152, 288] on span "Next page" at bounding box center [153, 282] width 18 height 11
click at [247, 221] on td "[PERSON_NAME]" at bounding box center [271, 222] width 121 height 29
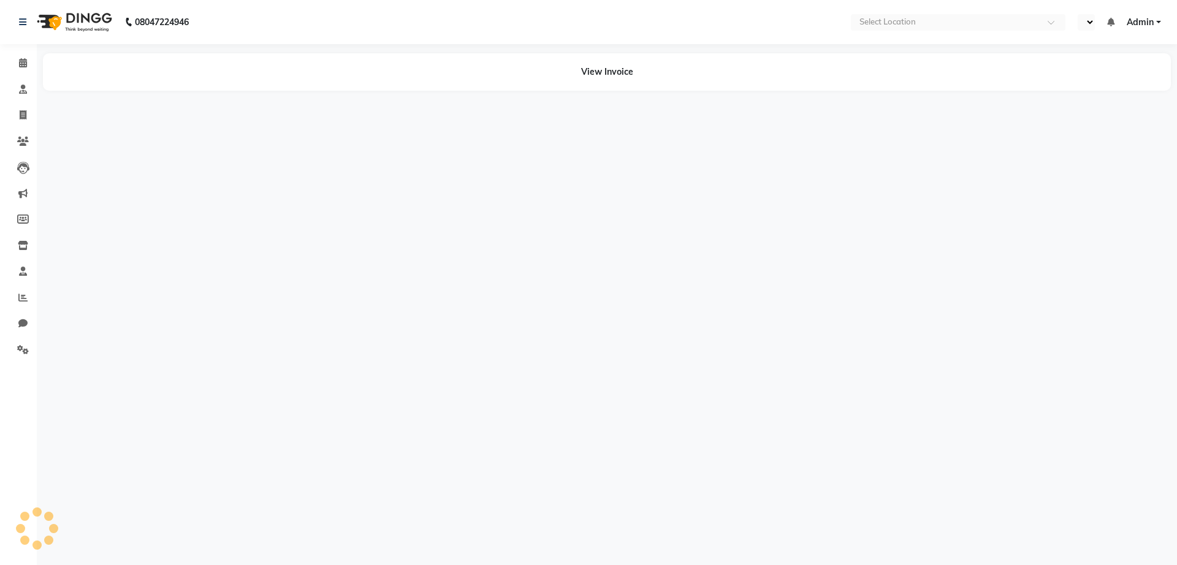
select select "en"
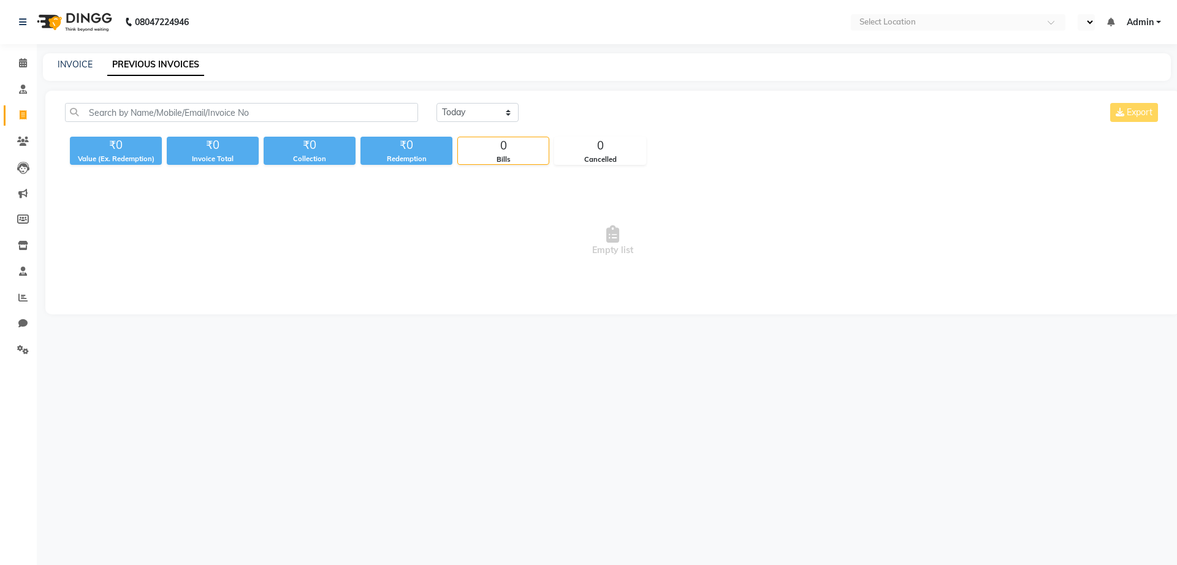
select select "en"
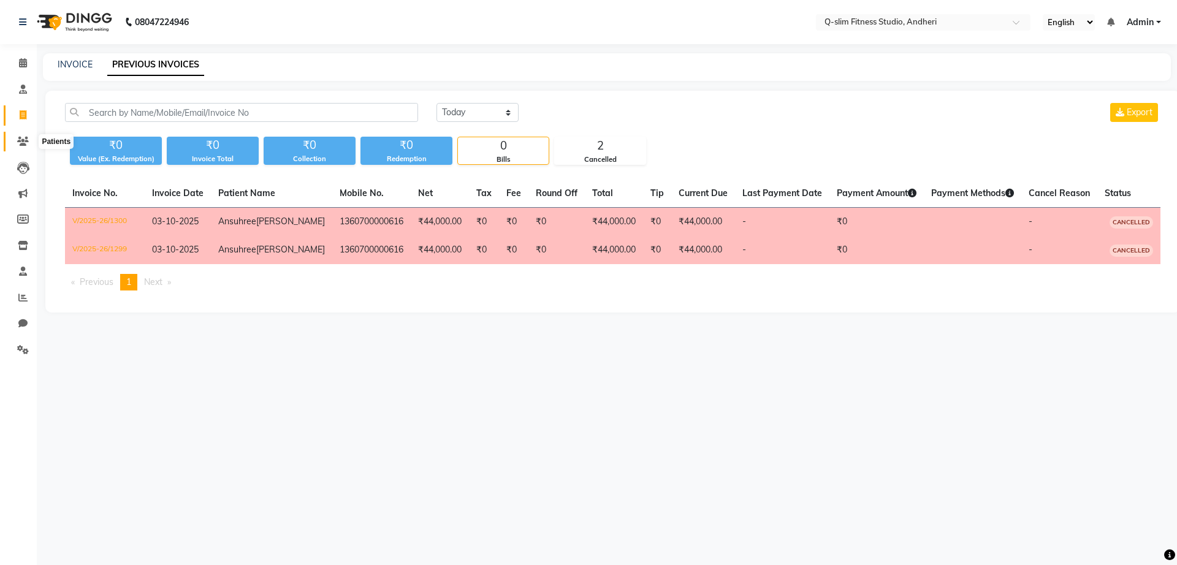
click at [21, 139] on icon at bounding box center [23, 141] width 12 height 9
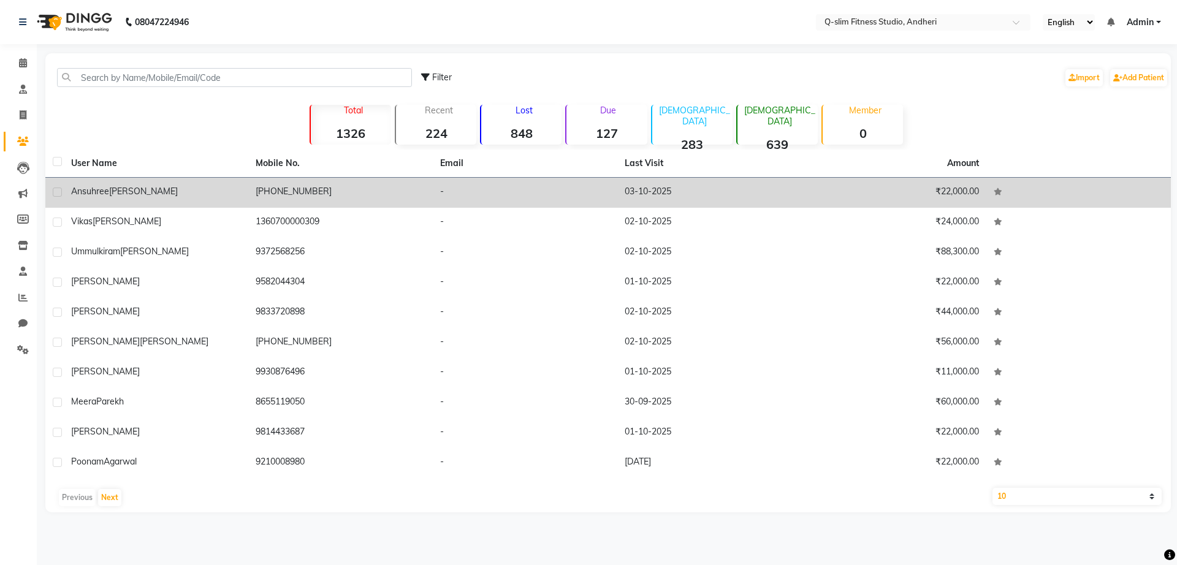
click at [188, 192] on div "[PERSON_NAME]" at bounding box center [156, 191] width 170 height 13
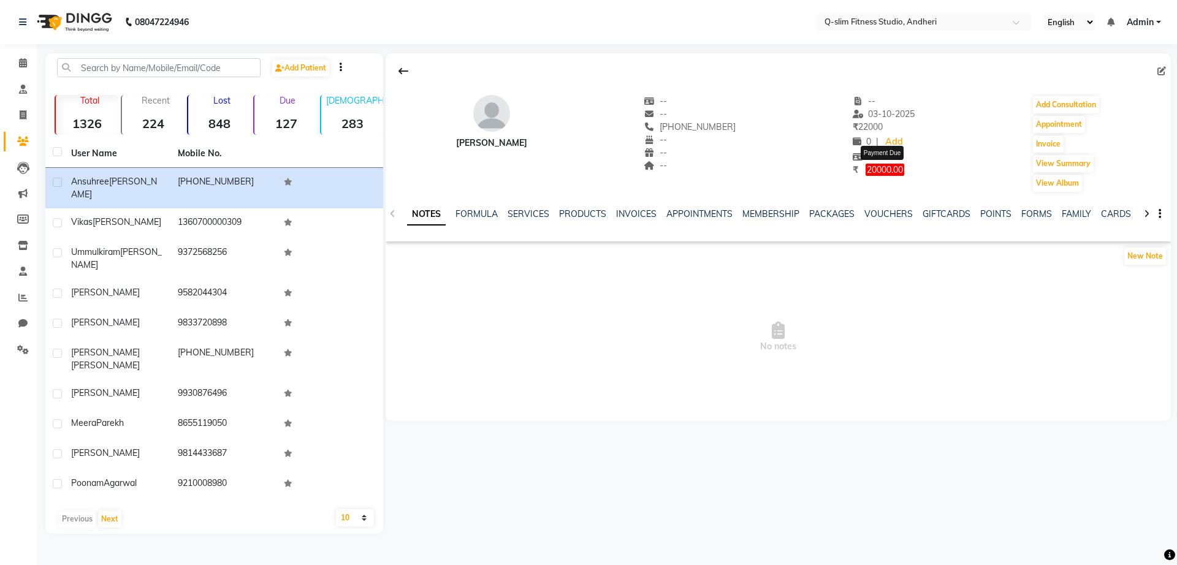
click at [885, 172] on span "20000.00" at bounding box center [885, 170] width 39 height 12
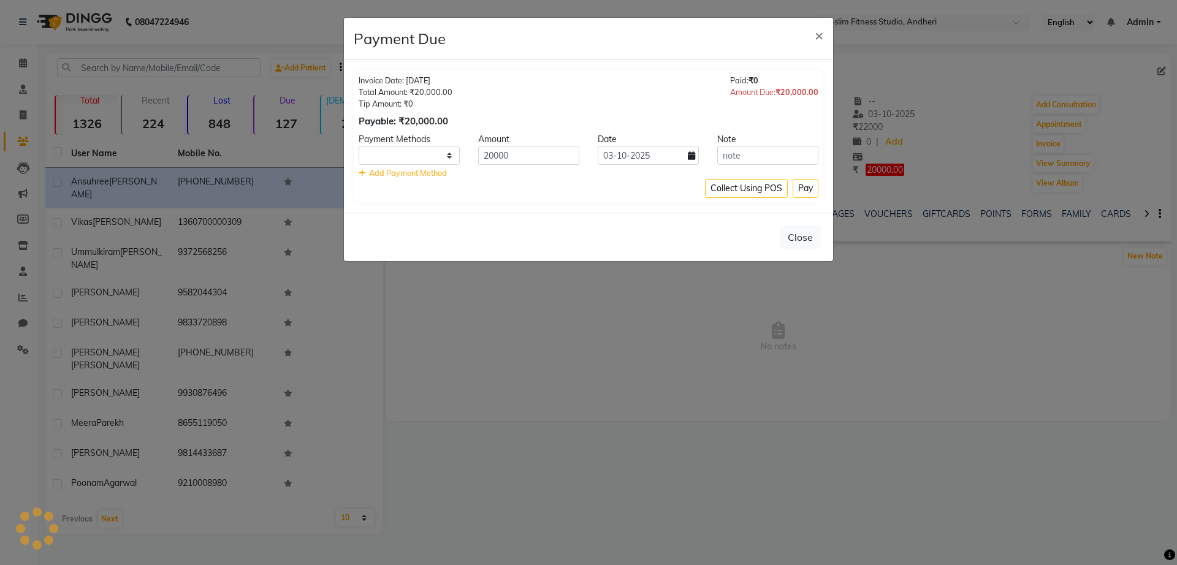
select select "1"
click at [418, 90] on div "Total Amount: ₹20,000.00" at bounding box center [406, 92] width 94 height 12
click at [797, 237] on button "Close" at bounding box center [800, 237] width 41 height 23
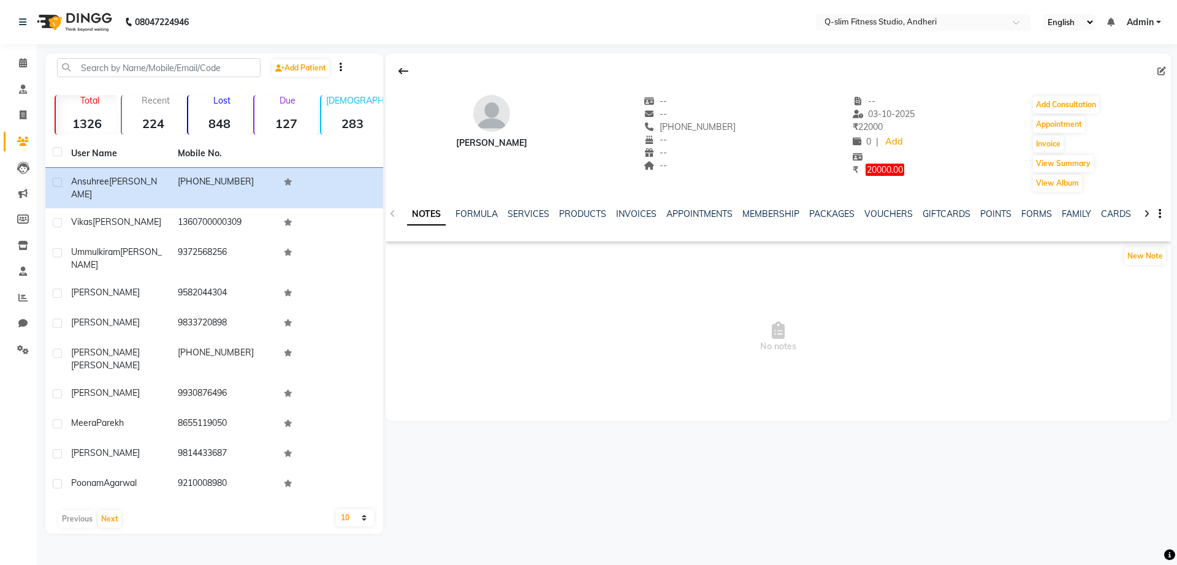
click at [829, 208] on div "PACKAGES" at bounding box center [831, 214] width 45 height 13
click at [829, 213] on link "PACKAGES" at bounding box center [831, 214] width 45 height 11
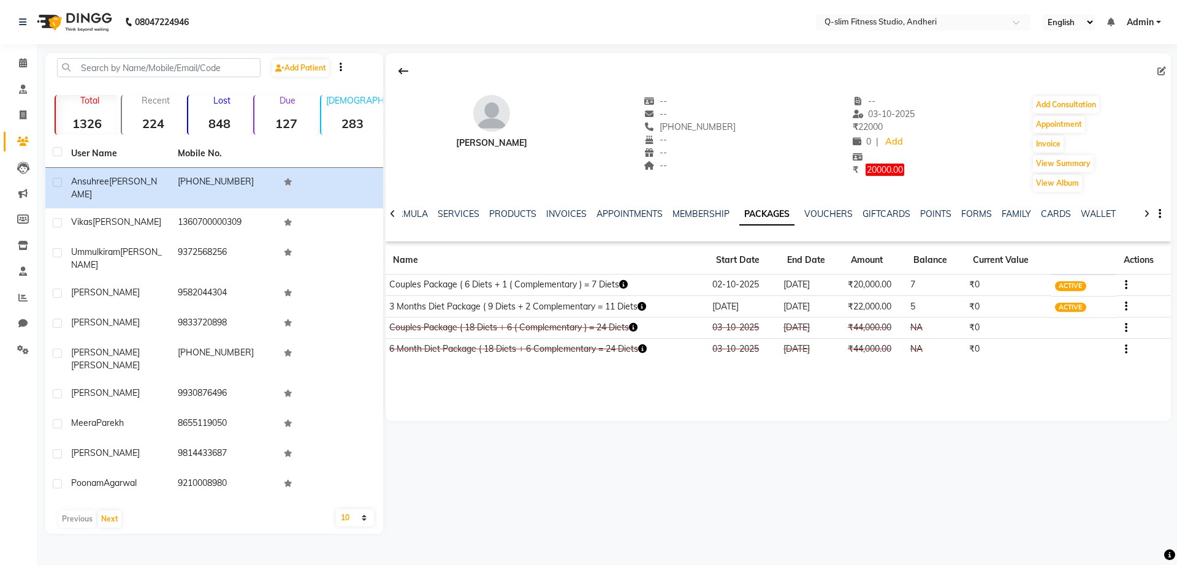
click at [1126, 286] on icon "button" at bounding box center [1126, 285] width 2 height 1
click at [1093, 281] on div "Edit" at bounding box center [1092, 277] width 29 height 15
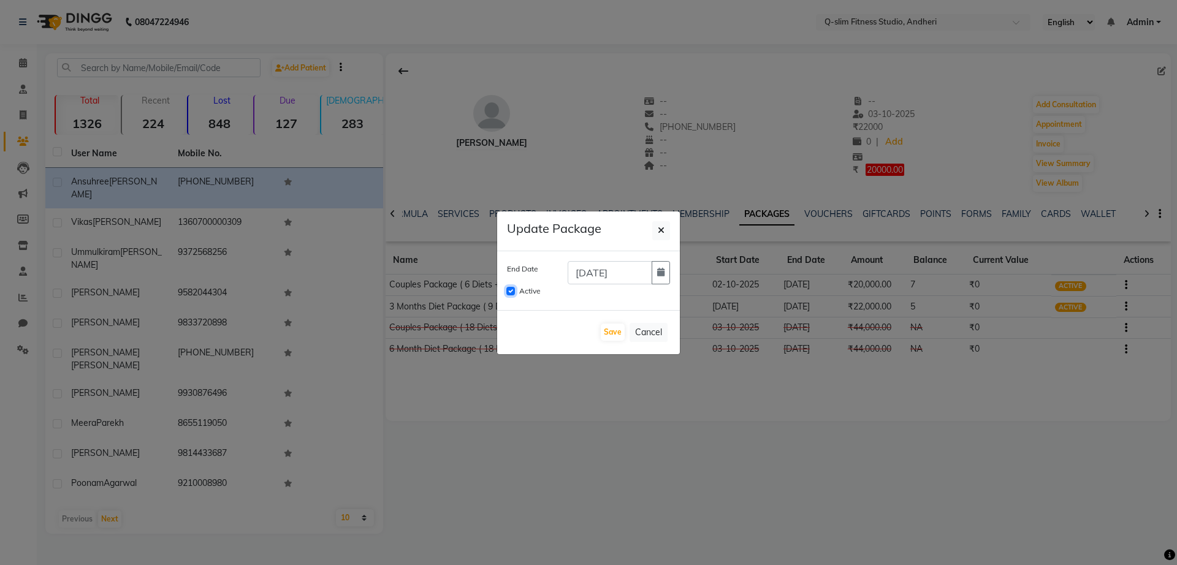
click at [513, 290] on input "Active" at bounding box center [511, 291] width 9 height 9
checkbox input "false"
click at [614, 334] on button "Save" at bounding box center [613, 332] width 24 height 17
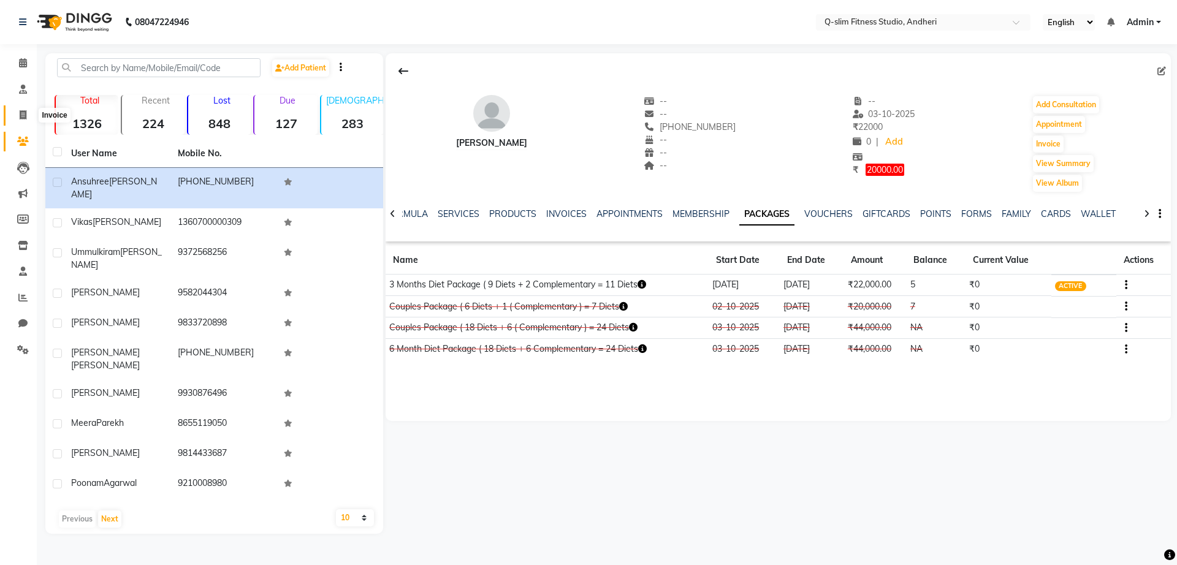
click at [21, 121] on span at bounding box center [22, 116] width 21 height 14
select select "8143"
select select "service"
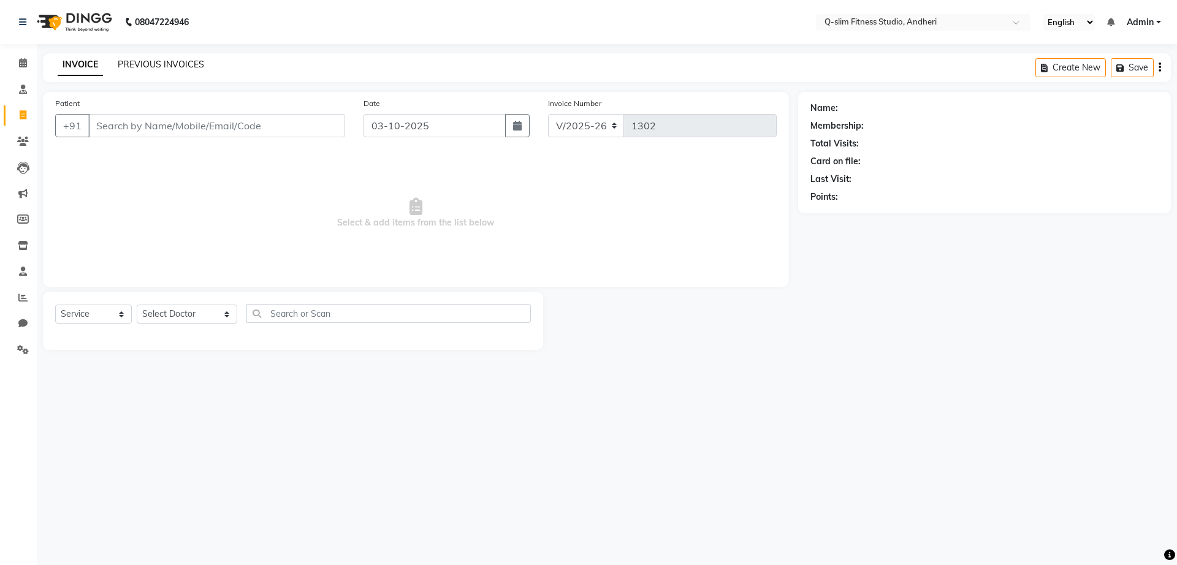
click at [176, 67] on link "PREVIOUS INVOICES" at bounding box center [161, 64] width 86 height 11
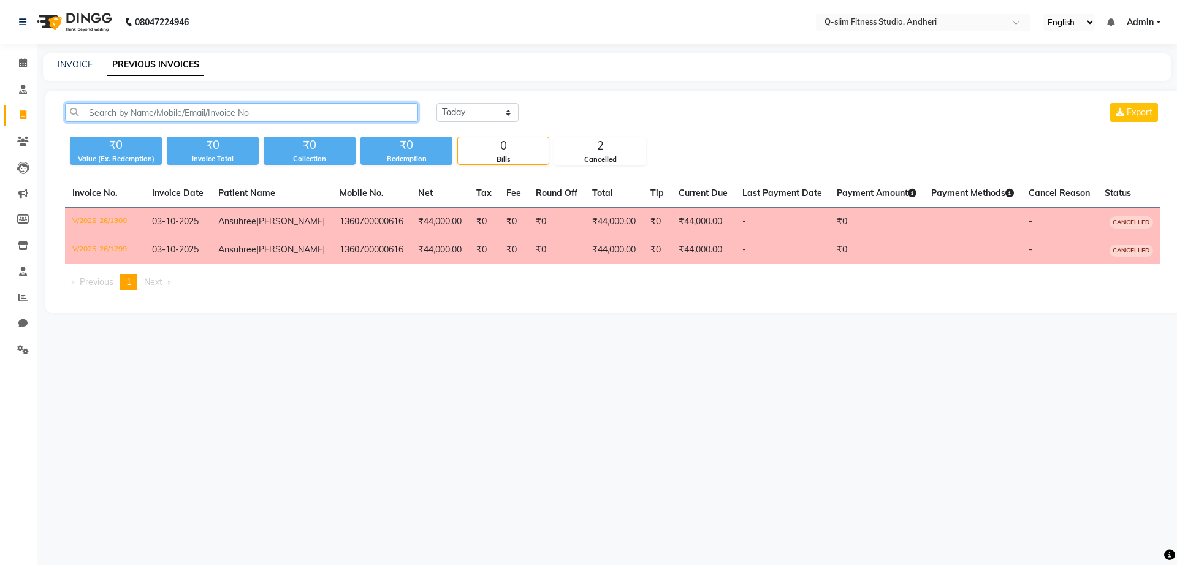
click at [216, 110] on input "text" at bounding box center [241, 112] width 353 height 19
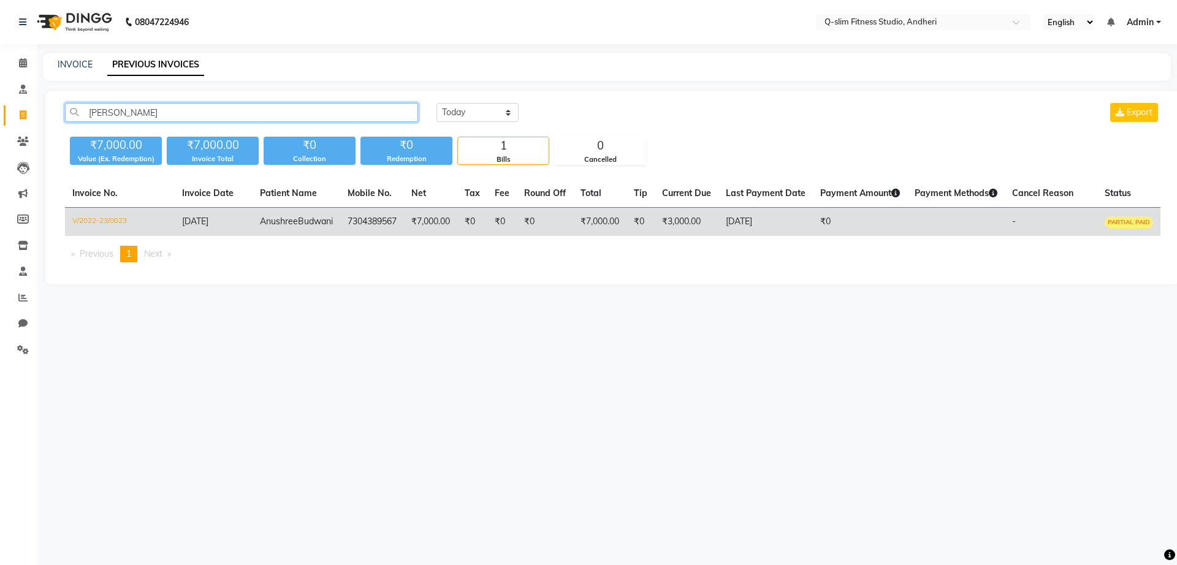
type input "anushree"
click at [377, 229] on td "7304389567" at bounding box center [372, 222] width 64 height 29
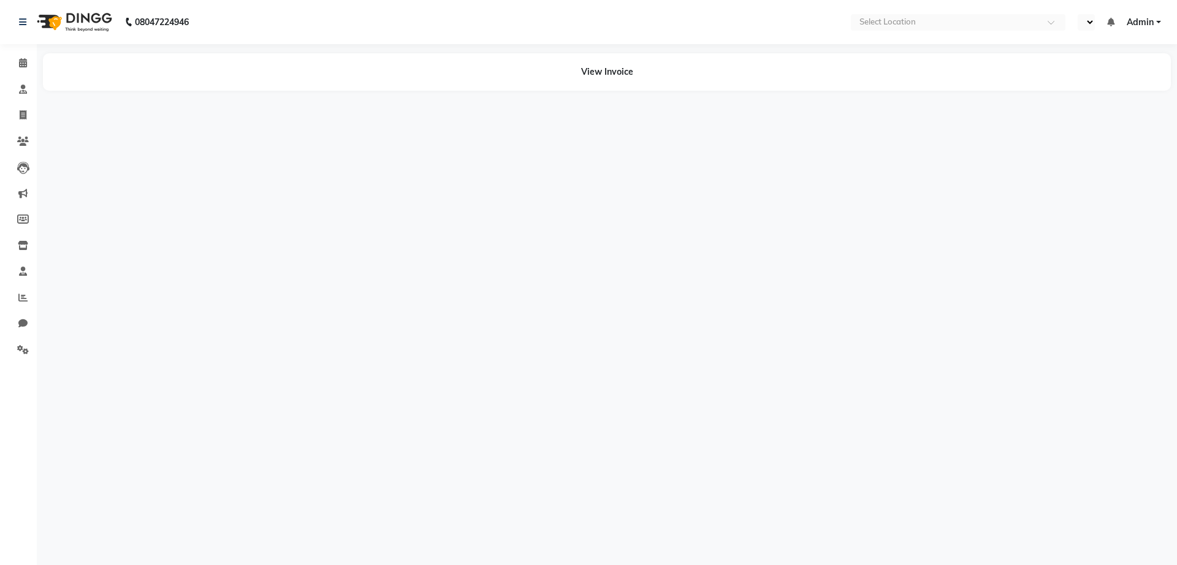
select select "en"
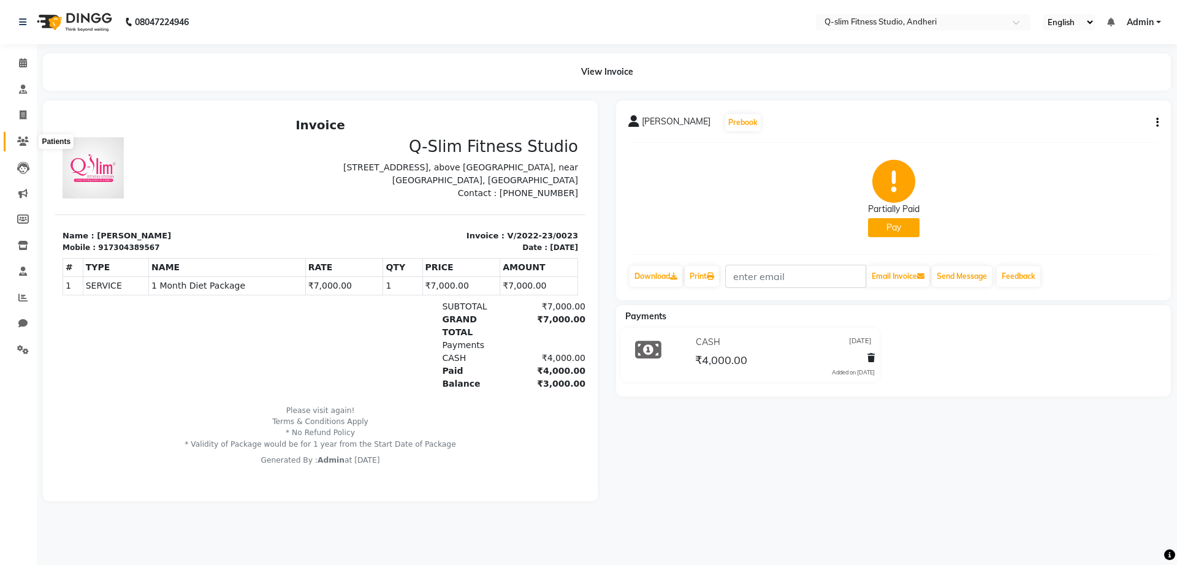
click at [28, 146] on span at bounding box center [22, 142] width 21 height 14
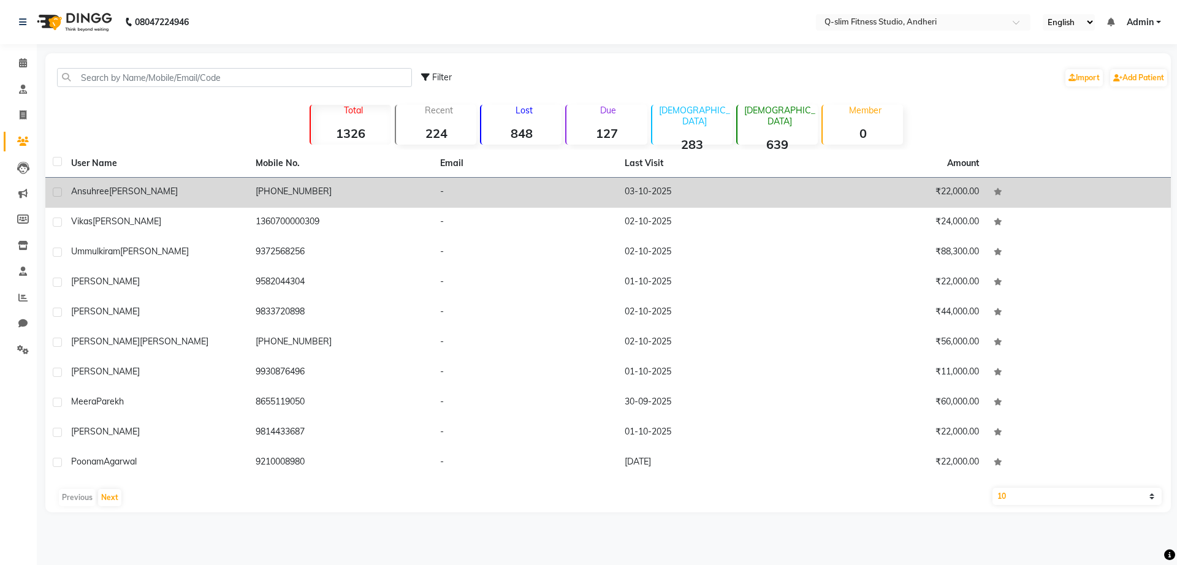
click at [144, 200] on td "[PERSON_NAME]" at bounding box center [156, 193] width 185 height 30
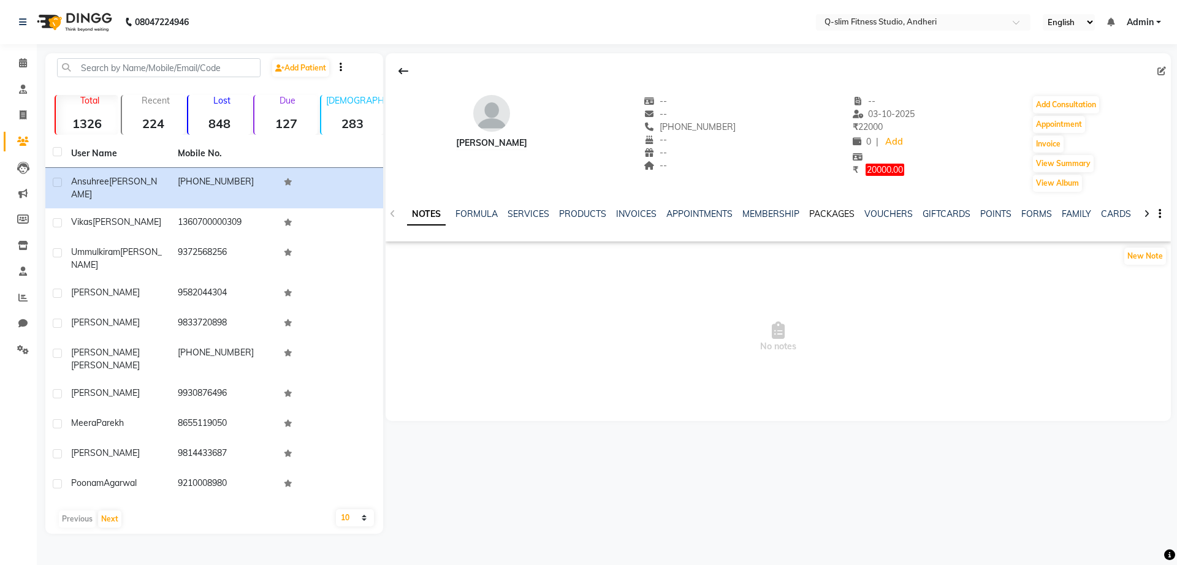
click at [825, 211] on link "PACKAGES" at bounding box center [831, 214] width 45 height 11
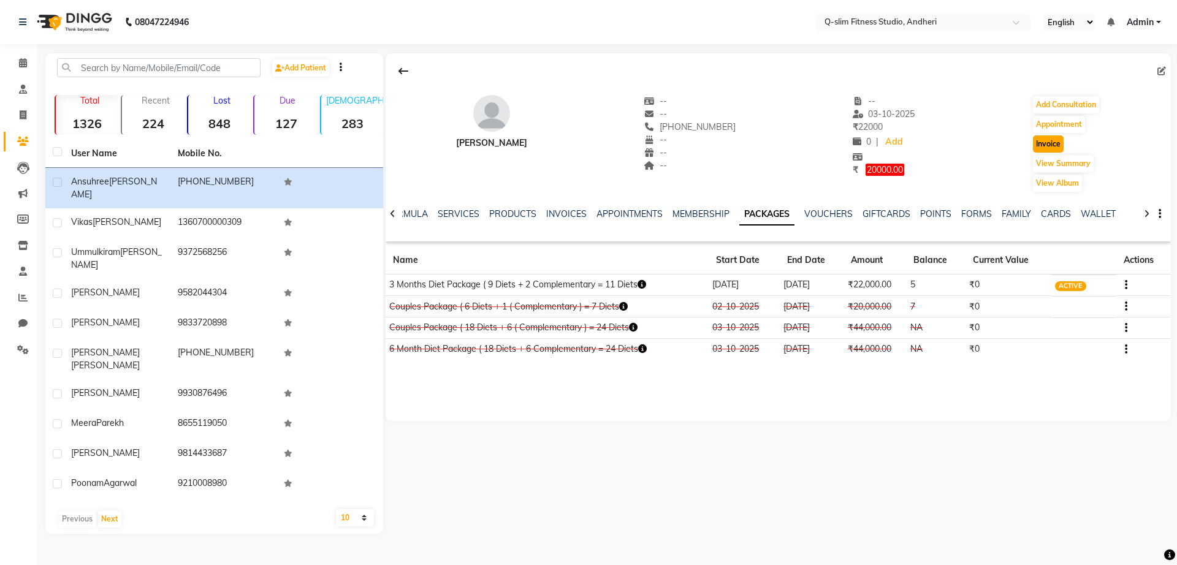
click at [1054, 151] on button "Invoice" at bounding box center [1048, 144] width 31 height 17
select select "8143"
select select "service"
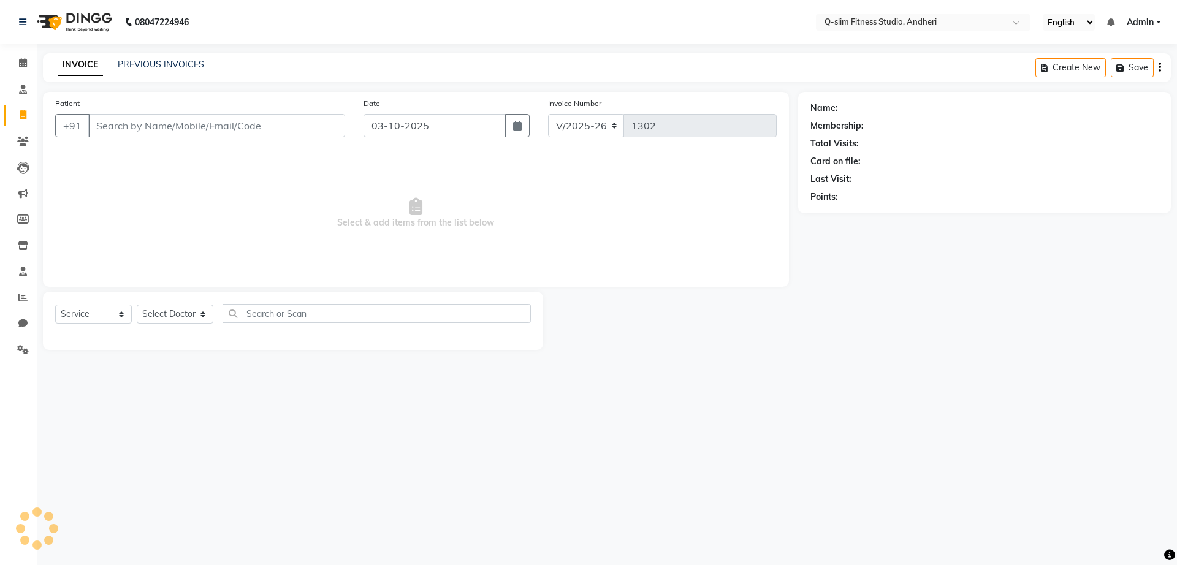
type input "1360700000616"
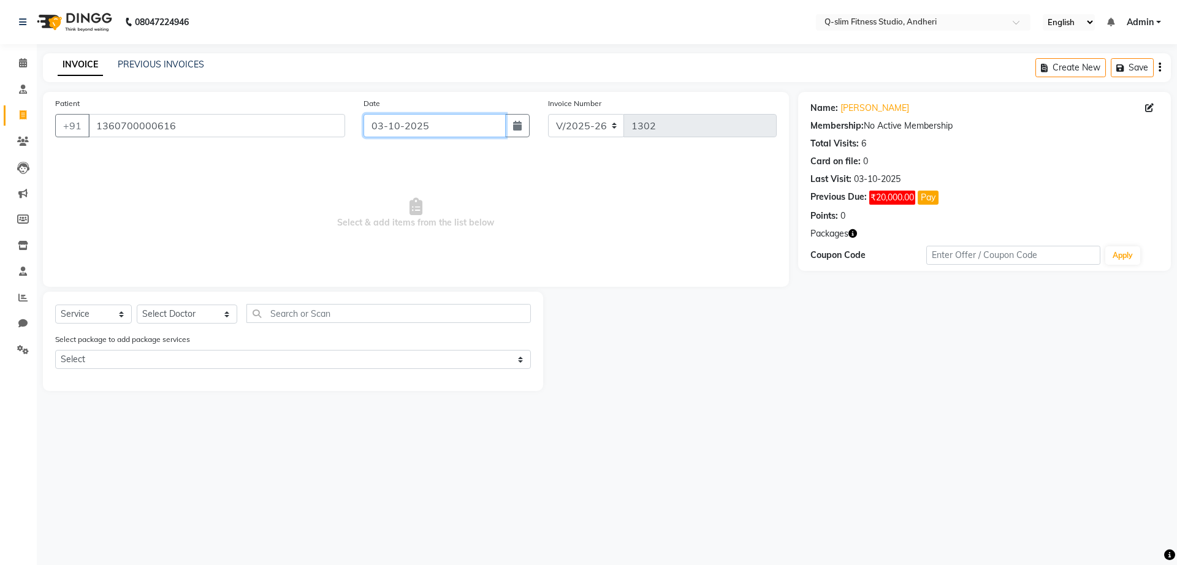
click at [437, 120] on input "03-10-2025" at bounding box center [435, 125] width 143 height 23
select select "10"
select select "2025"
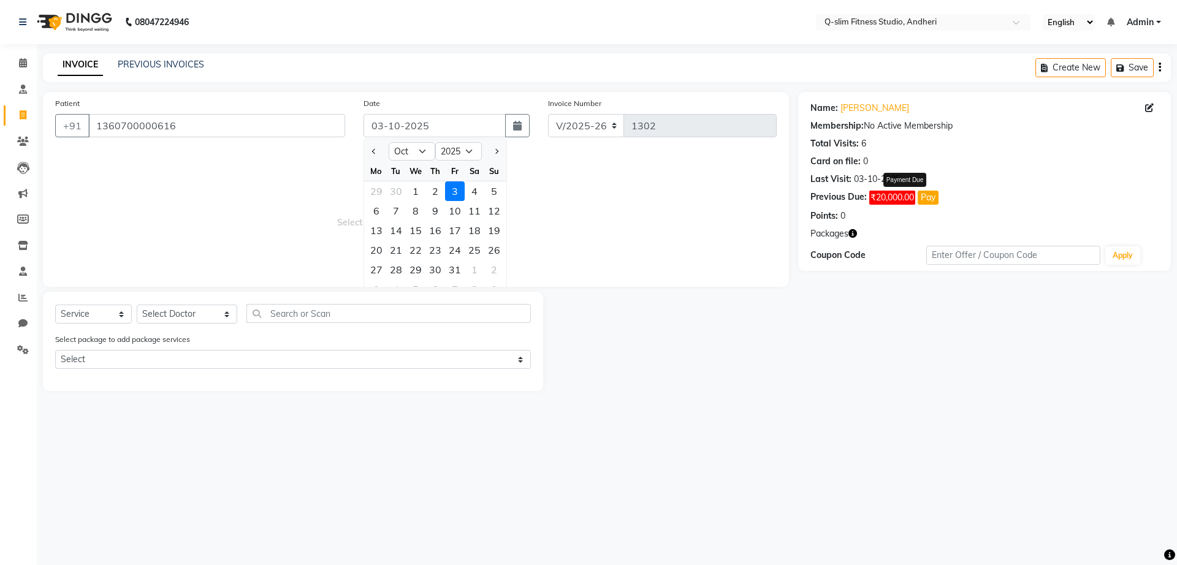
click at [913, 199] on span "₹20,000.00" at bounding box center [893, 198] width 46 height 14
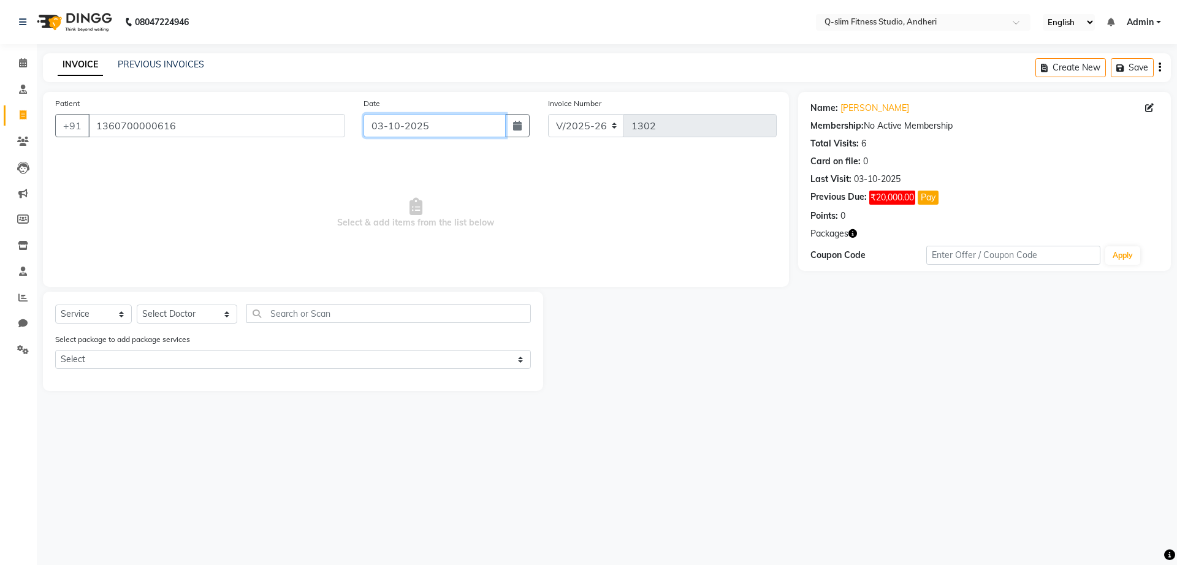
click at [443, 131] on input "03-10-2025" at bounding box center [435, 125] width 143 height 23
select select "10"
select select "2025"
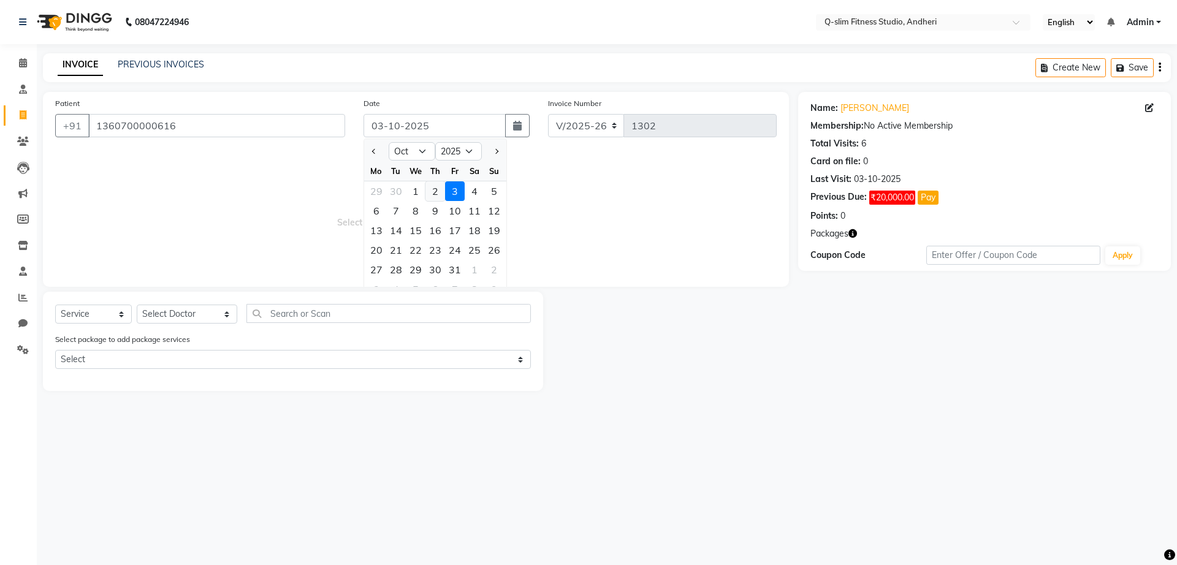
click at [434, 192] on div "2" at bounding box center [436, 192] width 20 height 20
type input "02-10-2025"
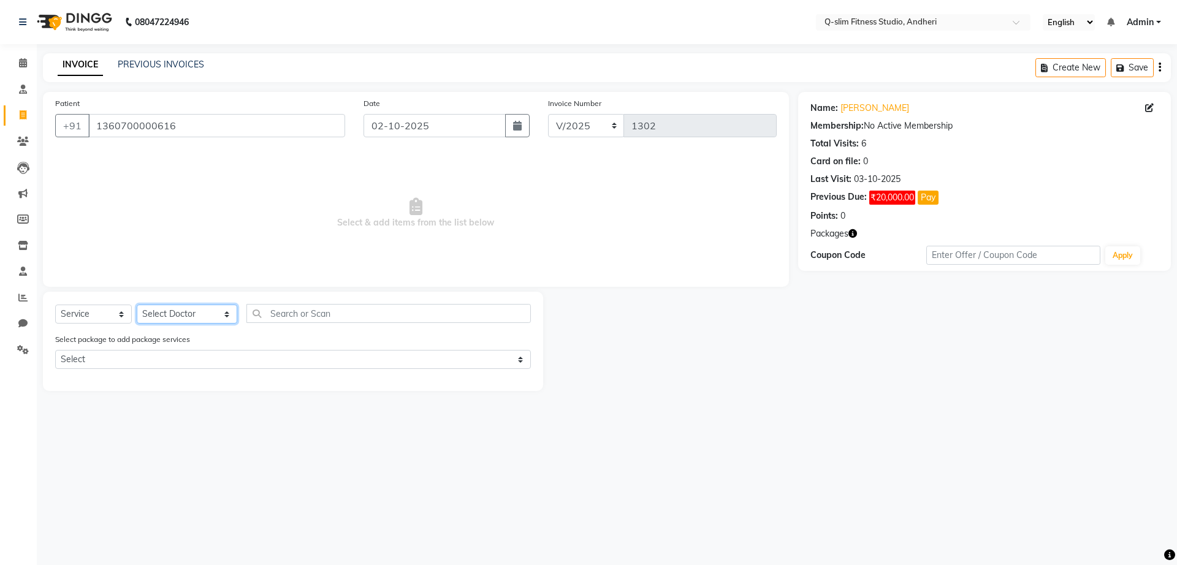
click at [164, 315] on select "Select Doctor Dr [PERSON_NAME] [PERSON_NAME] [PERSON_NAME] / [PERSON_NAME] Sess…" at bounding box center [187, 314] width 101 height 19
select select "76951"
click at [137, 305] on select "Select Doctor Dr [PERSON_NAME] [PERSON_NAME] [PERSON_NAME] / [PERSON_NAME] Sess…" at bounding box center [187, 314] width 101 height 19
click at [95, 315] on select "Select Service Product Membership Package Voucher Prepaid Gift Card" at bounding box center [93, 314] width 77 height 19
select select "package"
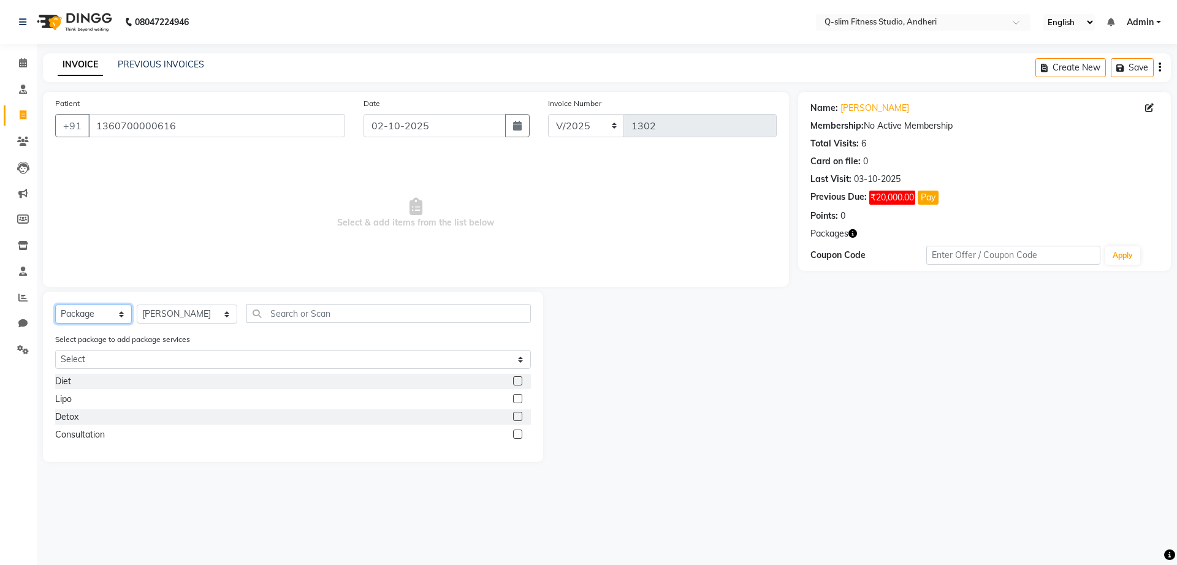
click at [55, 305] on select "Select Service Product Membership Package Voucher Prepaid Gift Card" at bounding box center [93, 314] width 77 height 19
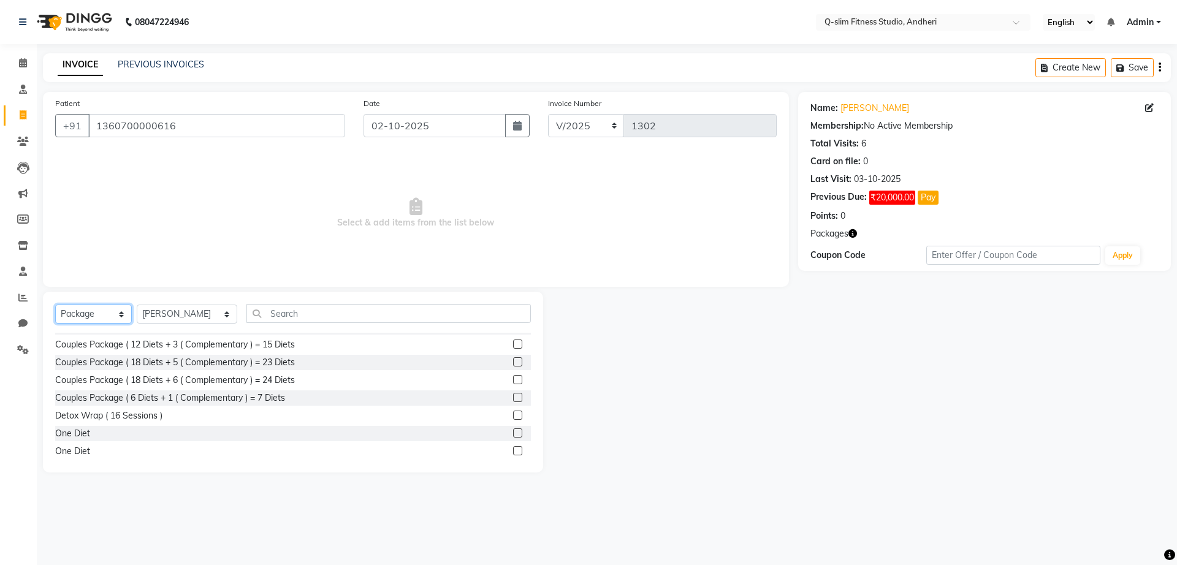
scroll to position [624, 0]
click at [513, 372] on label at bounding box center [517, 373] width 9 height 9
click at [513, 372] on input "checkbox" at bounding box center [517, 374] width 8 height 8
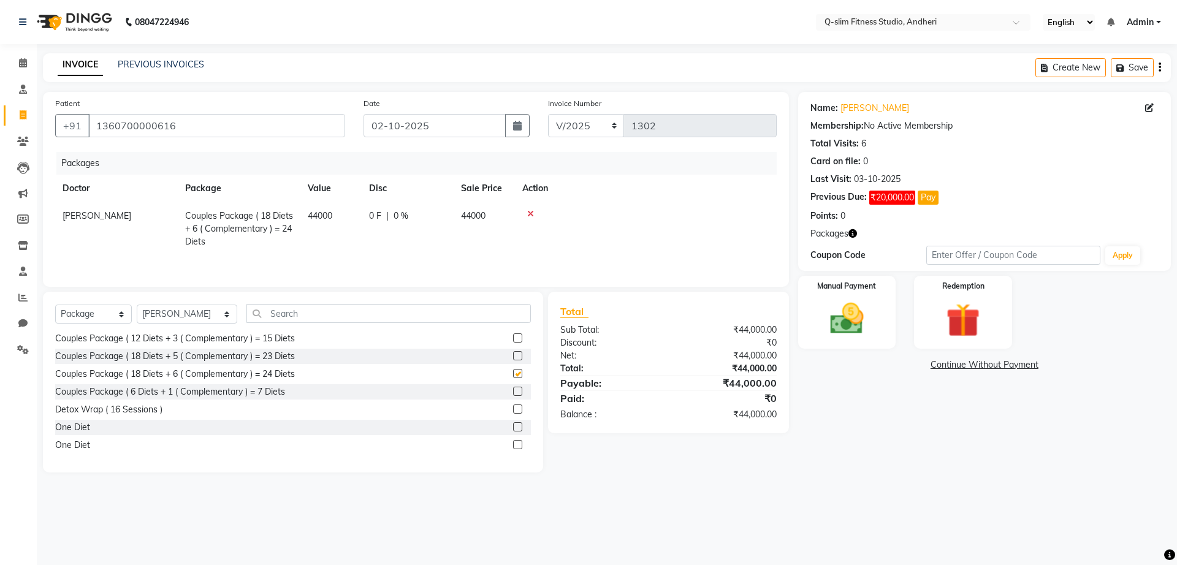
checkbox input "false"
click at [862, 309] on img at bounding box center [847, 319] width 57 height 40
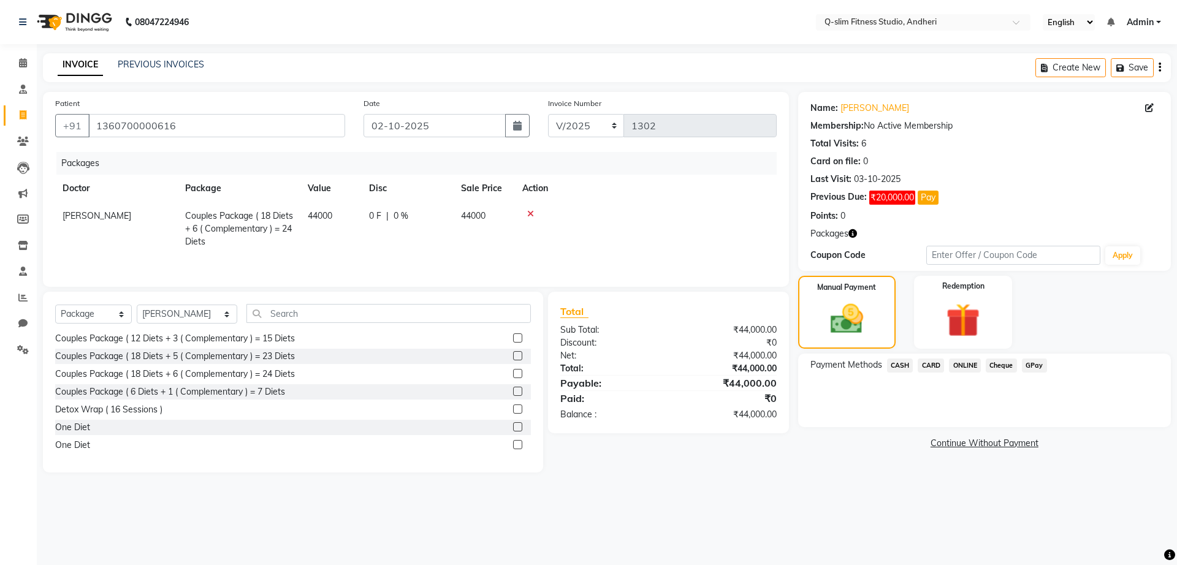
click at [959, 364] on span "ONLINE" at bounding box center [965, 366] width 32 height 14
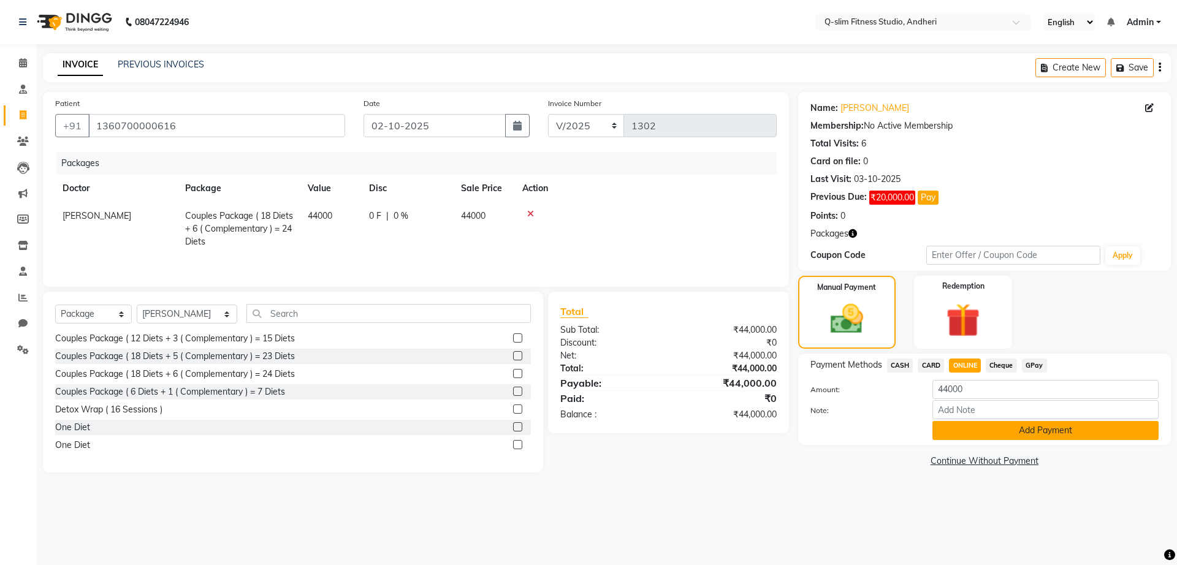
click at [961, 432] on button "Add Payment" at bounding box center [1046, 430] width 226 height 19
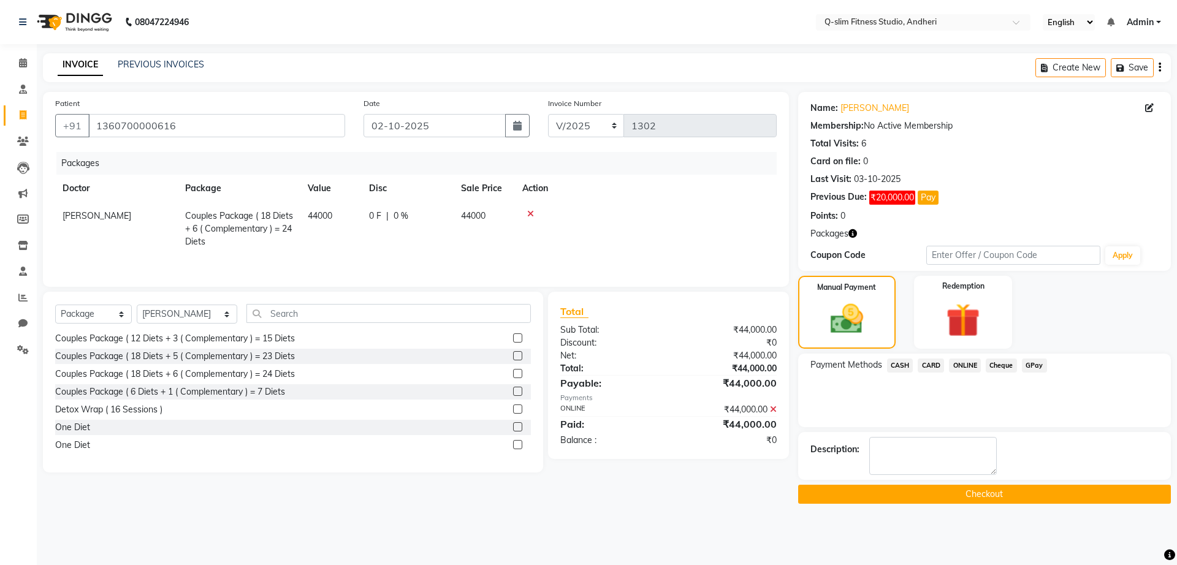
click at [867, 455] on div "Description:" at bounding box center [985, 456] width 348 height 38
click at [881, 455] on textarea at bounding box center [934, 456] width 128 height 38
type textarea "[MEDICAL_DATA] Cleared"
click at [926, 492] on button "Checkout" at bounding box center [984, 494] width 373 height 19
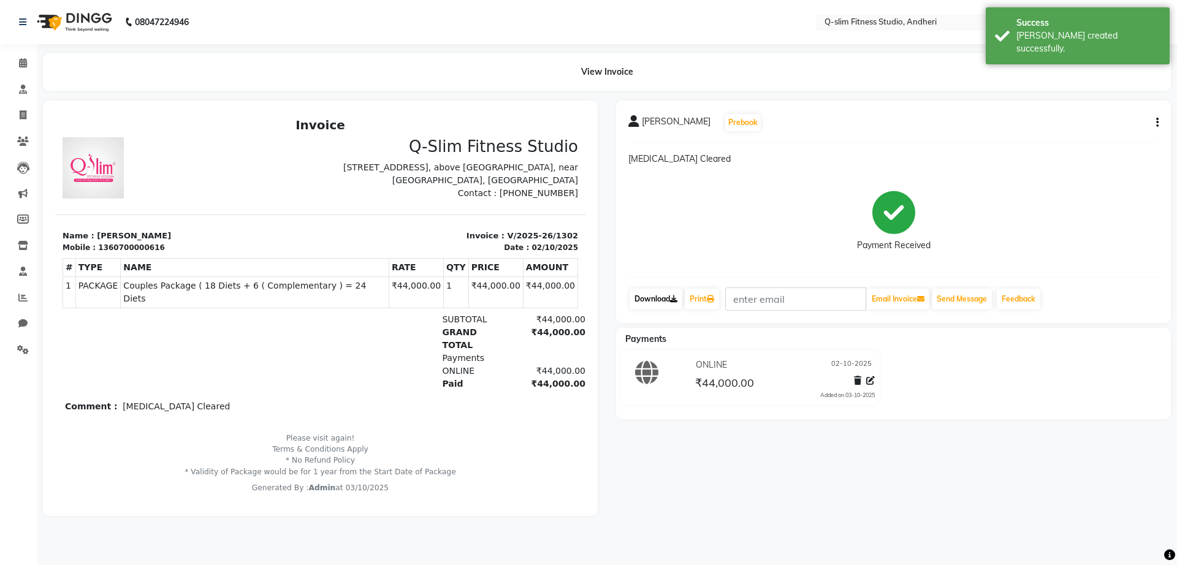
click at [650, 300] on link "Download" at bounding box center [656, 299] width 53 height 21
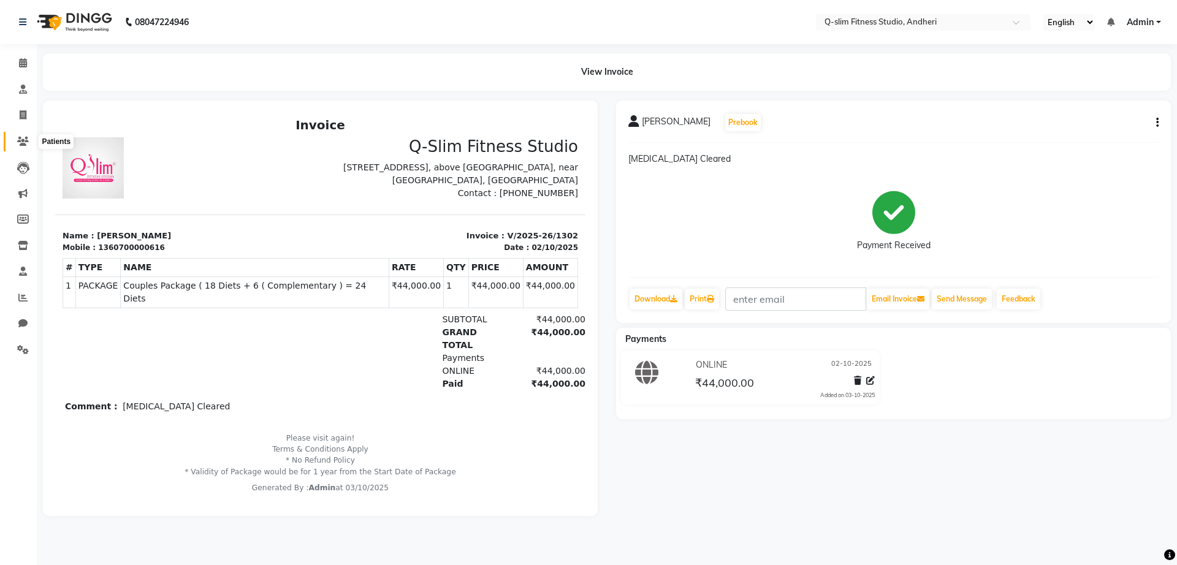
click at [20, 140] on icon at bounding box center [23, 141] width 12 height 9
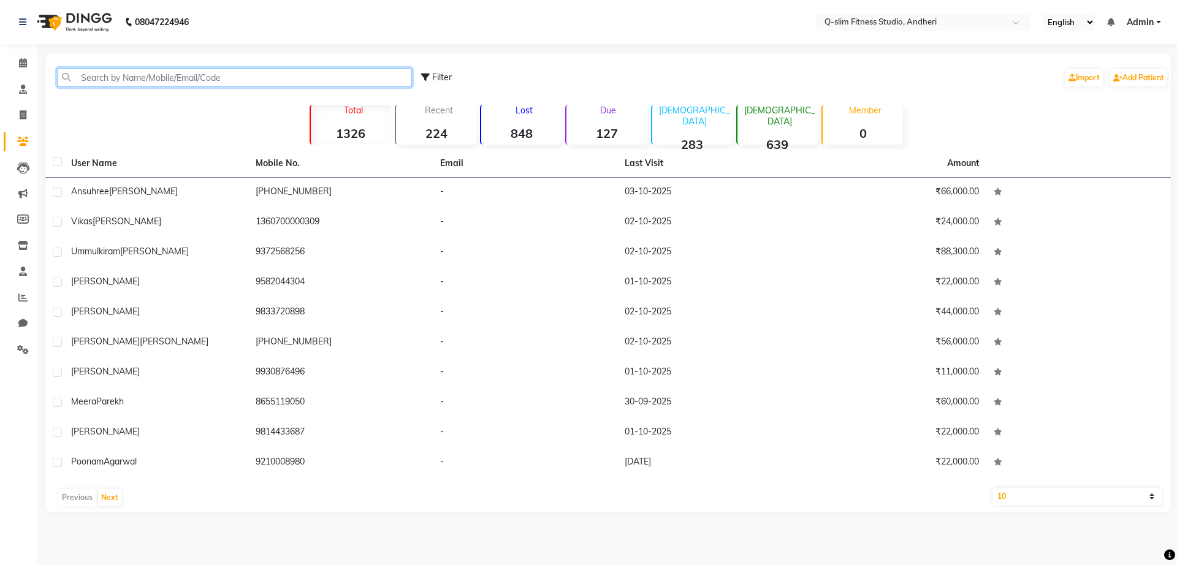
click at [232, 79] on input "text" at bounding box center [234, 77] width 355 height 19
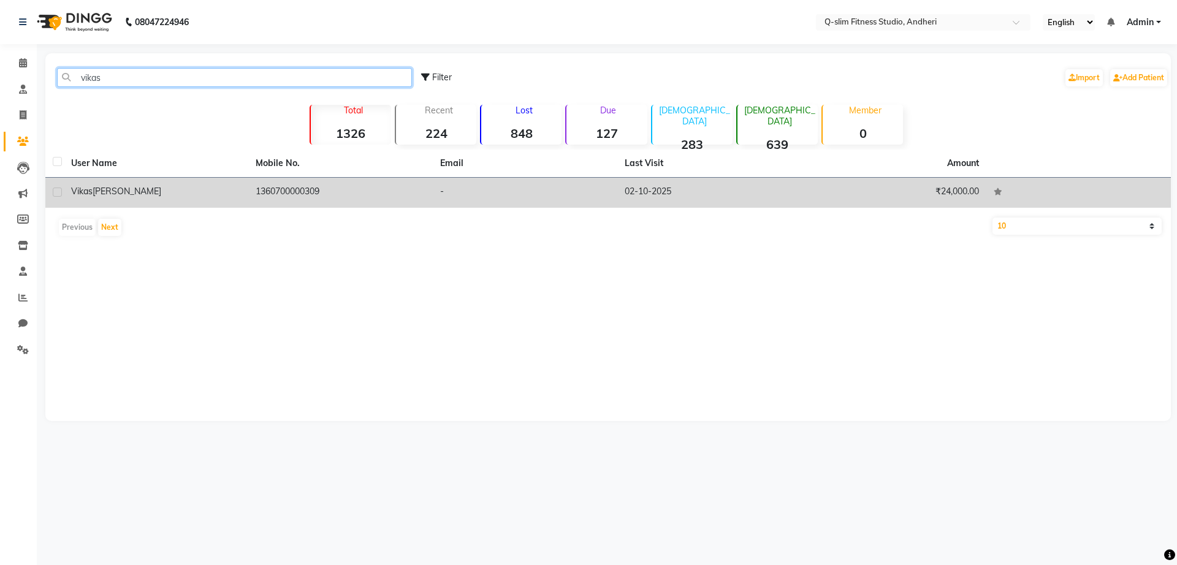
type input "vikas"
click at [292, 194] on td "1360700000309" at bounding box center [340, 193] width 185 height 30
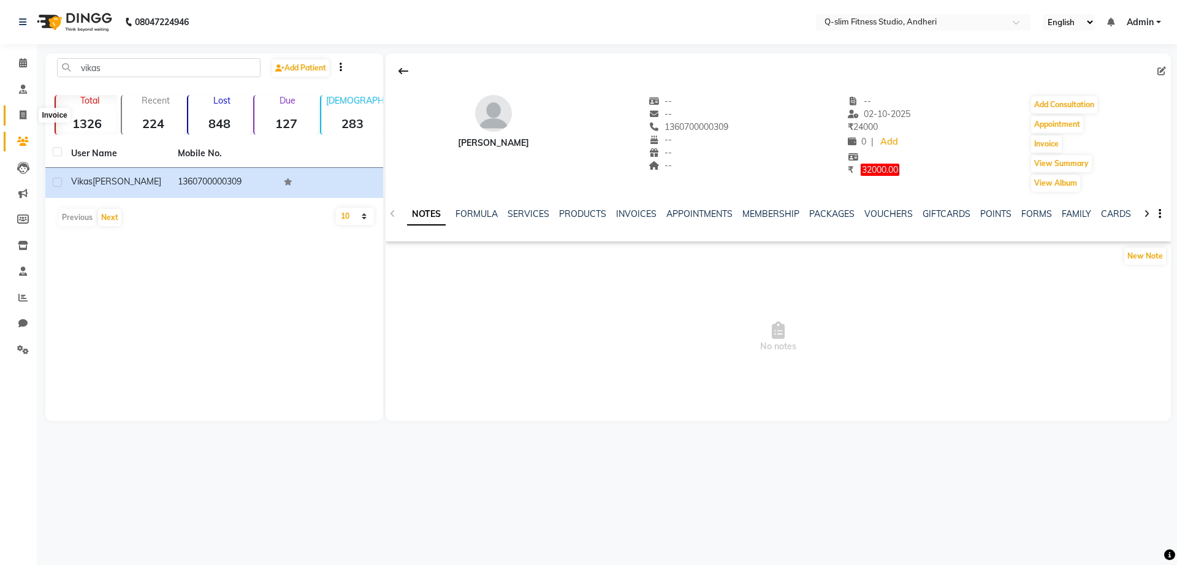
click at [21, 120] on span at bounding box center [22, 116] width 21 height 14
select select "service"
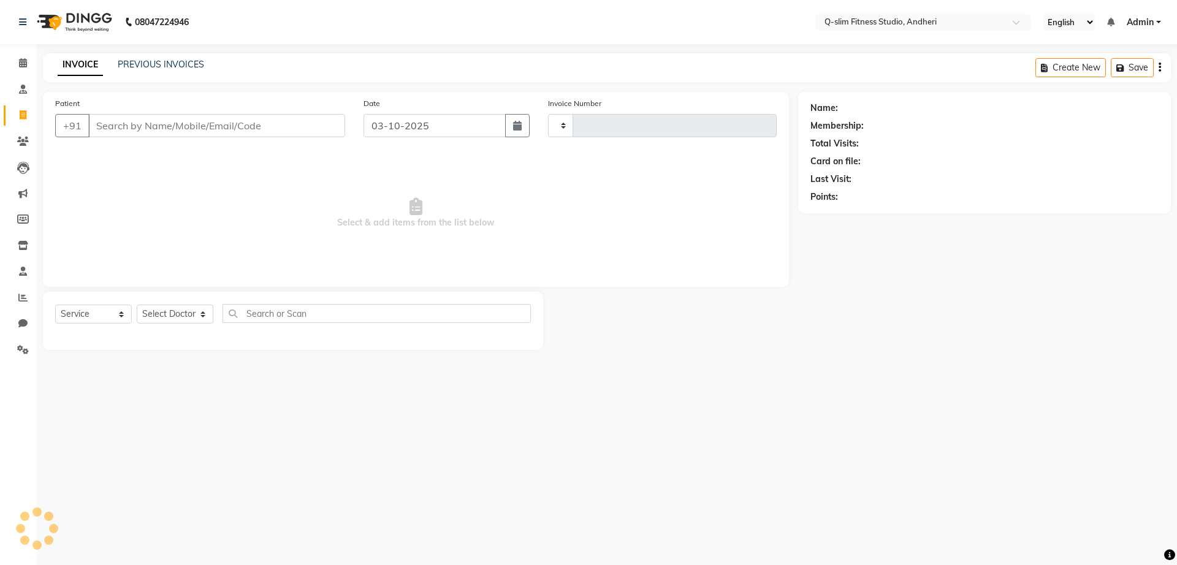
type input "1303"
select select "8143"
click at [158, 68] on link "PREVIOUS INVOICES" at bounding box center [161, 64] width 86 height 11
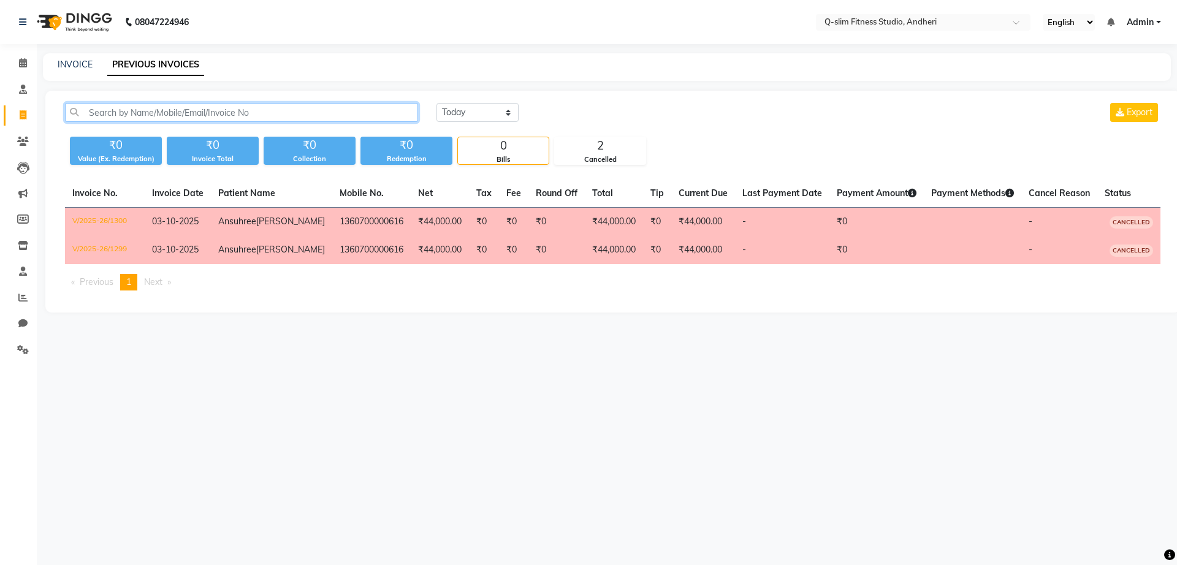
click at [225, 115] on input "text" at bounding box center [241, 112] width 353 height 19
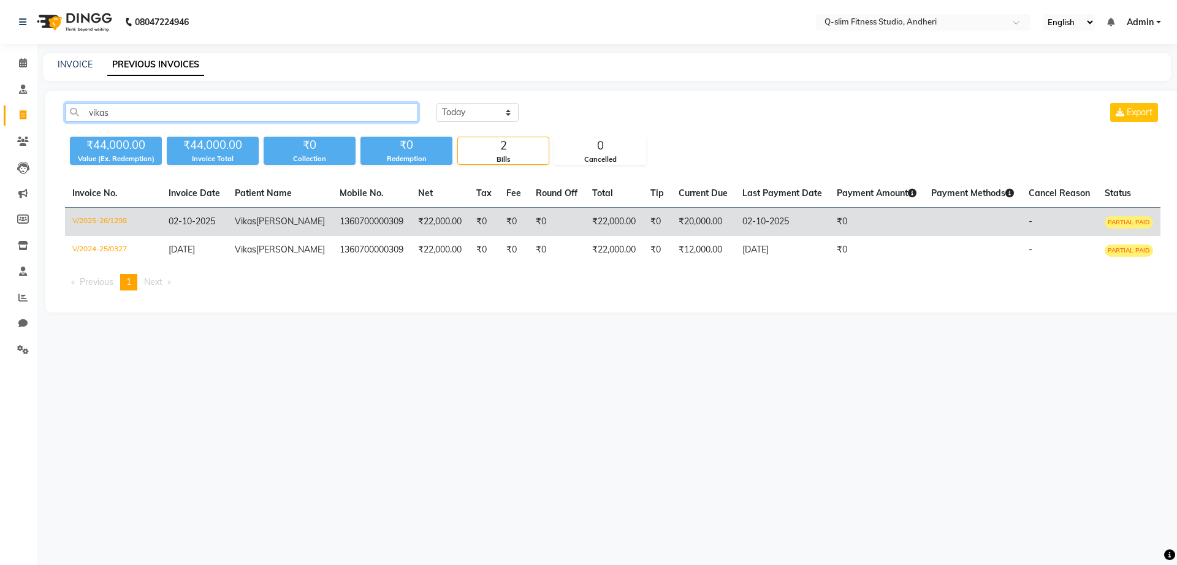
type input "vikas"
click at [366, 216] on td "1360700000309" at bounding box center [371, 222] width 78 height 29
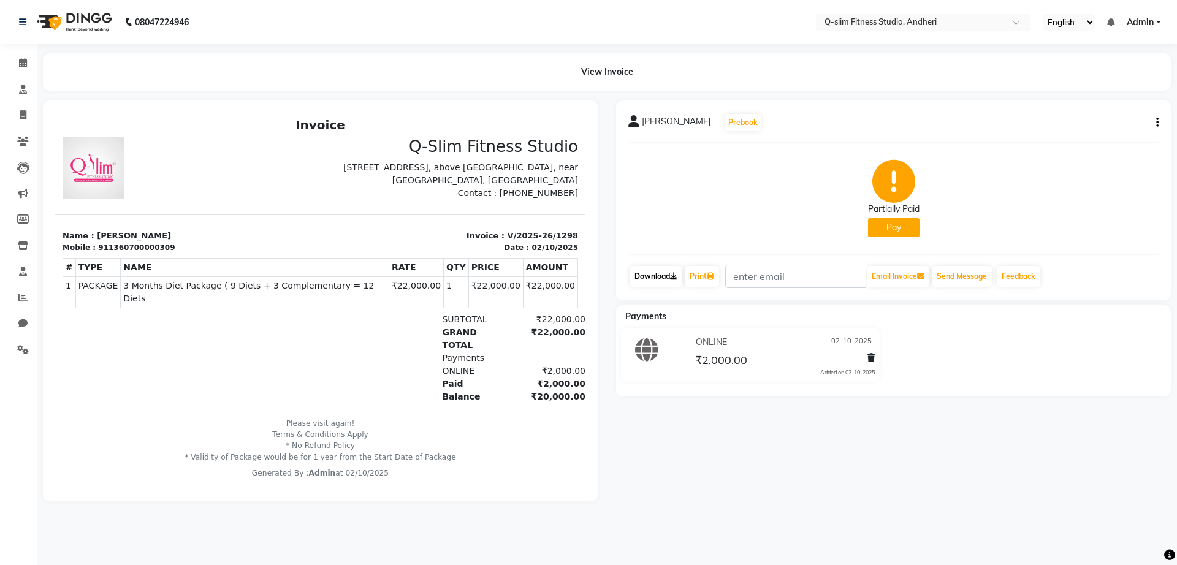
click at [659, 277] on link "Download" at bounding box center [656, 276] width 53 height 21
click at [23, 143] on icon at bounding box center [23, 141] width 12 height 9
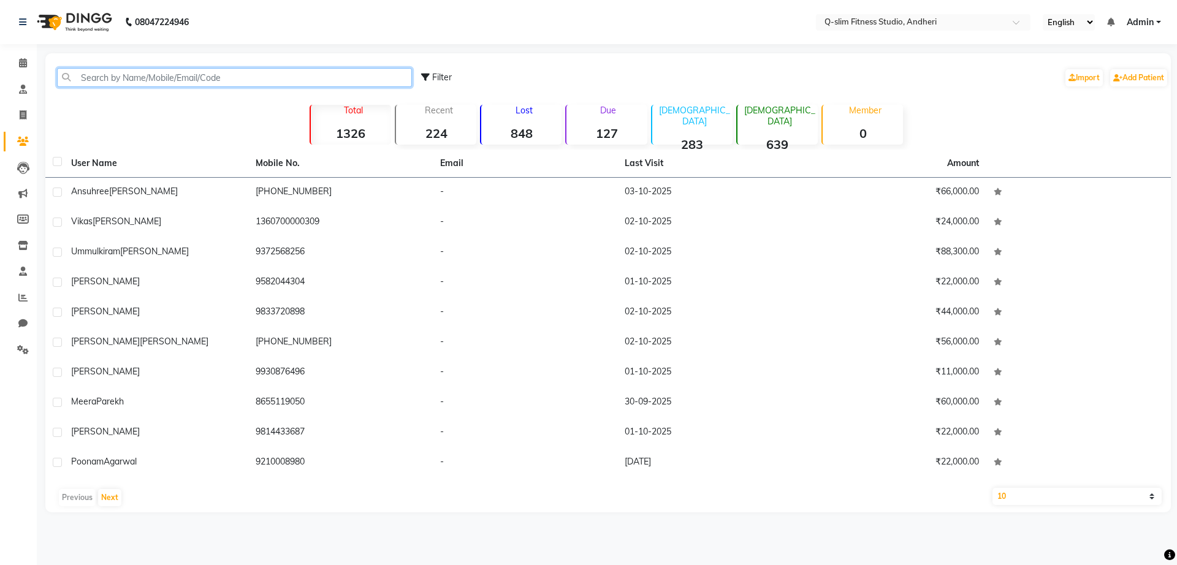
click at [184, 72] on input "text" at bounding box center [234, 77] width 355 height 19
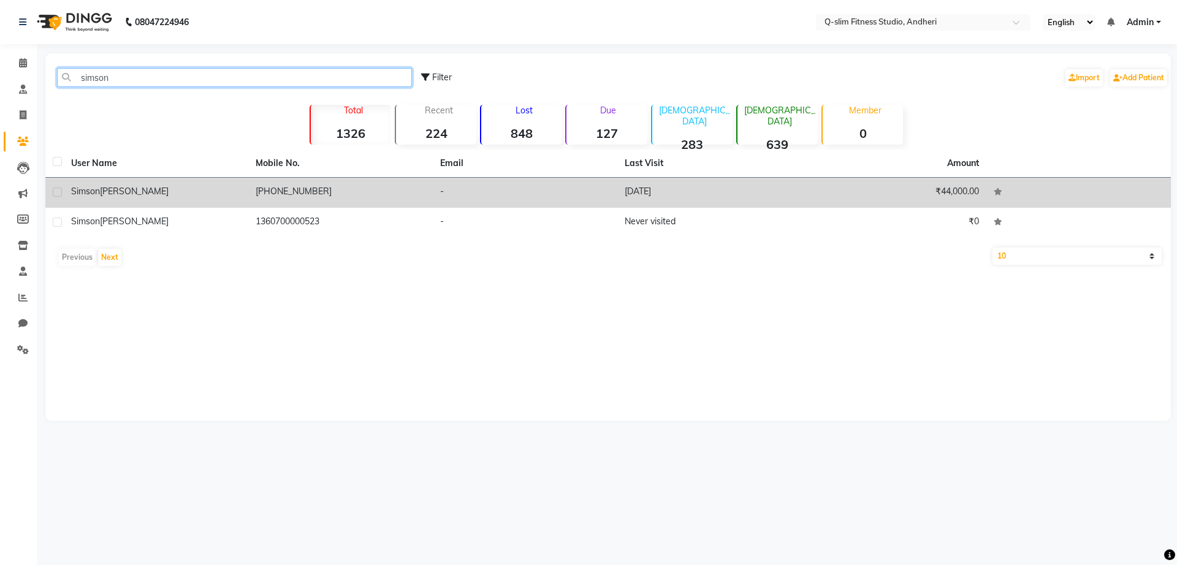
type input "simson"
click at [205, 192] on div "[PERSON_NAME] [PERSON_NAME]" at bounding box center [156, 191] width 170 height 13
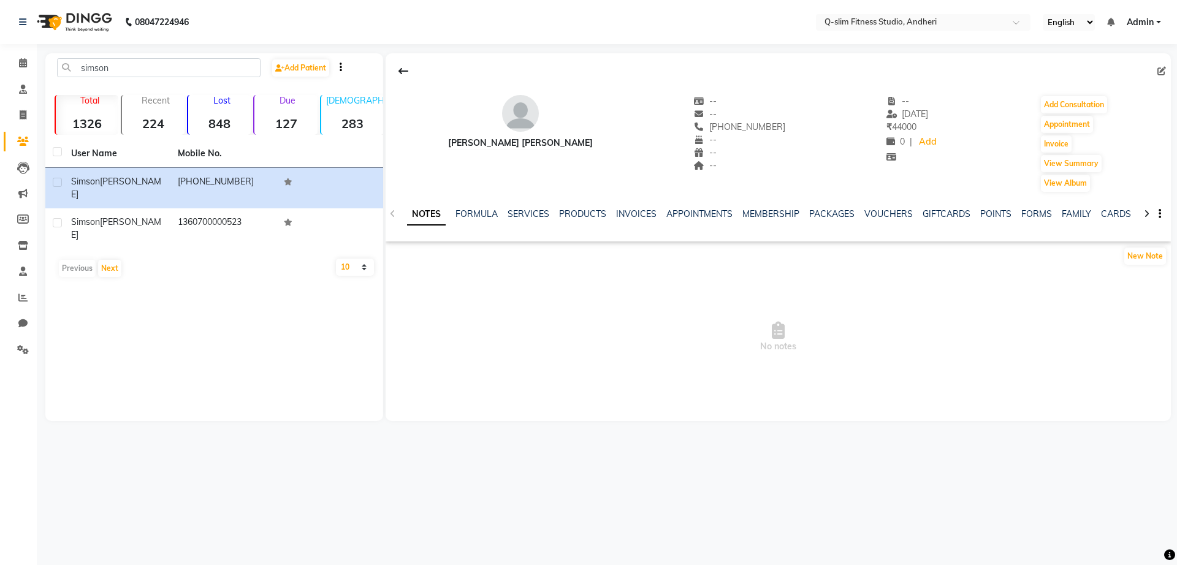
click at [1076, 151] on div "Invoice" at bounding box center [1074, 144] width 69 height 20
click at [1064, 145] on button "Invoice" at bounding box center [1056, 144] width 31 height 17
select select "8143"
select select "service"
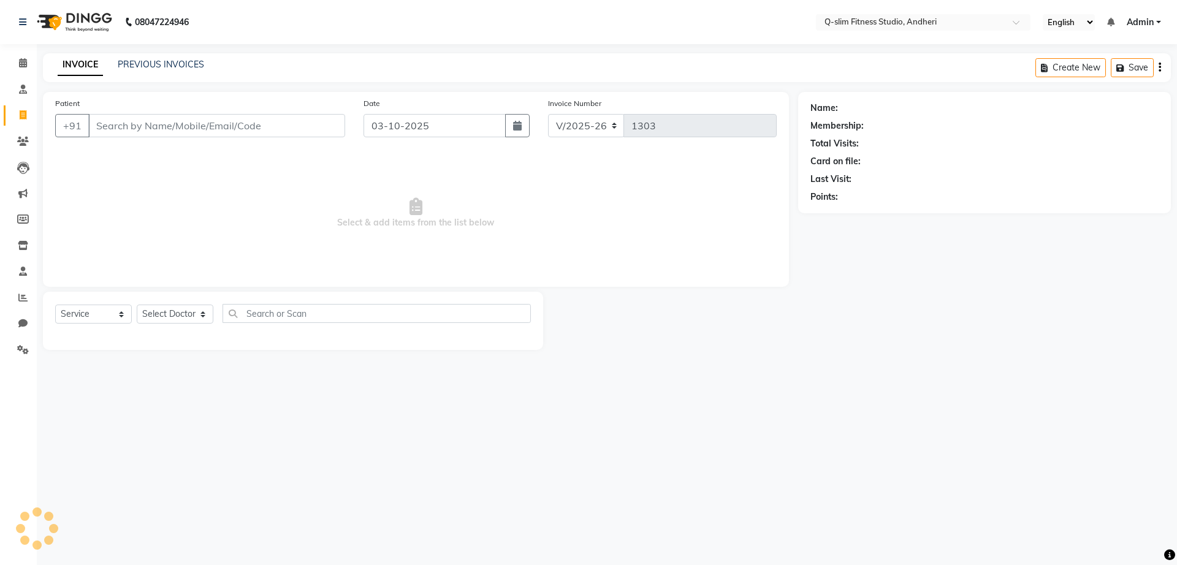
type input "1360700000523"
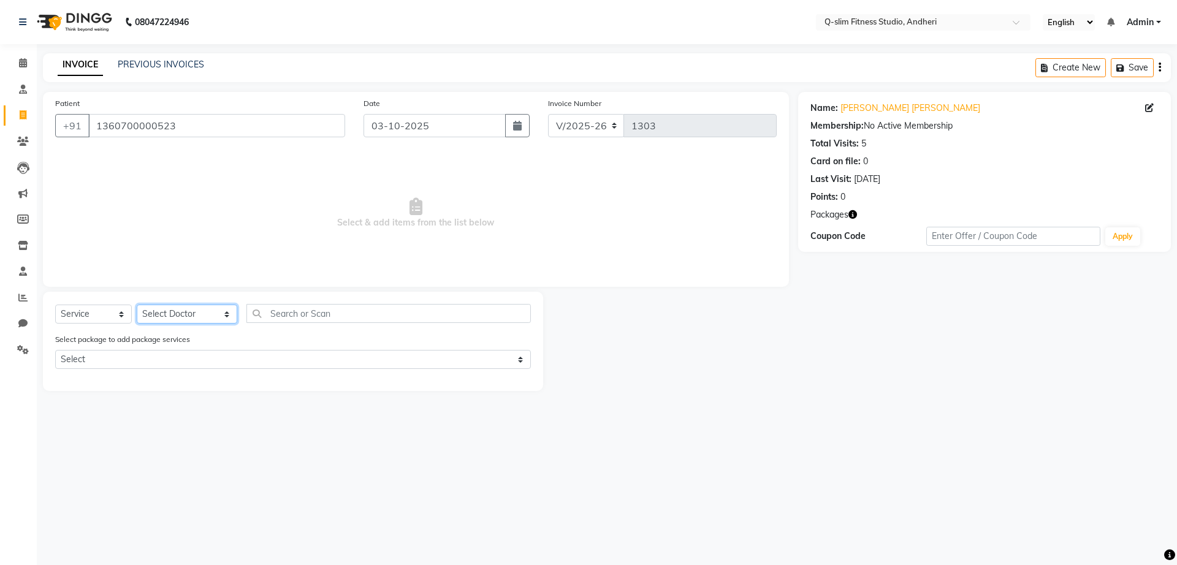
click at [191, 308] on select "Select Doctor Dr [PERSON_NAME] [PERSON_NAME] [PERSON_NAME] / [PERSON_NAME] Sess…" at bounding box center [187, 314] width 101 height 19
select select "76951"
click at [137, 305] on select "Select Doctor Dr [PERSON_NAME] [PERSON_NAME] [PERSON_NAME] / [PERSON_NAME] Sess…" at bounding box center [187, 314] width 101 height 19
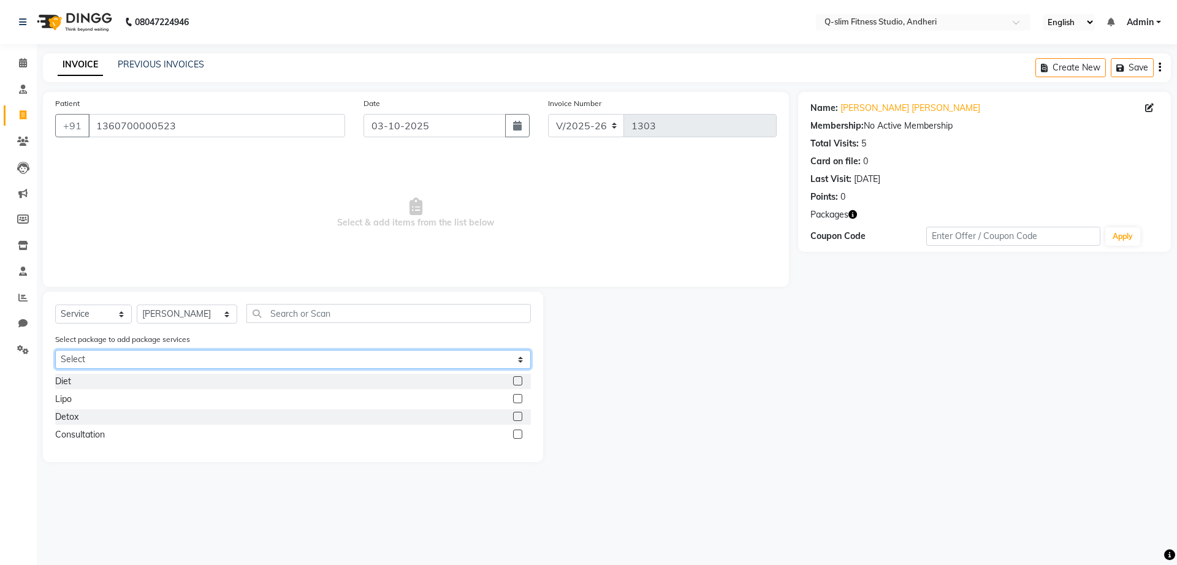
click at [148, 354] on select "Select 6 Month Diet Package ( 18 Diets + 5 Complementary = 23 Diets" at bounding box center [293, 359] width 476 height 19
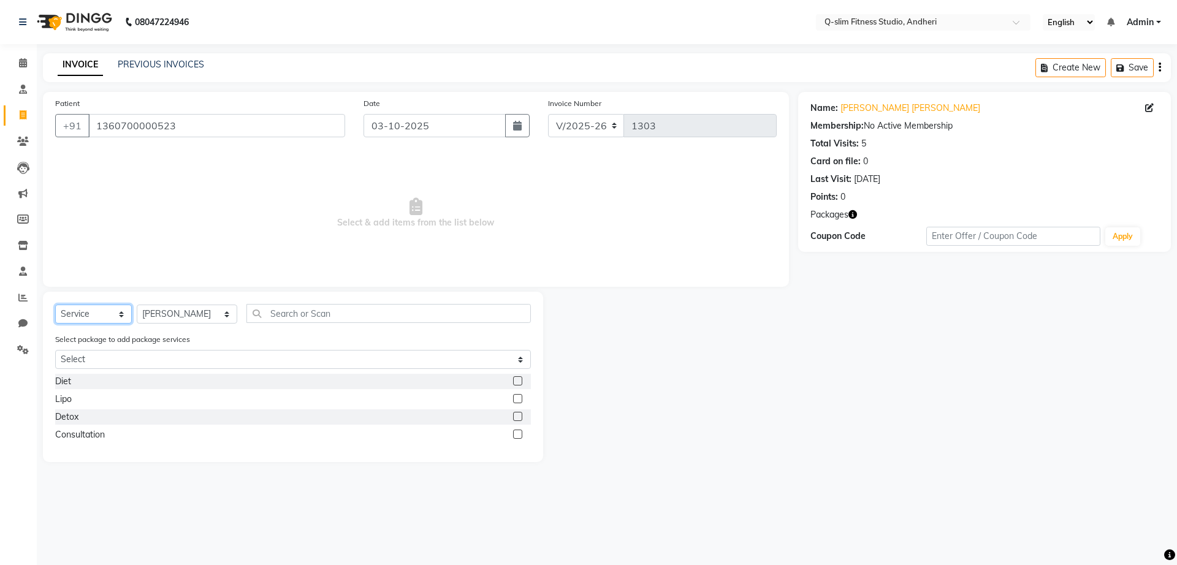
click at [96, 314] on select "Select Service Product Membership Package Voucher Prepaid Gift Card" at bounding box center [93, 314] width 77 height 19
select select "package"
click at [55, 305] on select "Select Service Product Membership Package Voucher Prepaid Gift Card" at bounding box center [93, 314] width 77 height 19
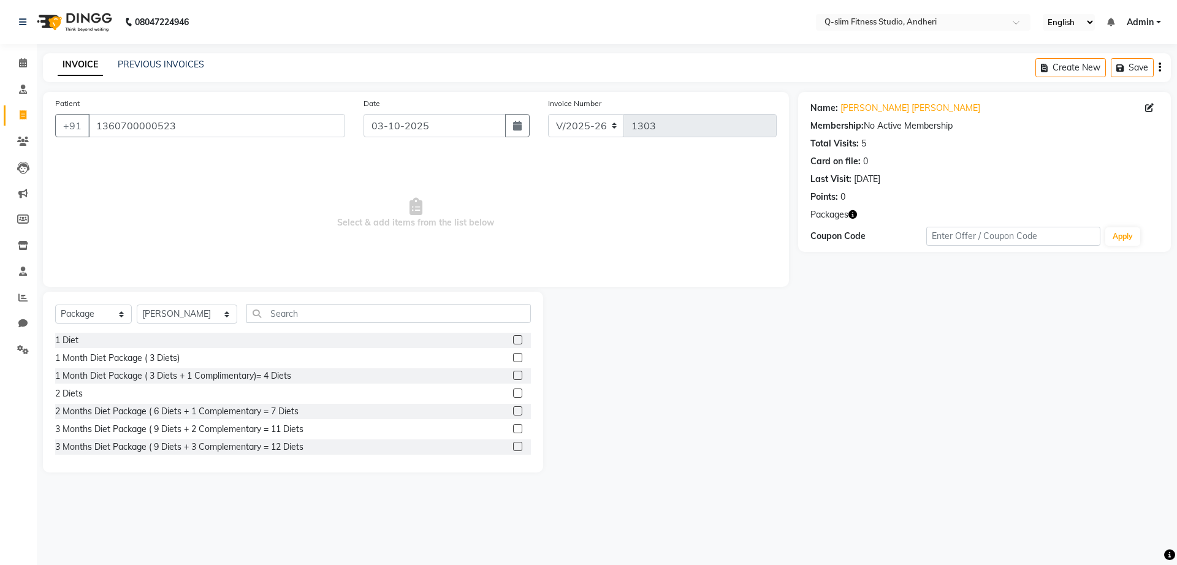
click at [513, 448] on label at bounding box center [517, 446] width 9 height 9
click at [513, 448] on input "checkbox" at bounding box center [517, 447] width 8 height 8
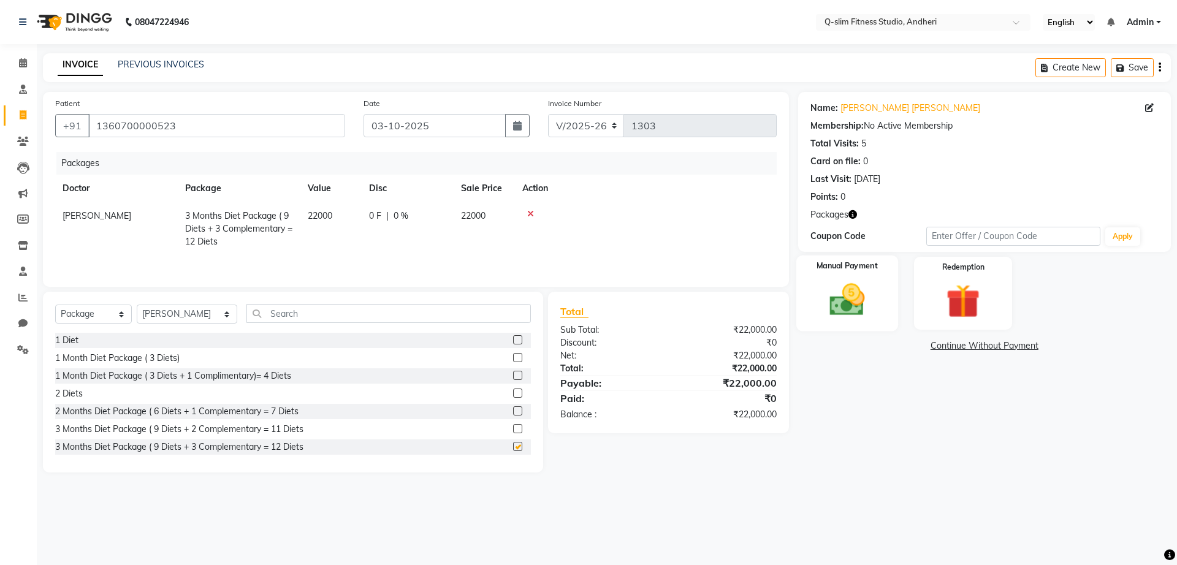
checkbox input "false"
click at [842, 292] on img at bounding box center [847, 300] width 57 height 40
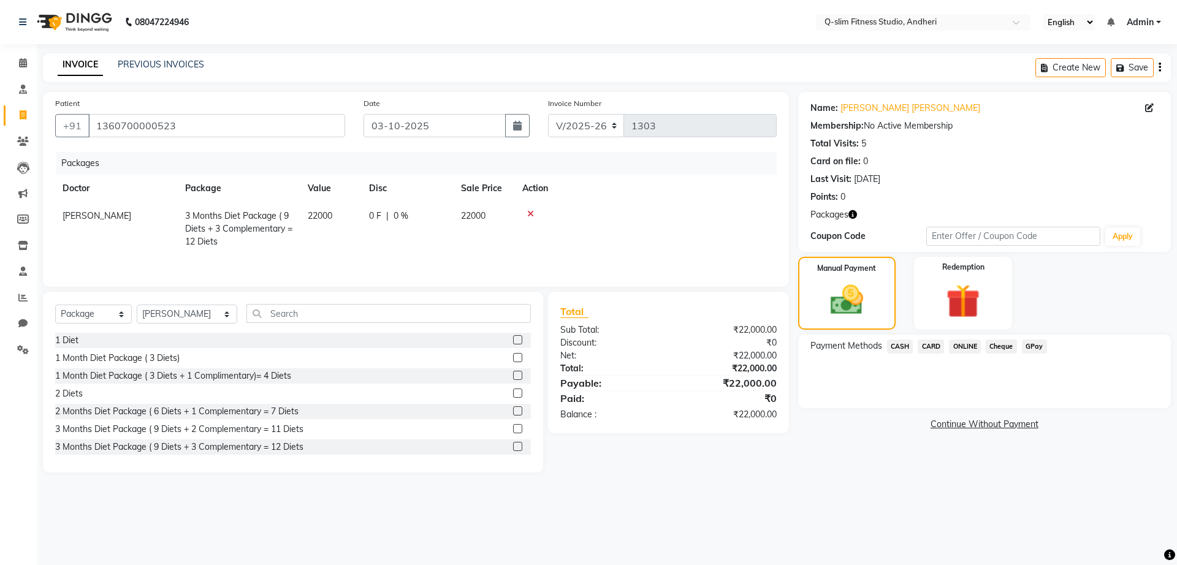
click at [968, 351] on span "ONLINE" at bounding box center [965, 347] width 32 height 14
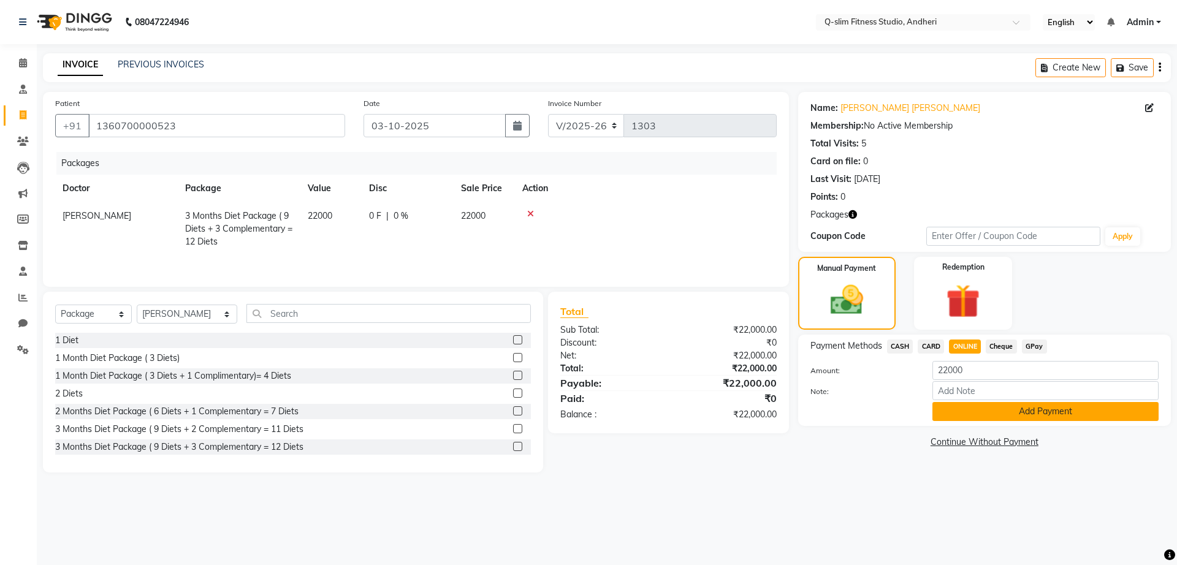
click at [972, 412] on button "Add Payment" at bounding box center [1046, 411] width 226 height 19
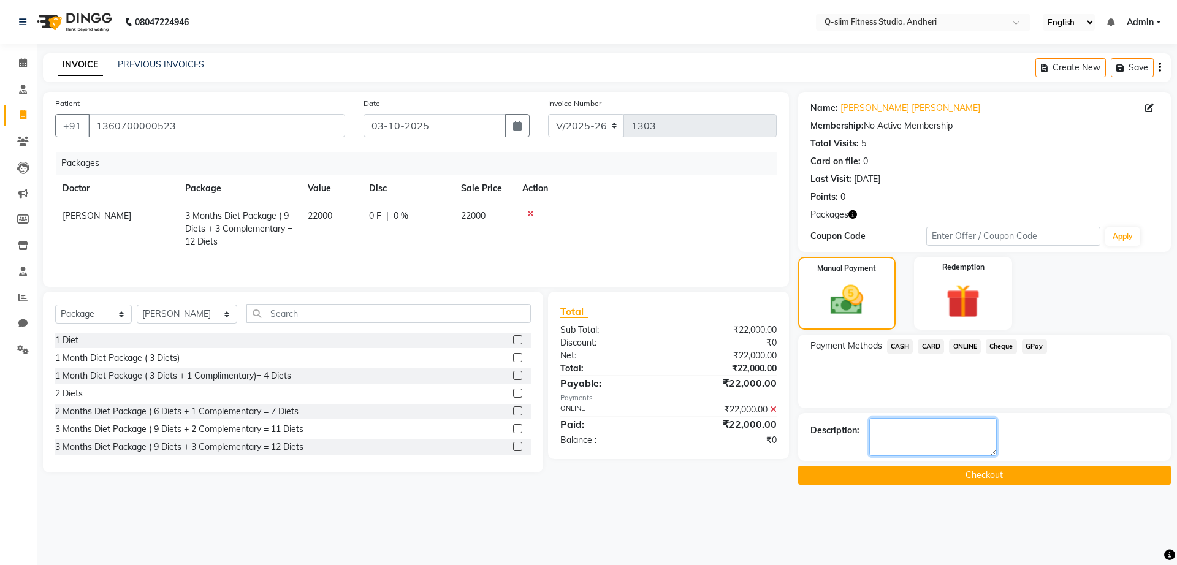
click at [920, 433] on textarea at bounding box center [934, 437] width 128 height 38
type textarea "[MEDICAL_DATA] Cleared"
click at [936, 471] on button "Checkout" at bounding box center [984, 475] width 373 height 19
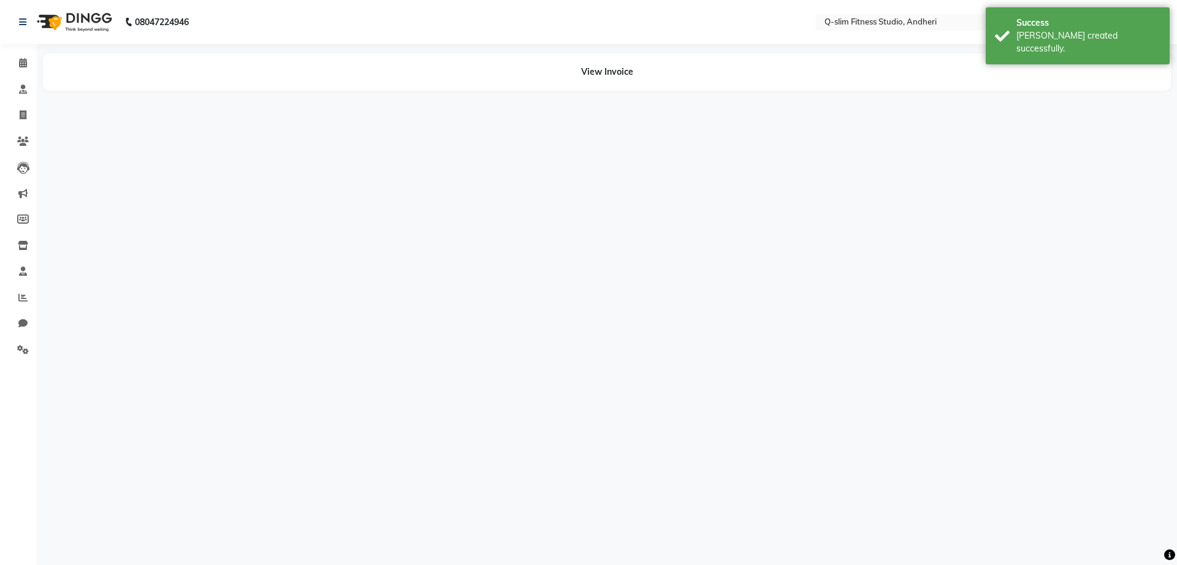
click at [588, 309] on div "08047224946 Select Location × Q-slim Fitness Studio, Andheri English ENGLISH Es…" at bounding box center [588, 282] width 1177 height 565
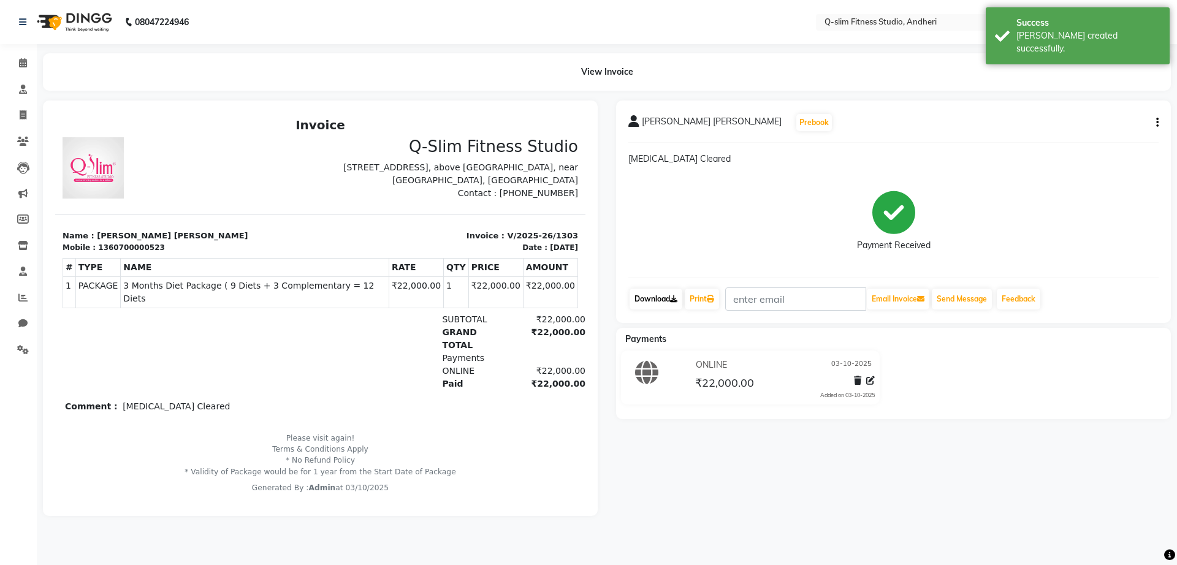
click at [660, 301] on link "Download" at bounding box center [656, 299] width 53 height 21
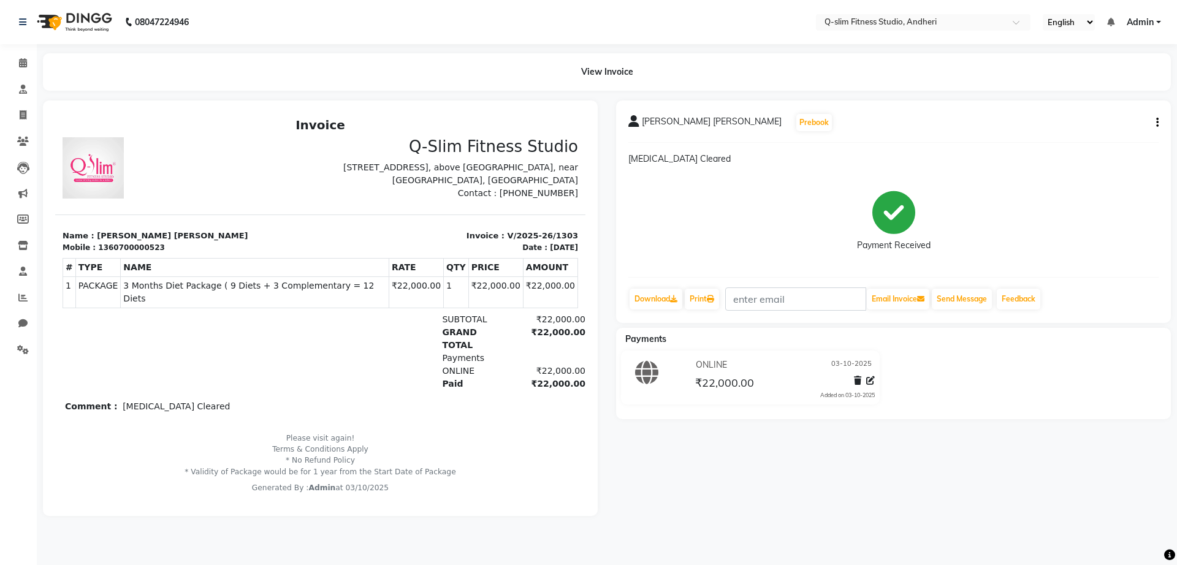
click at [1157, 115] on div "[PERSON_NAME] [PERSON_NAME] Prebook" at bounding box center [894, 123] width 530 height 20
click at [1157, 123] on icon "button" at bounding box center [1158, 123] width 2 height 1
click at [1096, 99] on div "Cancel Invoice" at bounding box center [1107, 99] width 61 height 15
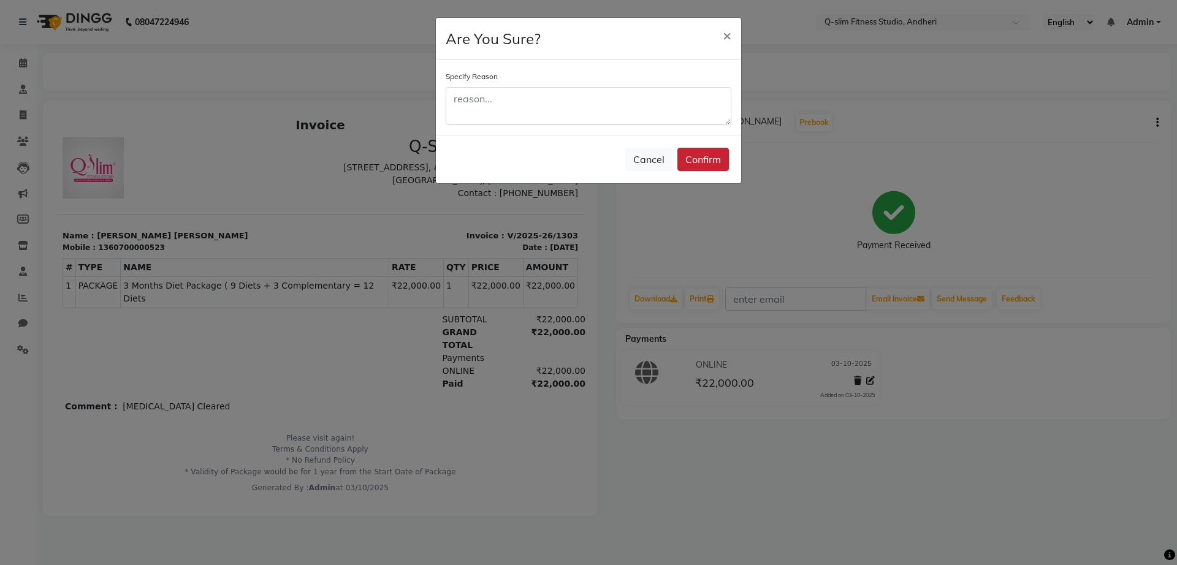
click at [707, 158] on button "Confirm" at bounding box center [704, 159] width 52 height 23
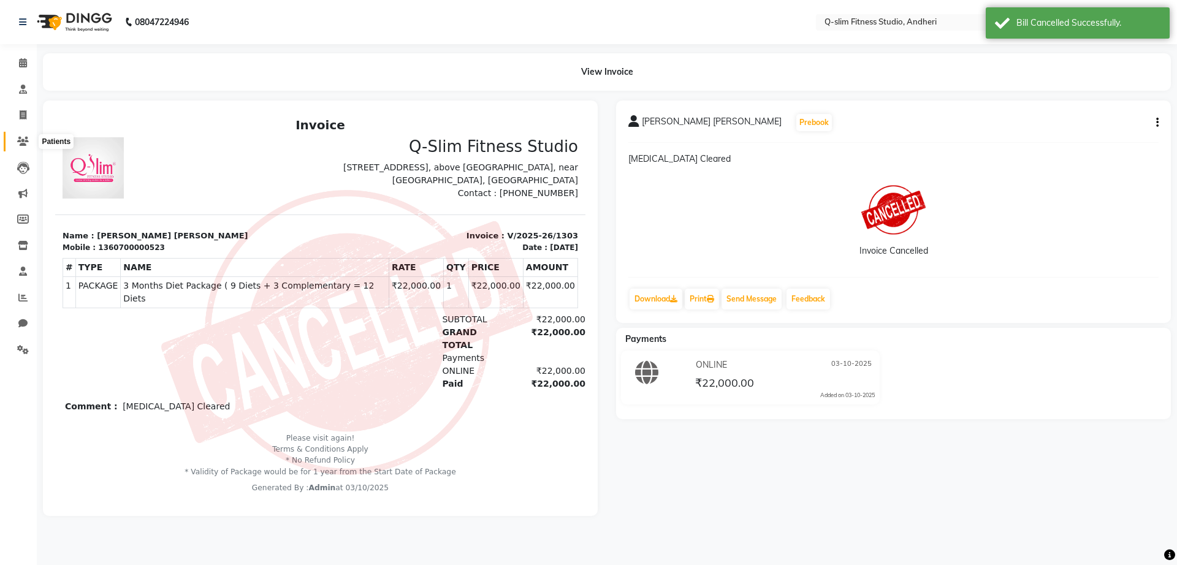
click at [29, 141] on span at bounding box center [22, 142] width 21 height 14
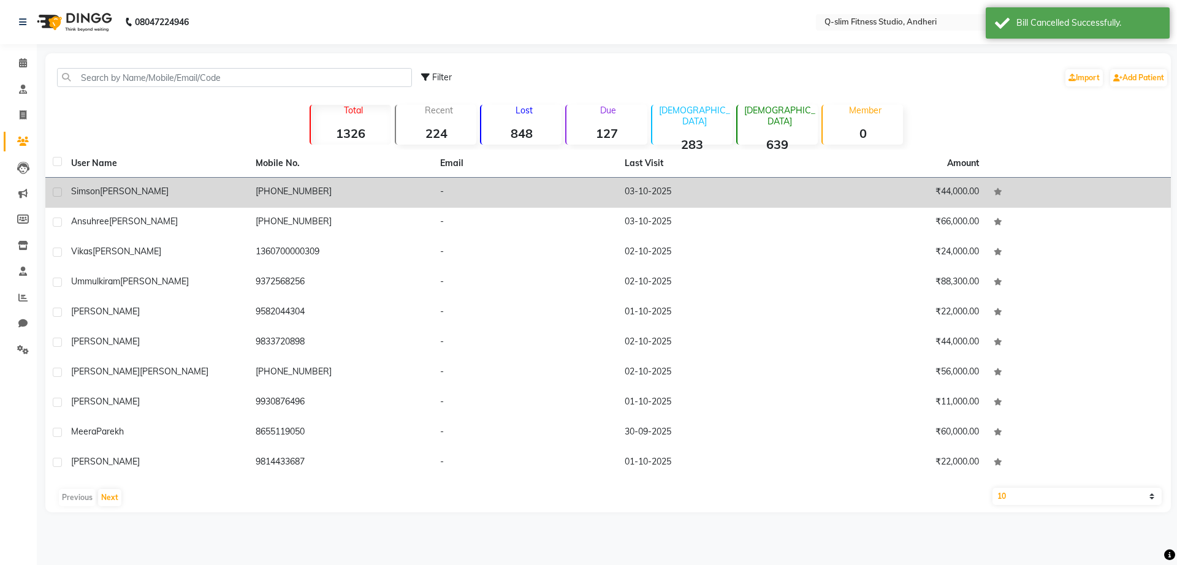
click at [158, 196] on div "[PERSON_NAME] [PERSON_NAME]" at bounding box center [156, 191] width 170 height 13
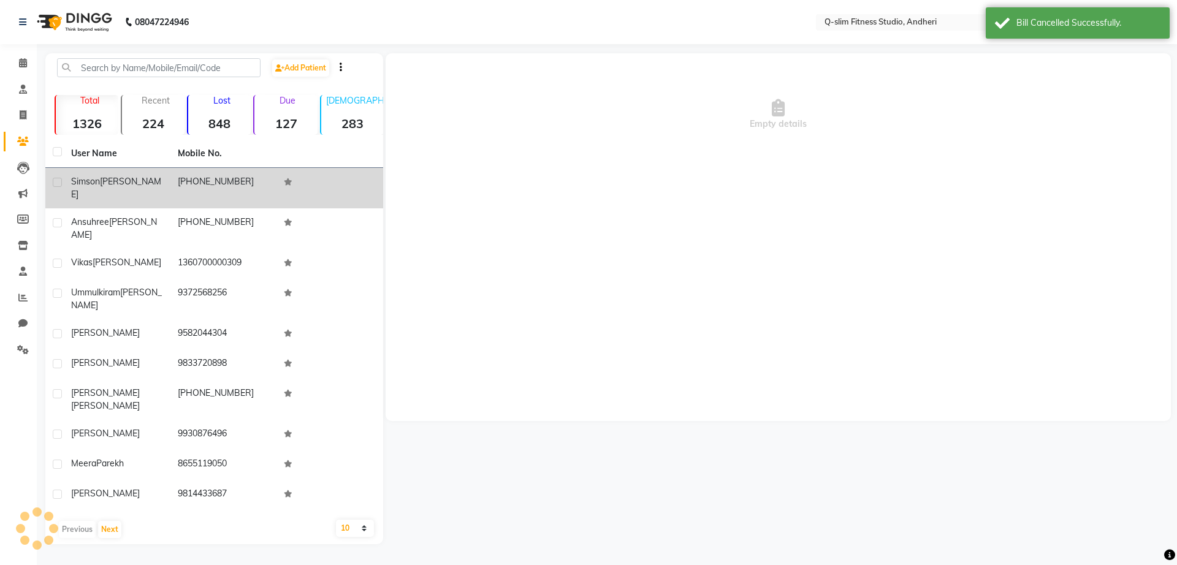
click at [158, 196] on td "[PERSON_NAME] [PERSON_NAME]" at bounding box center [117, 188] width 107 height 40
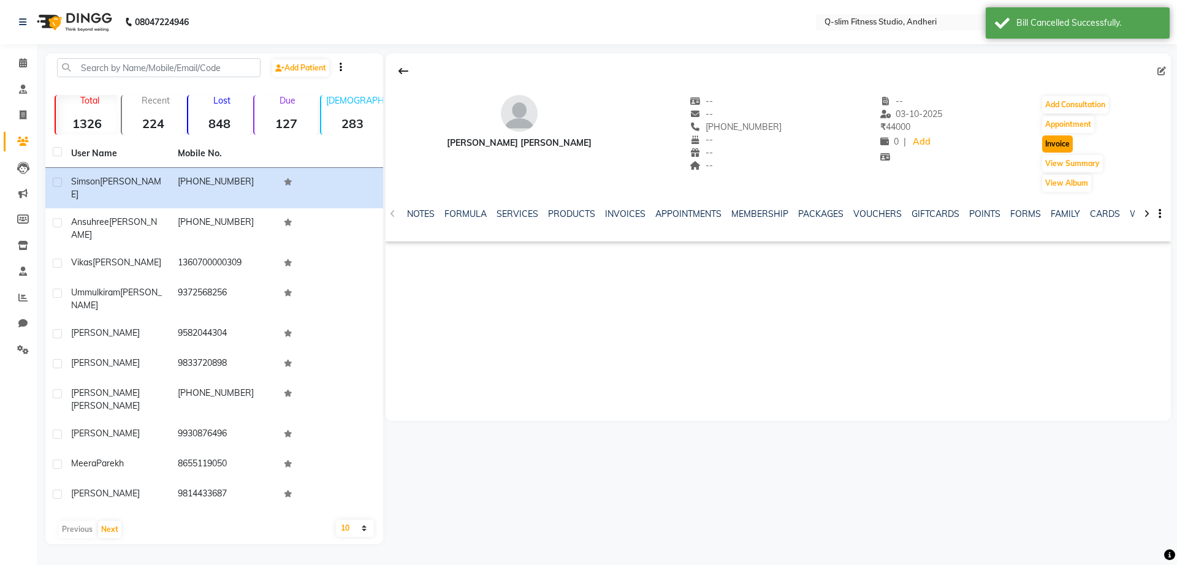
click at [1044, 150] on button "Invoice" at bounding box center [1058, 144] width 31 height 17
select select "8143"
select select "service"
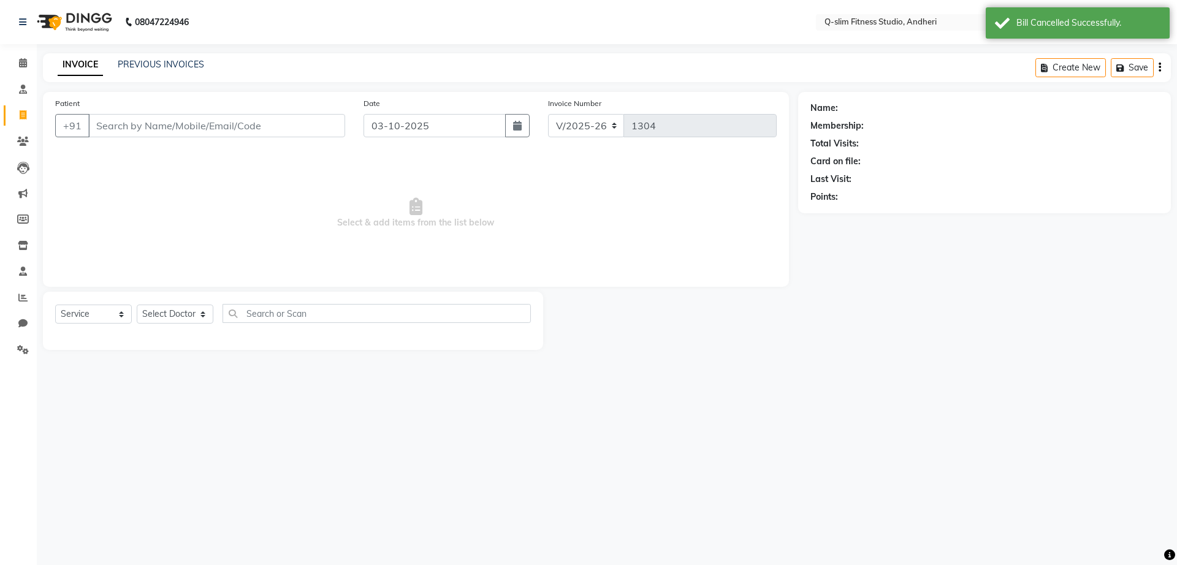
type input "1360700000523"
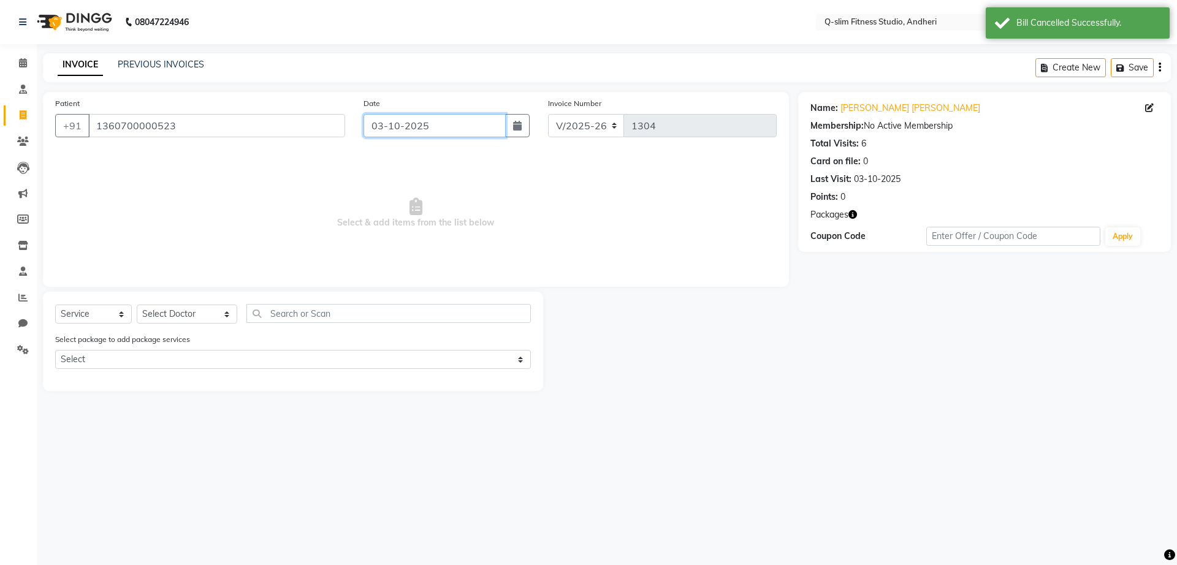
click at [431, 127] on input "03-10-2025" at bounding box center [435, 125] width 143 height 23
select select "10"
select select "2025"
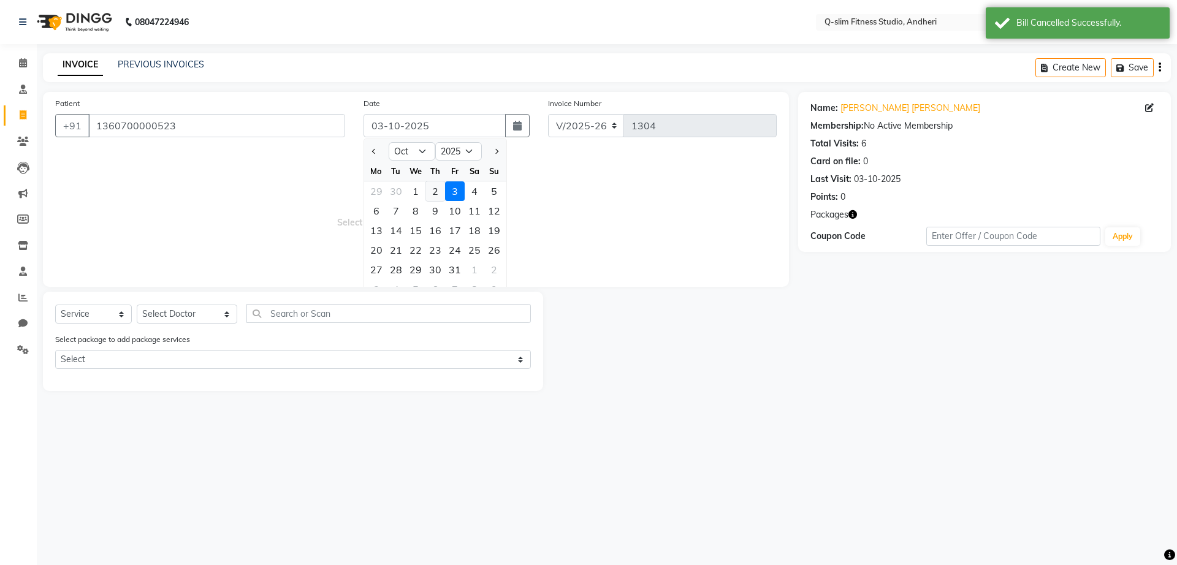
click at [434, 190] on div "2" at bounding box center [436, 192] width 20 height 20
type input "02-10-2025"
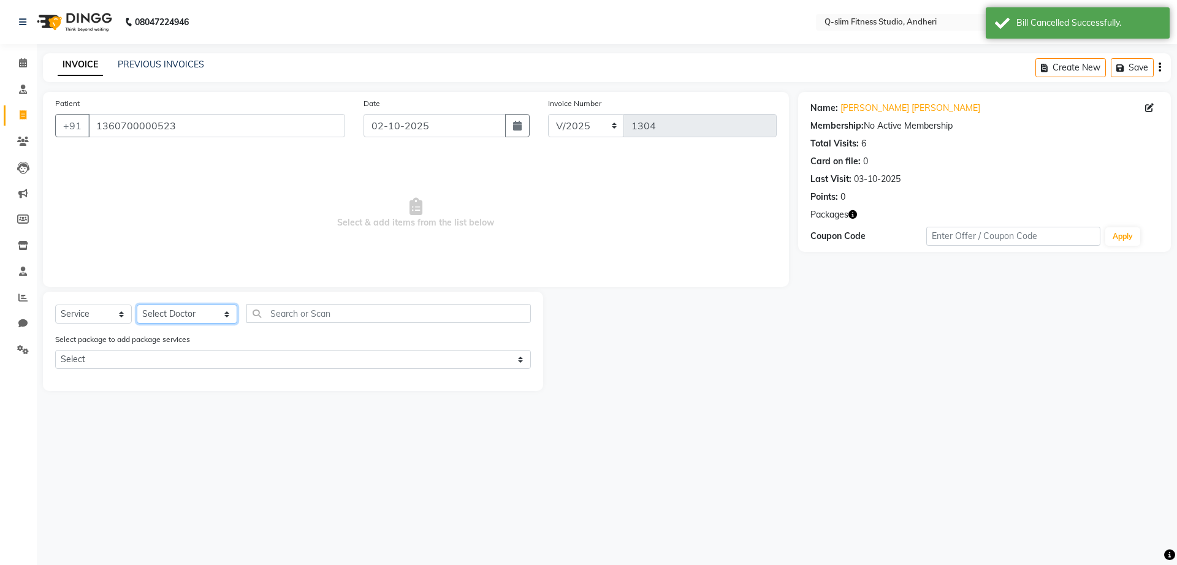
click at [198, 312] on select "Select Doctor Dr [PERSON_NAME] [PERSON_NAME] [PERSON_NAME] / [PERSON_NAME] Sess…" at bounding box center [187, 314] width 101 height 19
select select "76951"
click at [137, 305] on select "Select Doctor Dr [PERSON_NAME] [PERSON_NAME] [PERSON_NAME] / [PERSON_NAME] Sess…" at bounding box center [187, 314] width 101 height 19
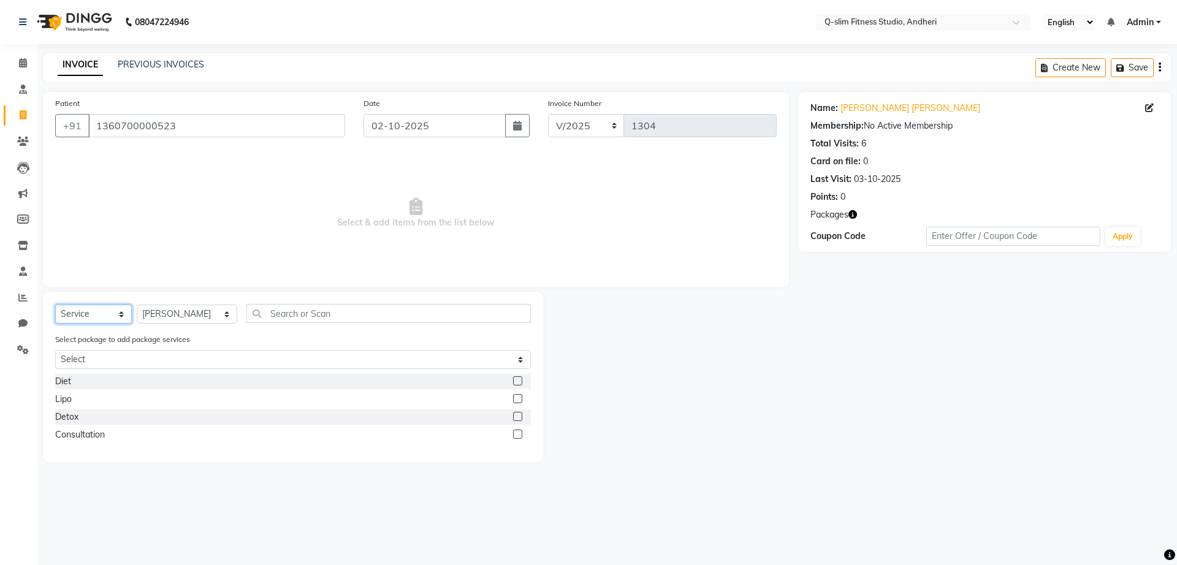
click at [88, 313] on select "Select Service Product Membership Package Voucher Prepaid Gift Card" at bounding box center [93, 314] width 77 height 19
select select "package"
click at [55, 305] on select "Select Service Product Membership Package Voucher Prepaid Gift Card" at bounding box center [93, 314] width 77 height 19
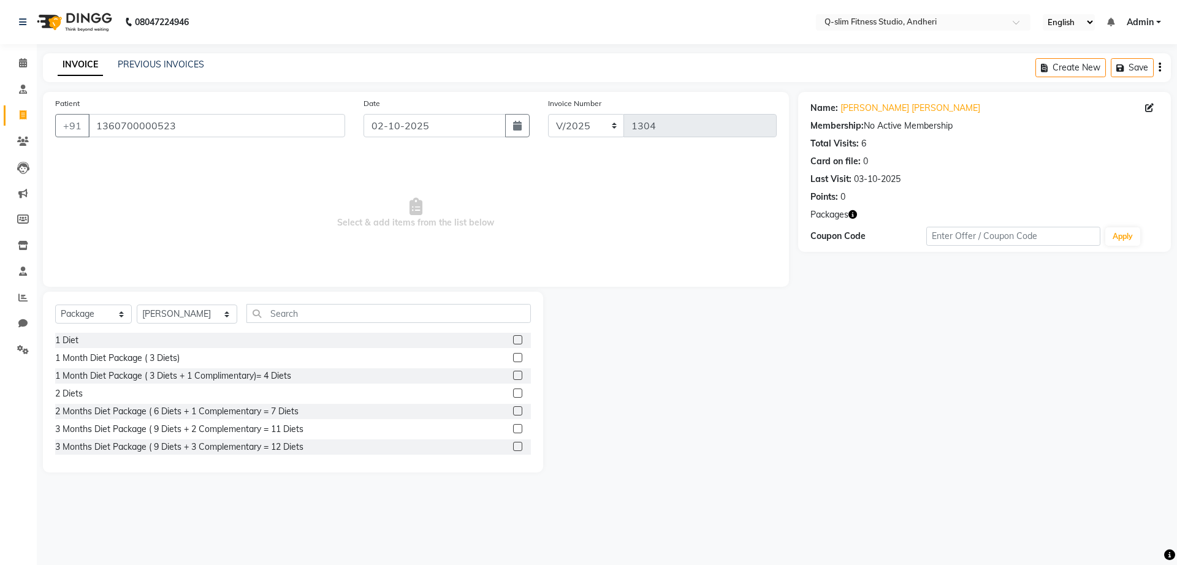
click at [513, 449] on label at bounding box center [517, 446] width 9 height 9
click at [513, 449] on input "checkbox" at bounding box center [517, 447] width 8 height 8
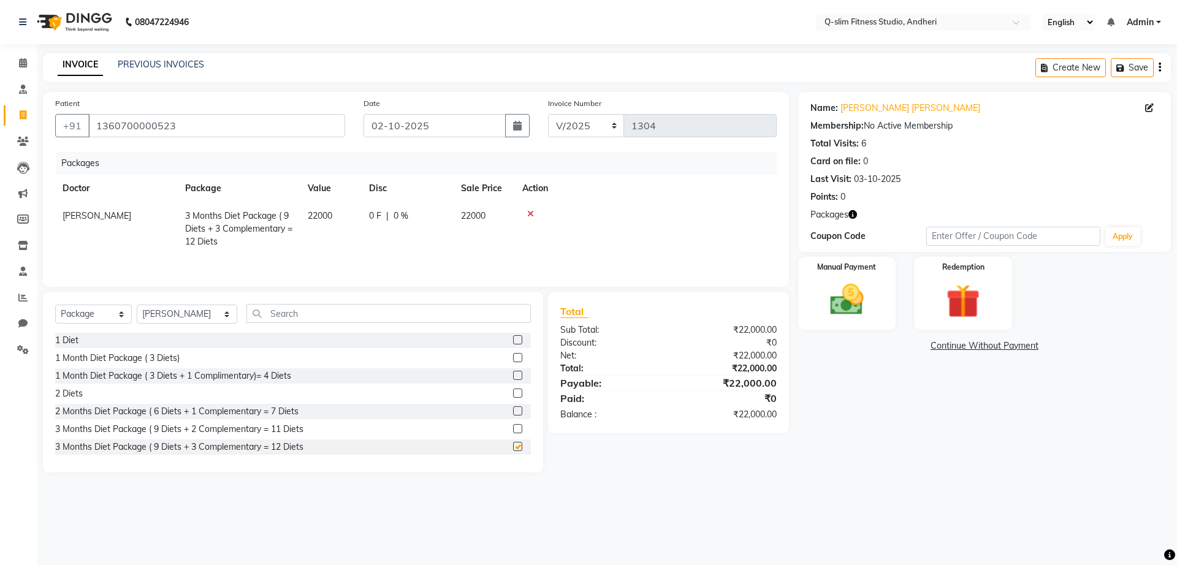
checkbox input "false"
click at [868, 280] on img at bounding box center [847, 300] width 57 height 40
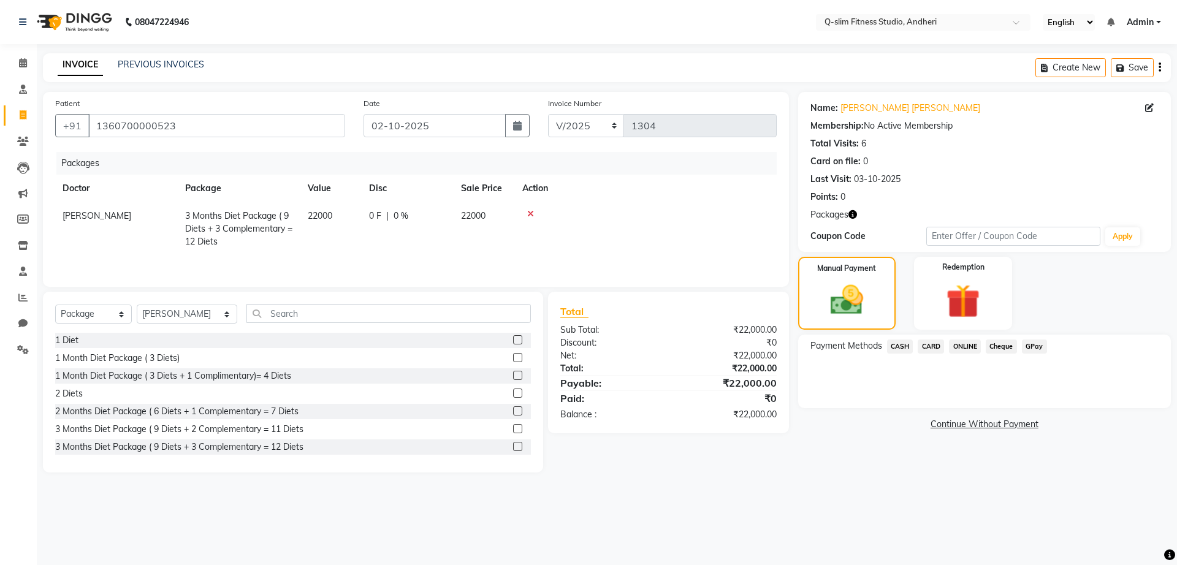
click at [966, 350] on span "ONLINE" at bounding box center [965, 347] width 32 height 14
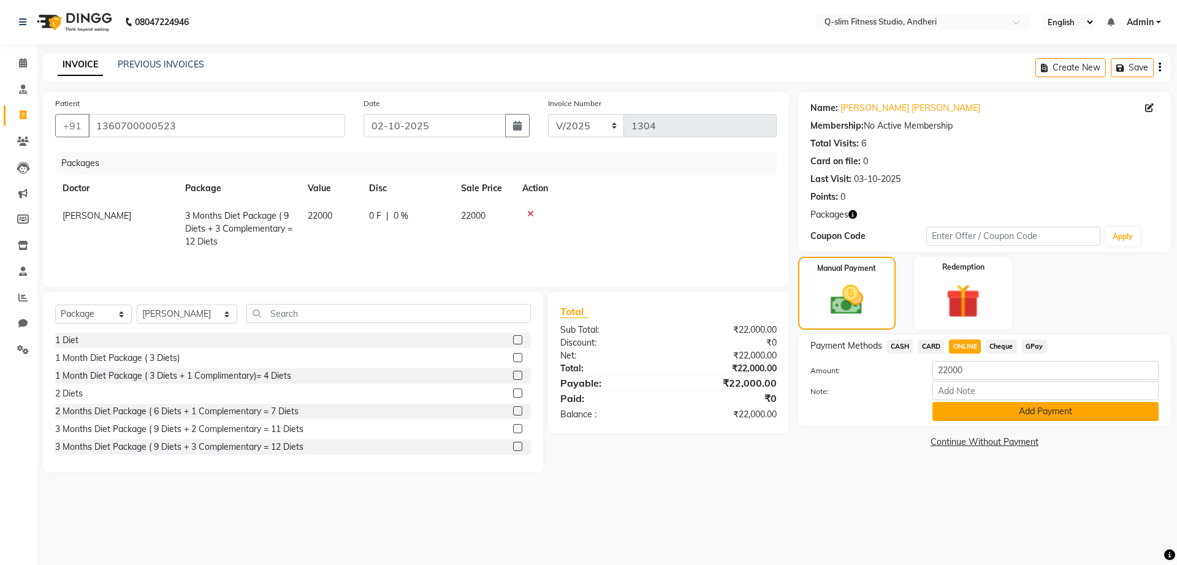
click at [987, 411] on button "Add Payment" at bounding box center [1046, 411] width 226 height 19
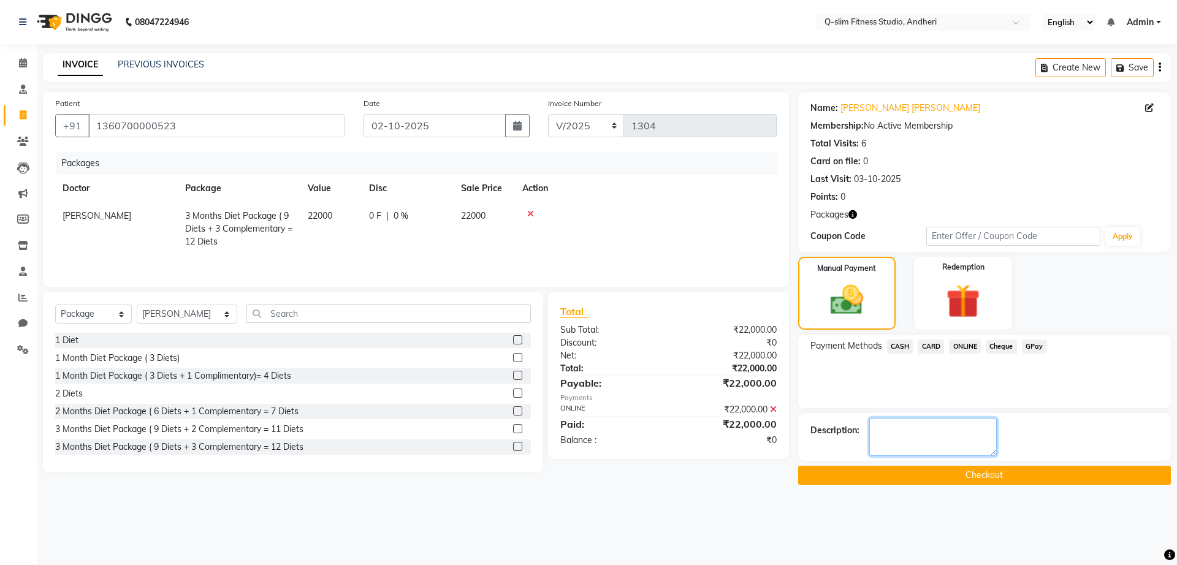
click at [900, 431] on textarea at bounding box center [934, 437] width 128 height 38
type textarea "[MEDICAL_DATA] Cleared"
click at [906, 472] on button "Checkout" at bounding box center [984, 475] width 373 height 19
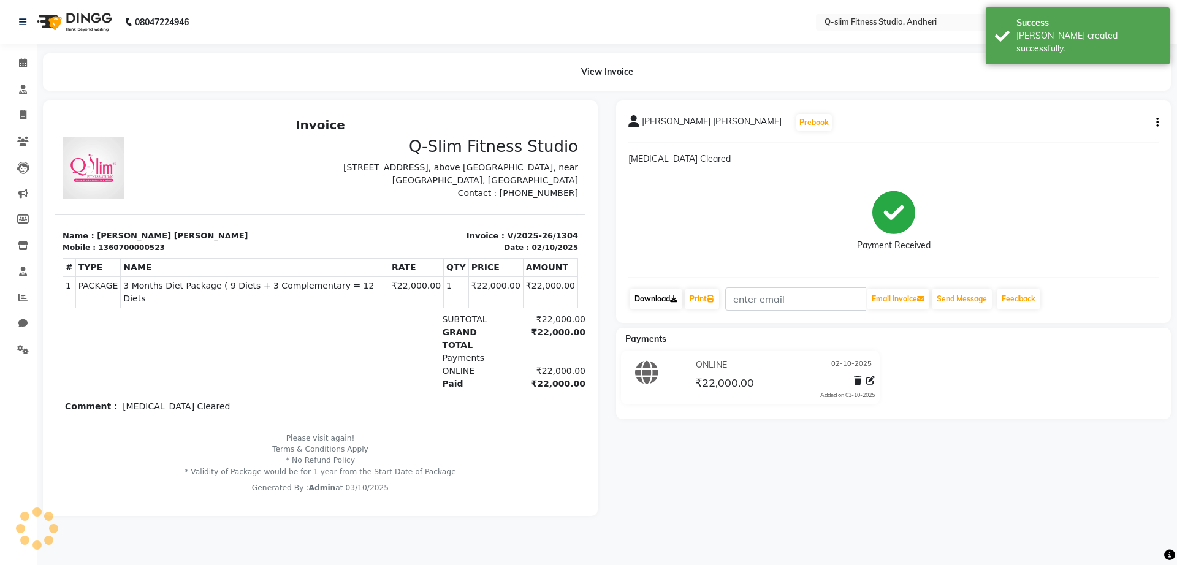
click at [661, 299] on link "Download" at bounding box center [656, 299] width 53 height 21
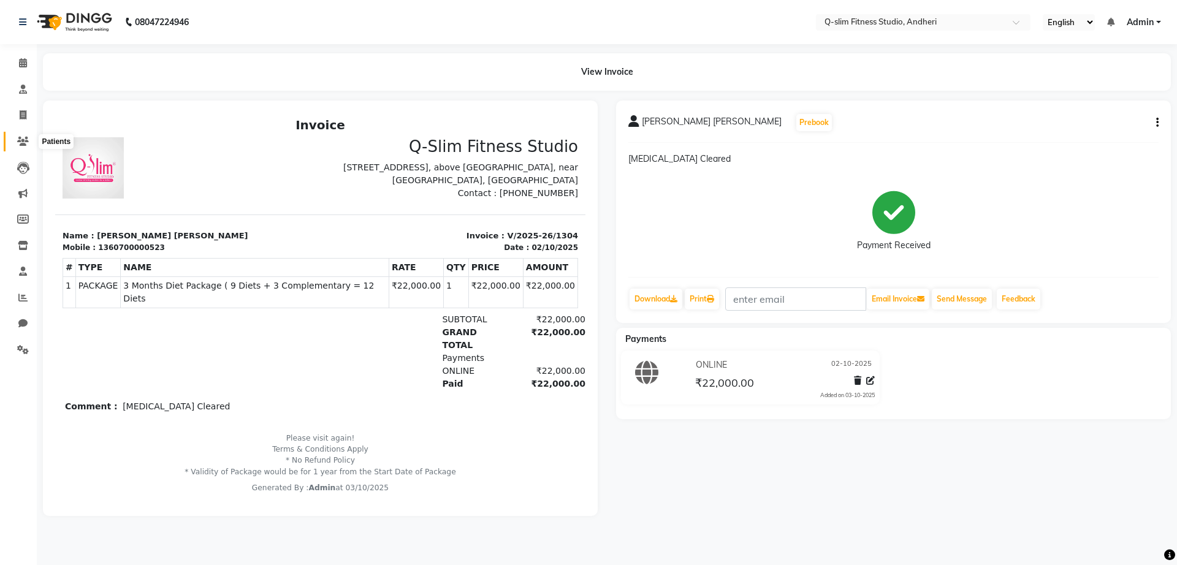
click at [16, 144] on span at bounding box center [22, 142] width 21 height 14
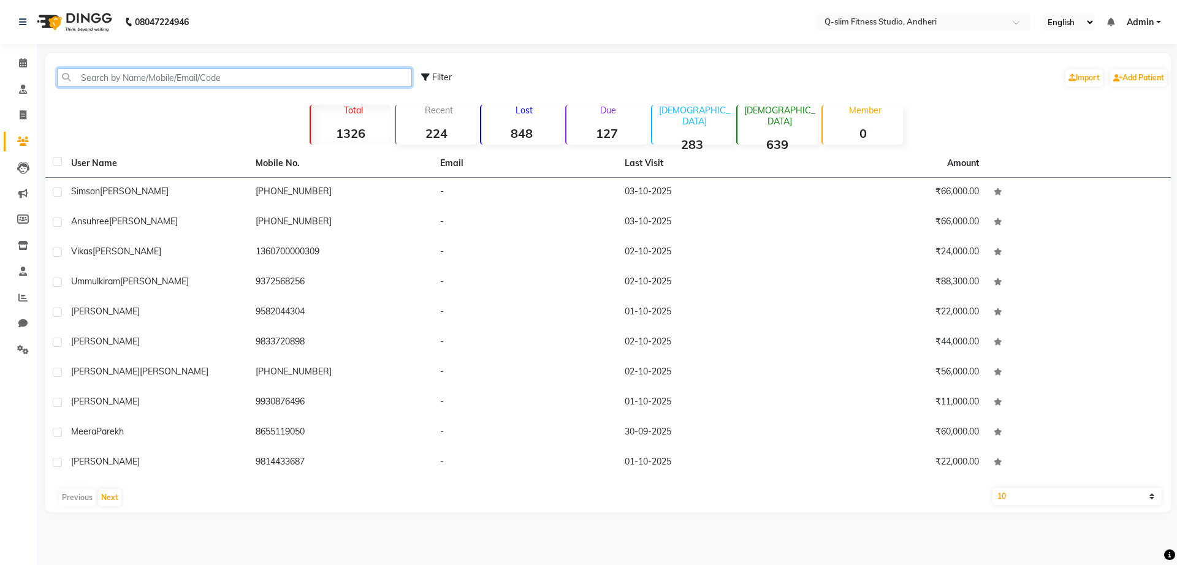
click at [196, 76] on input "text" at bounding box center [234, 77] width 355 height 19
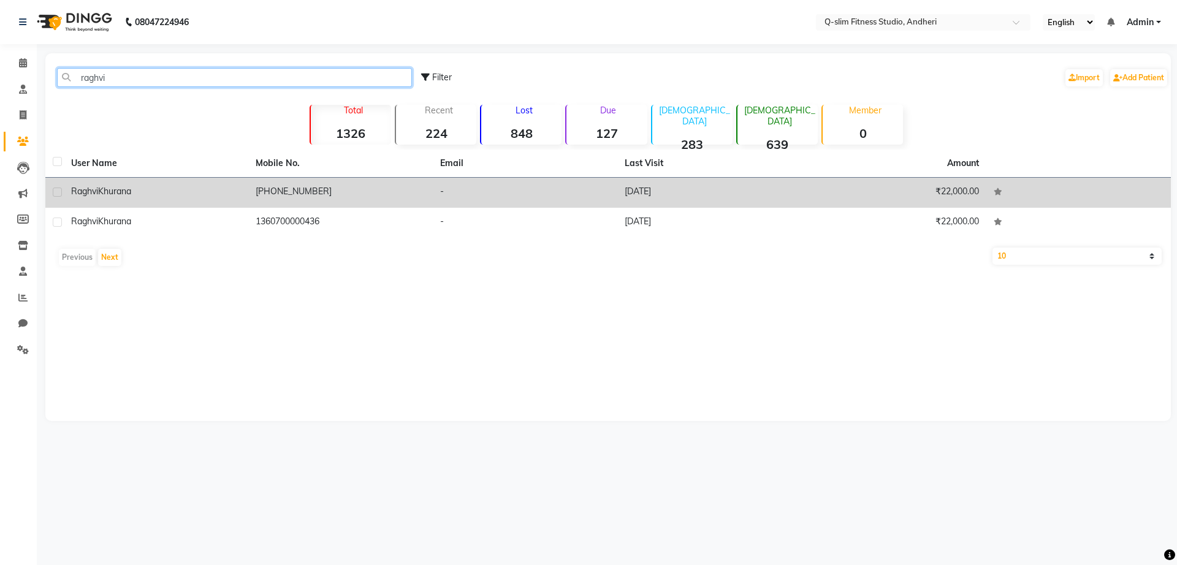
type input "raghvi"
click at [356, 188] on td "[PHONE_NUMBER]" at bounding box center [340, 193] width 185 height 30
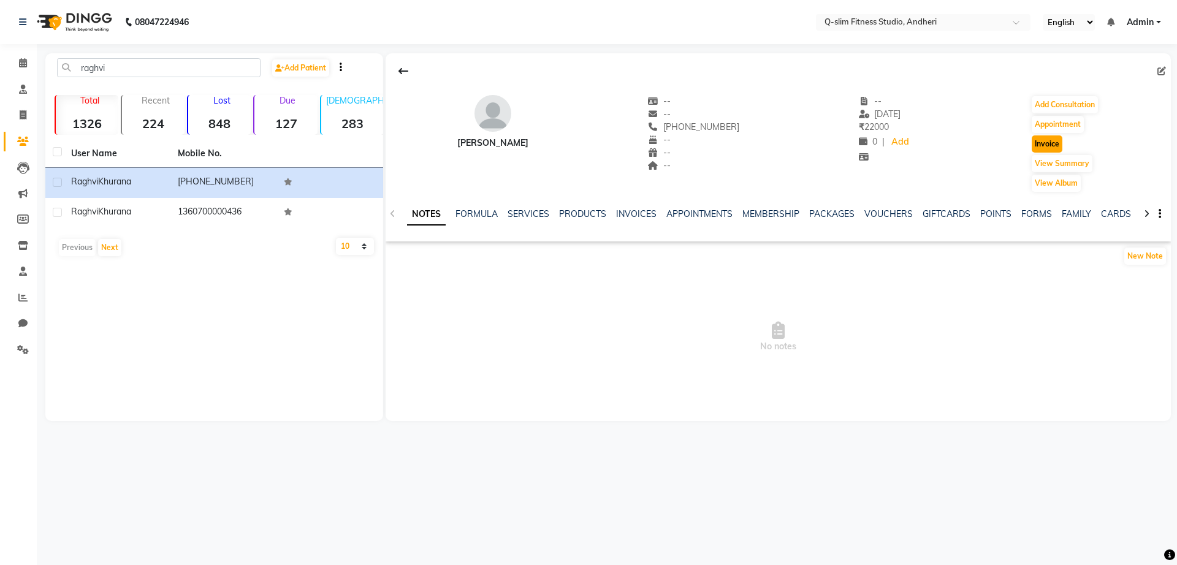
click at [1049, 145] on button "Invoice" at bounding box center [1047, 144] width 31 height 17
select select "8143"
select select "service"
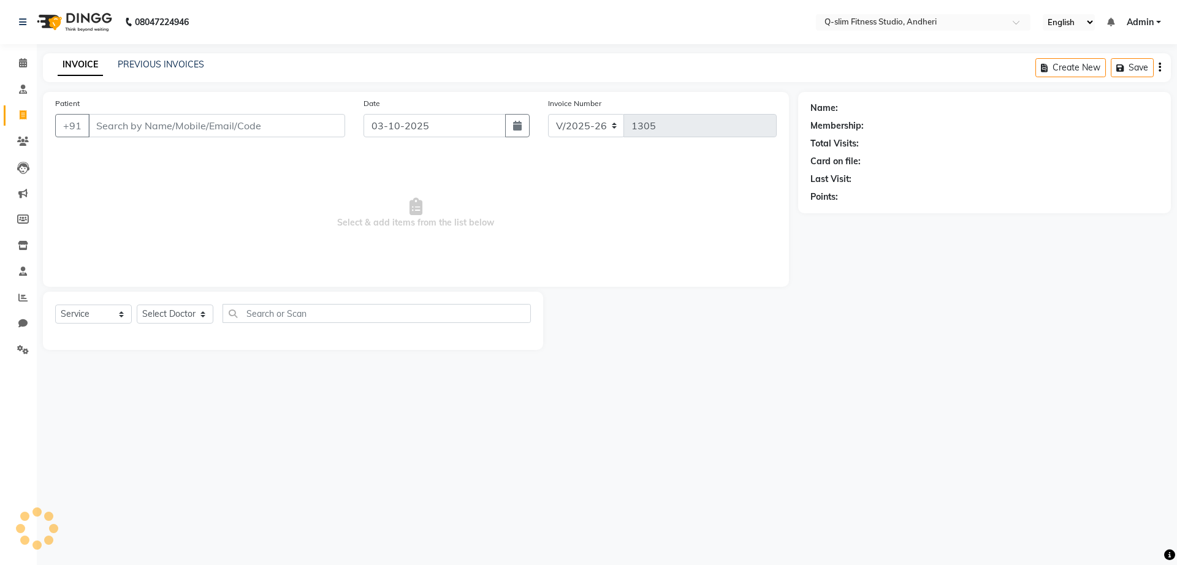
type input "1360700000436"
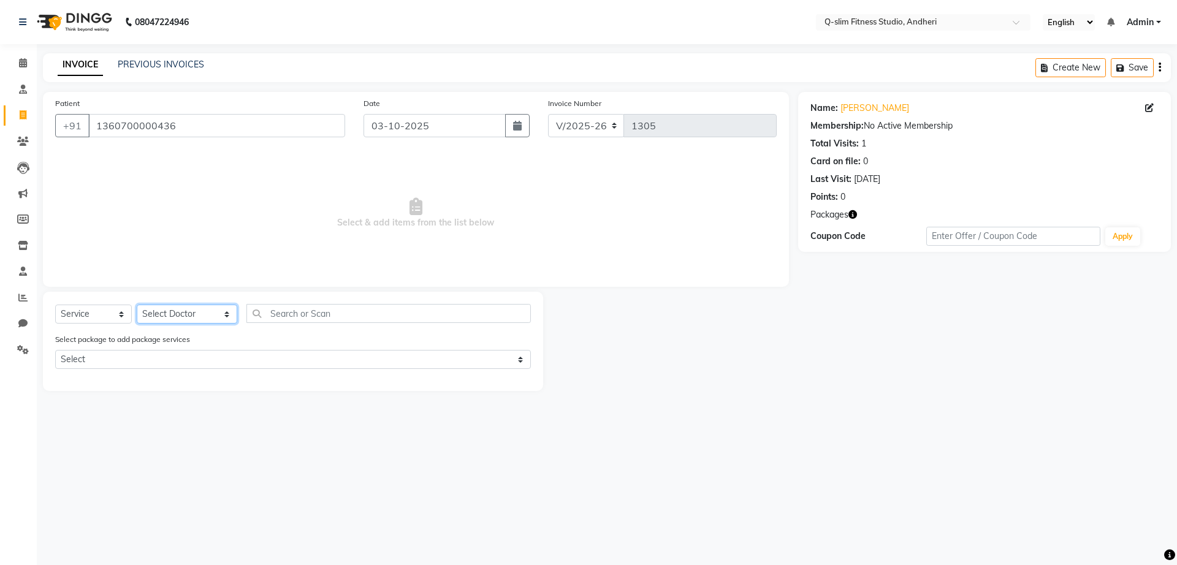
click at [172, 315] on select "Select Doctor Dr [PERSON_NAME] [PERSON_NAME] [PERSON_NAME] / [PERSON_NAME] Sess…" at bounding box center [187, 314] width 101 height 19
select select "76951"
click at [137, 305] on select "Select Doctor Dr [PERSON_NAME] [PERSON_NAME] [PERSON_NAME] / [PERSON_NAME] Sess…" at bounding box center [187, 314] width 101 height 19
click at [111, 305] on select "Select Service Product Membership Package Voucher Prepaid Gift Card" at bounding box center [93, 314] width 77 height 19
select select "package"
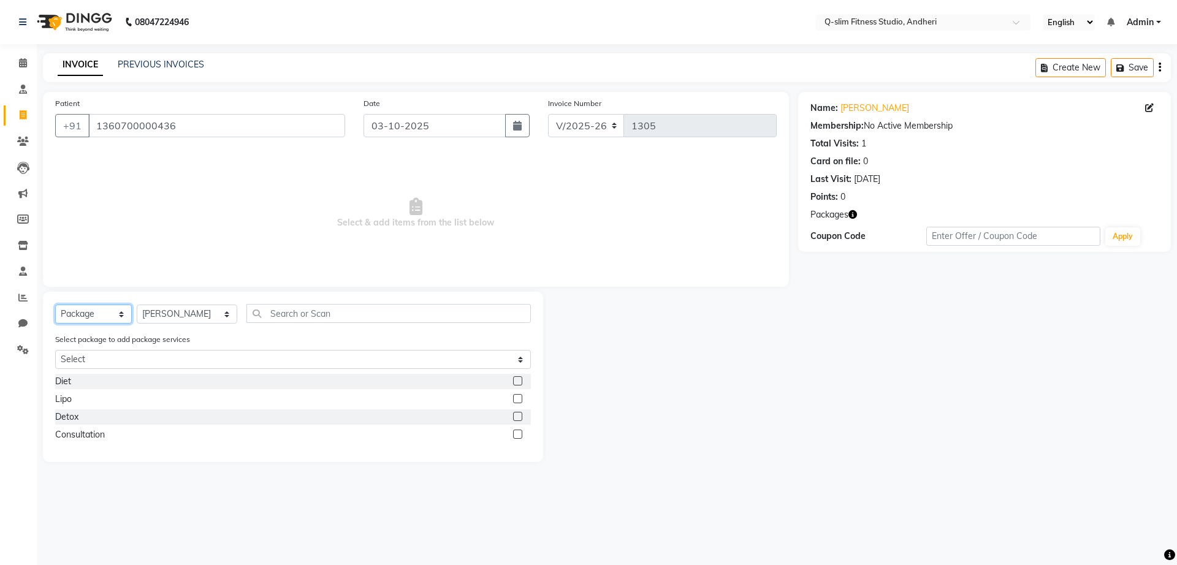
click at [55, 305] on select "Select Service Product Membership Package Voucher Prepaid Gift Card" at bounding box center [93, 314] width 77 height 19
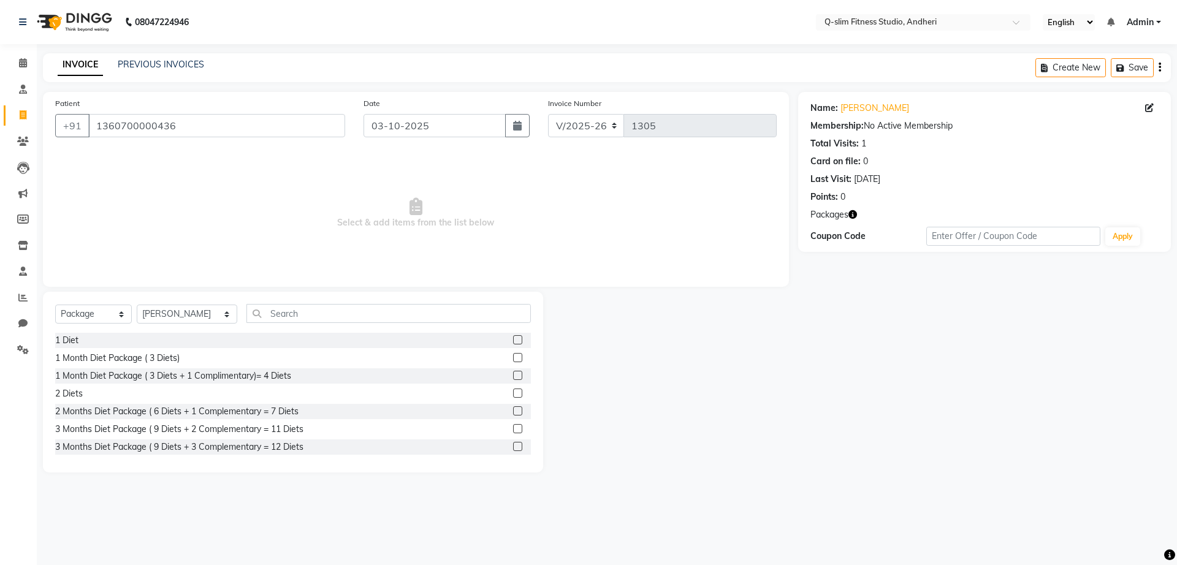
click at [513, 445] on label at bounding box center [517, 446] width 9 height 9
click at [513, 445] on input "checkbox" at bounding box center [517, 447] width 8 height 8
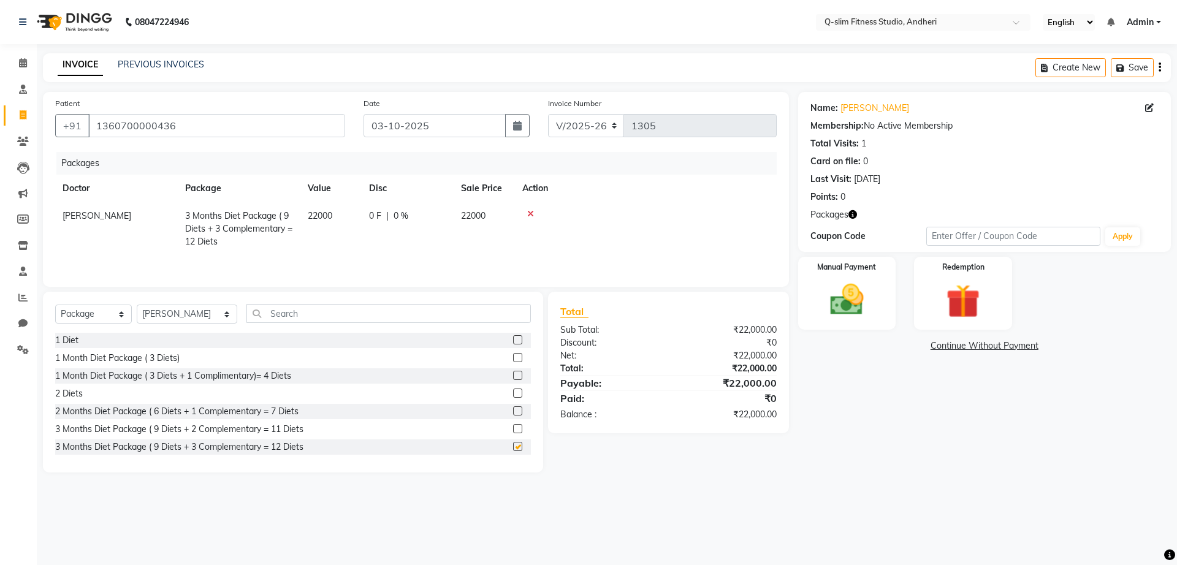
checkbox input "false"
click at [822, 304] on img at bounding box center [847, 300] width 57 height 40
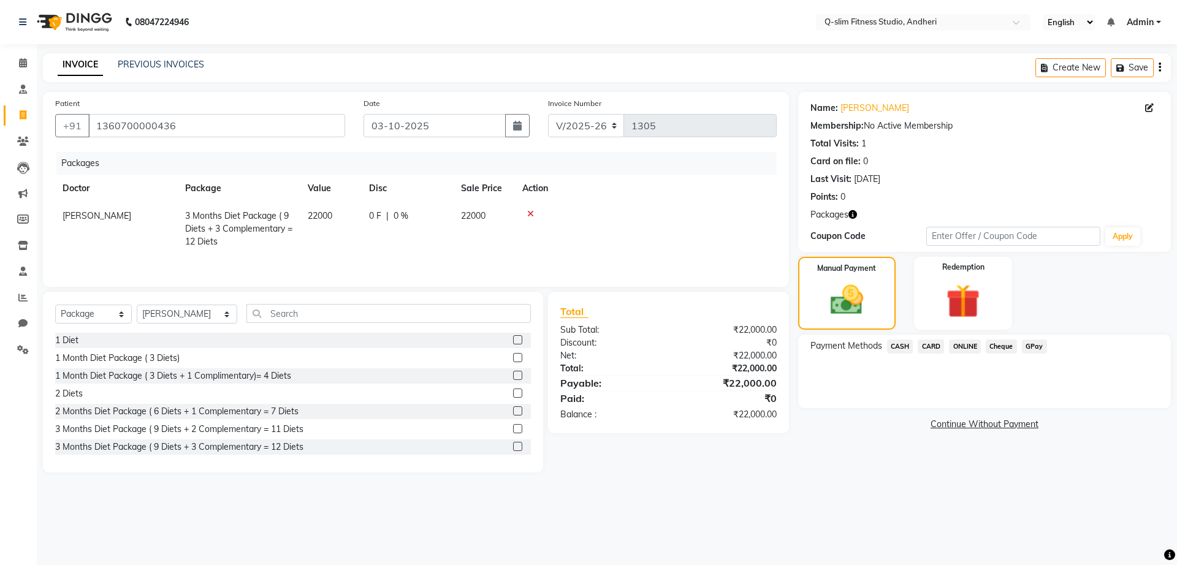
click at [960, 345] on span "ONLINE" at bounding box center [965, 347] width 32 height 14
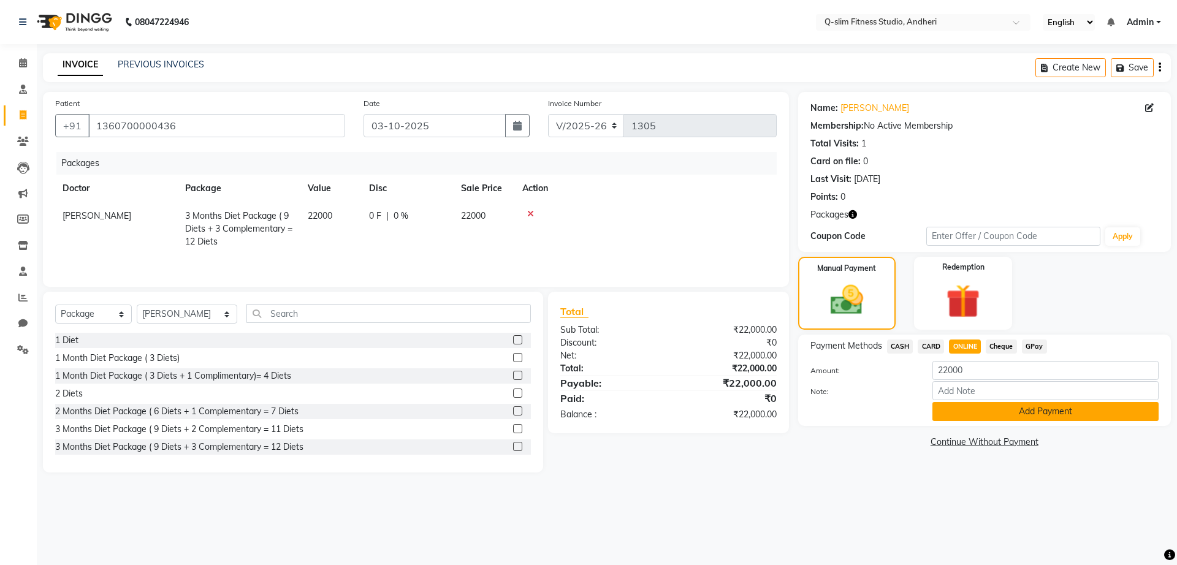
click at [965, 408] on button "Add Payment" at bounding box center [1046, 411] width 226 height 19
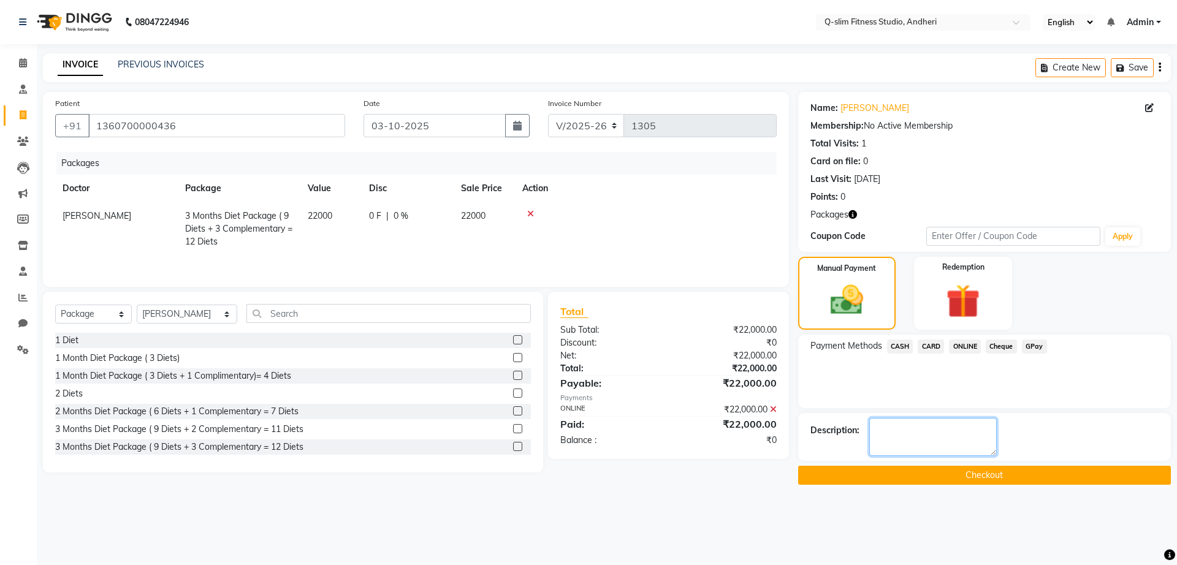
click at [890, 425] on textarea at bounding box center [934, 437] width 128 height 38
type textarea "[MEDICAL_DATA] Cleared"
click at [946, 474] on button "Checkout" at bounding box center [984, 475] width 373 height 19
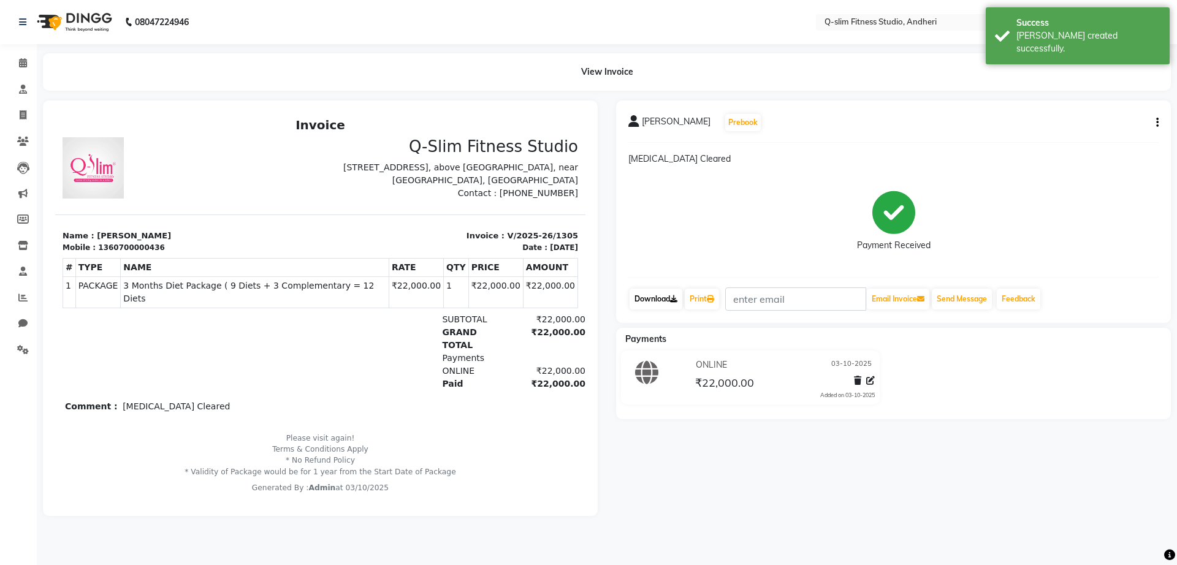
click at [660, 298] on link "Download" at bounding box center [656, 299] width 53 height 21
